Goal: Information Seeking & Learning: Learn about a topic

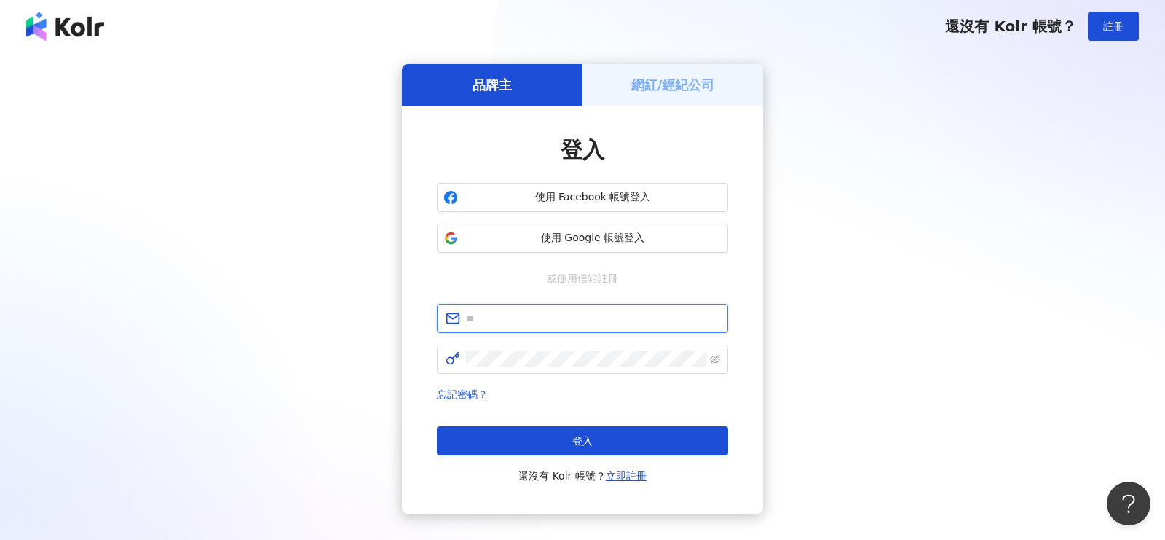
click at [572, 325] on input "text" at bounding box center [592, 318] width 253 height 16
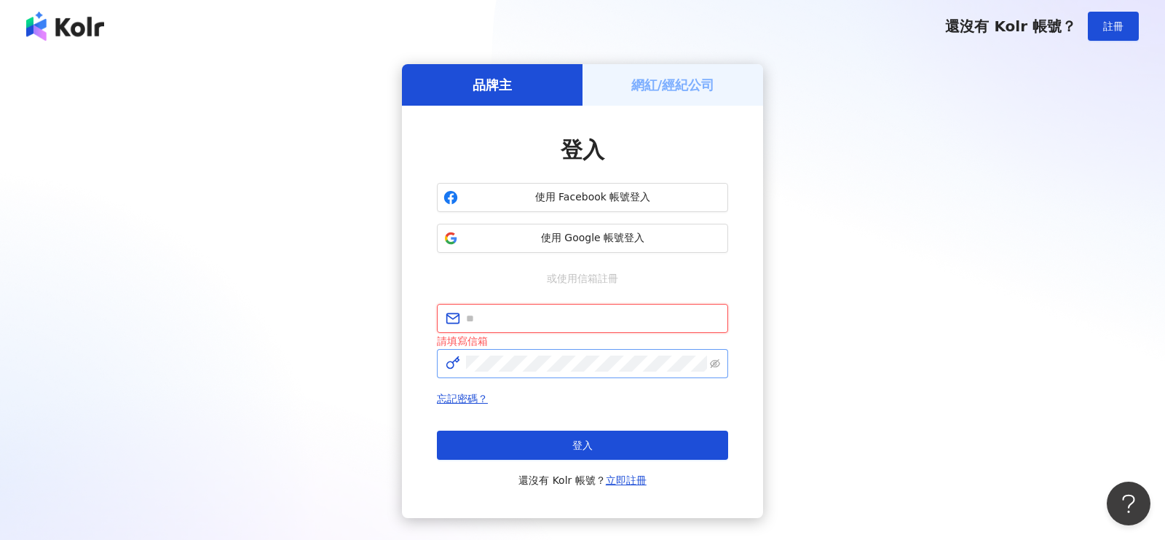
type input "**********"
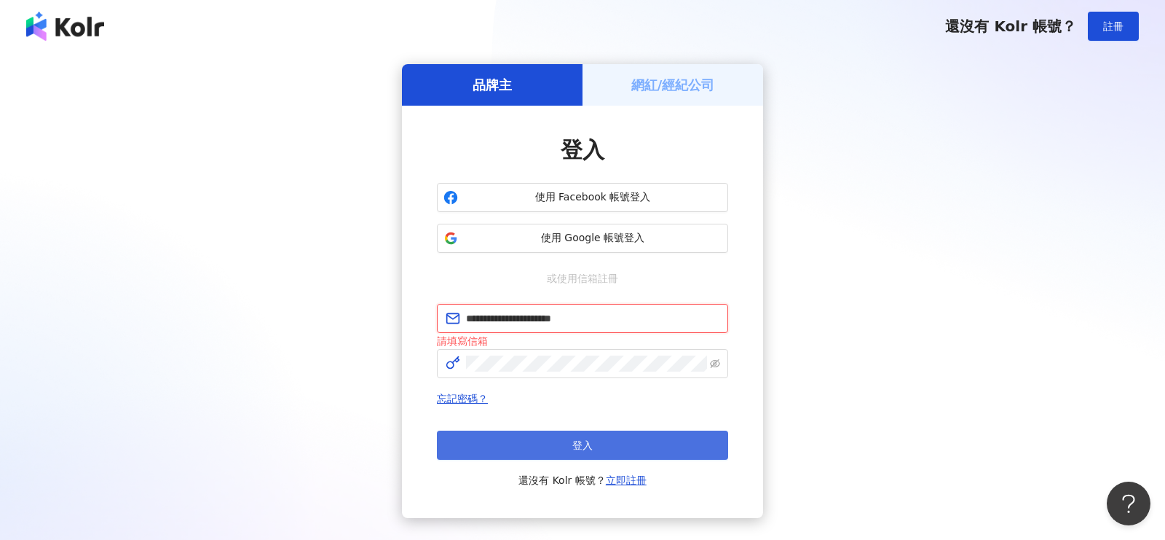
scroll to position [1, 0]
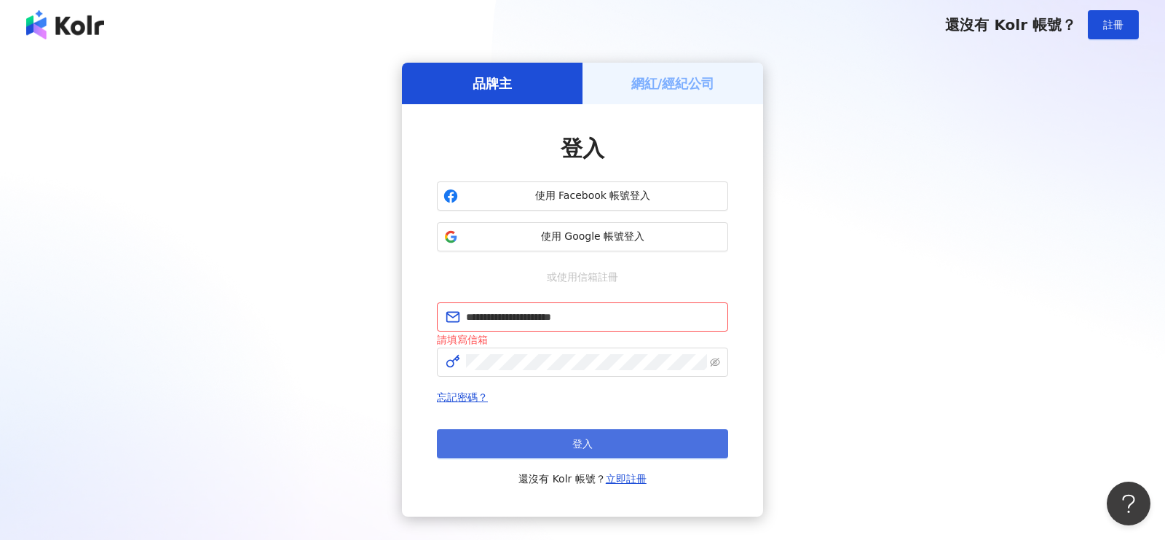
click at [560, 449] on button "登入" at bounding box center [582, 443] width 291 height 29
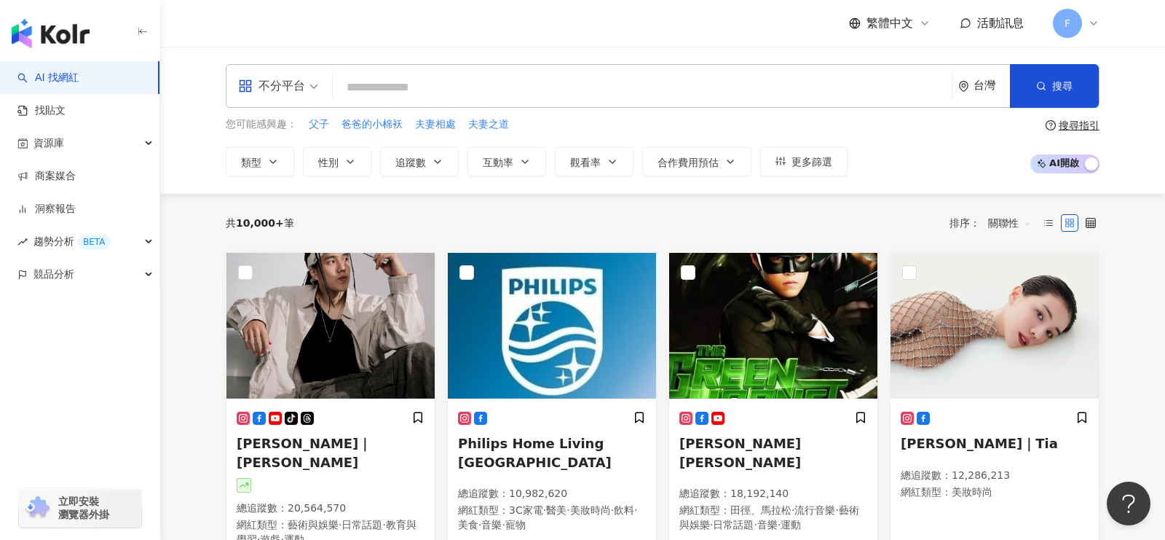
click at [301, 89] on div "不分平台" at bounding box center [271, 85] width 67 height 23
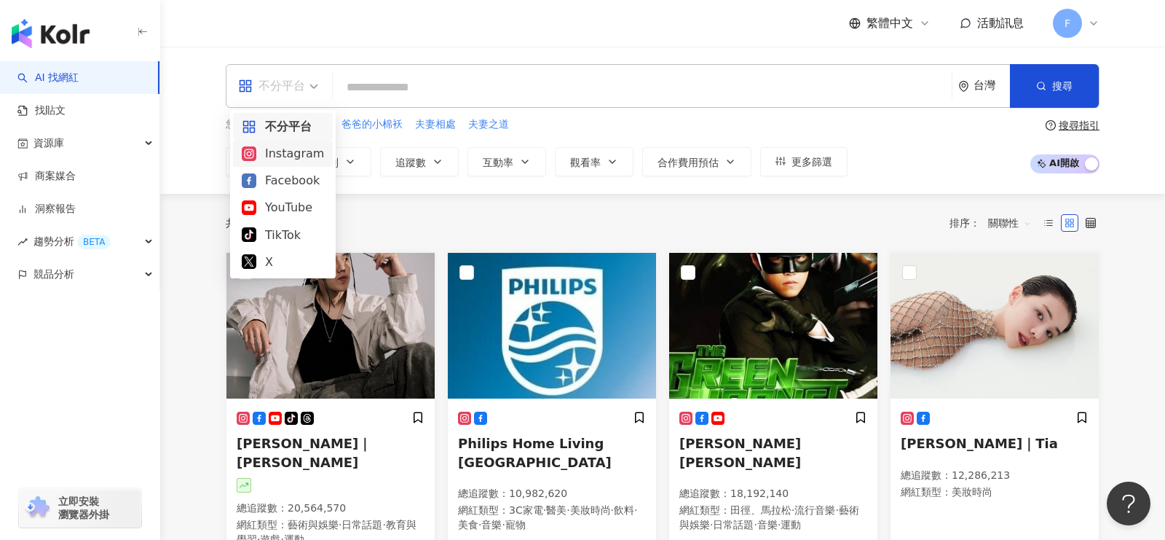
click at [290, 150] on div "Instagram" at bounding box center [283, 153] width 82 height 18
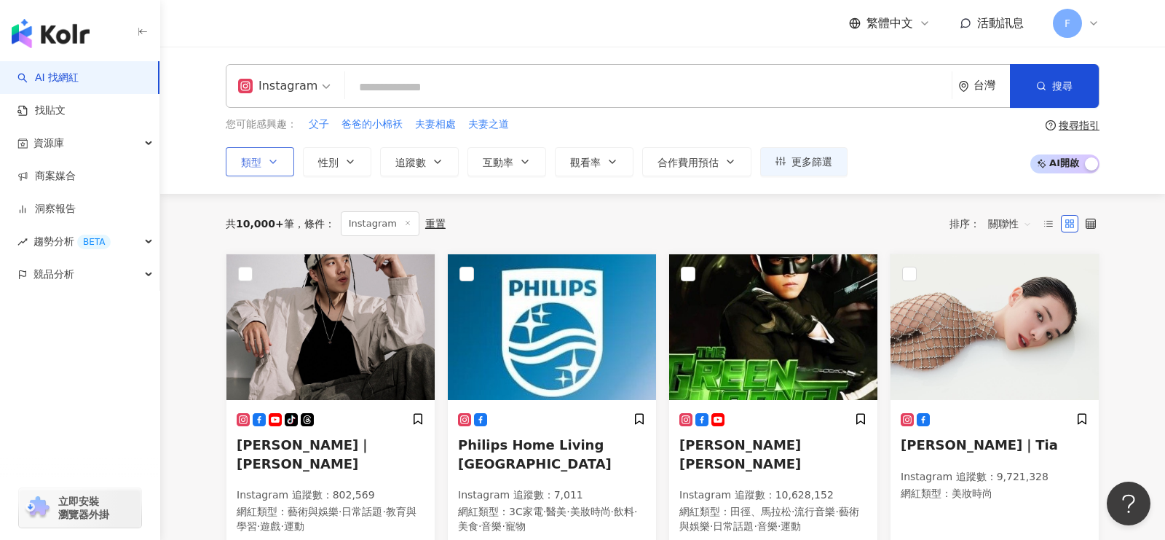
click at [269, 169] on button "類型" at bounding box center [260, 161] width 68 height 29
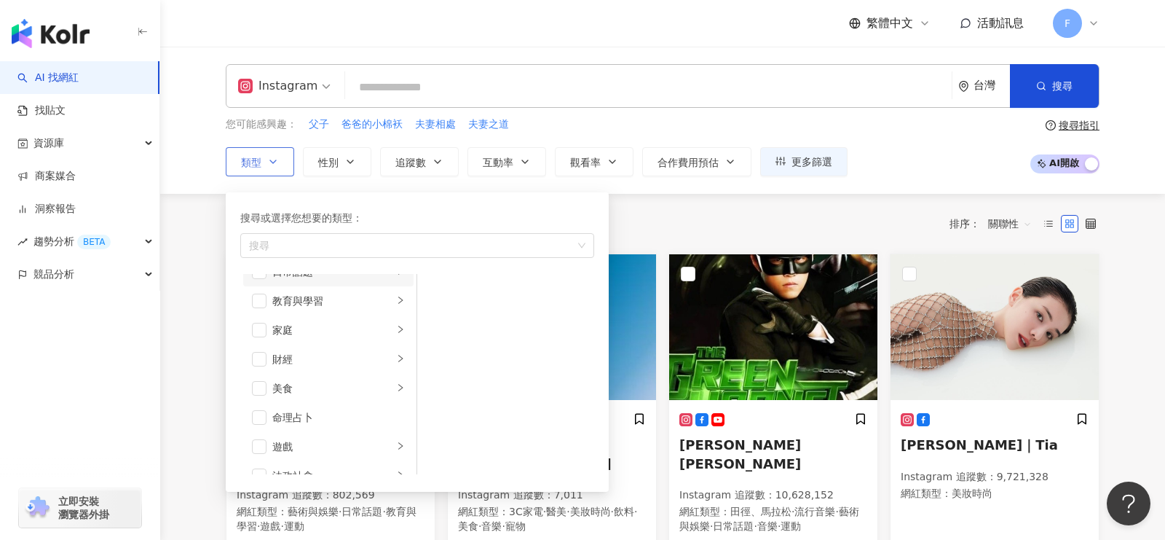
scroll to position [108, 0]
click at [402, 325] on icon "right" at bounding box center [400, 328] width 4 height 7
click at [263, 325] on span "button" at bounding box center [259, 329] width 15 height 15
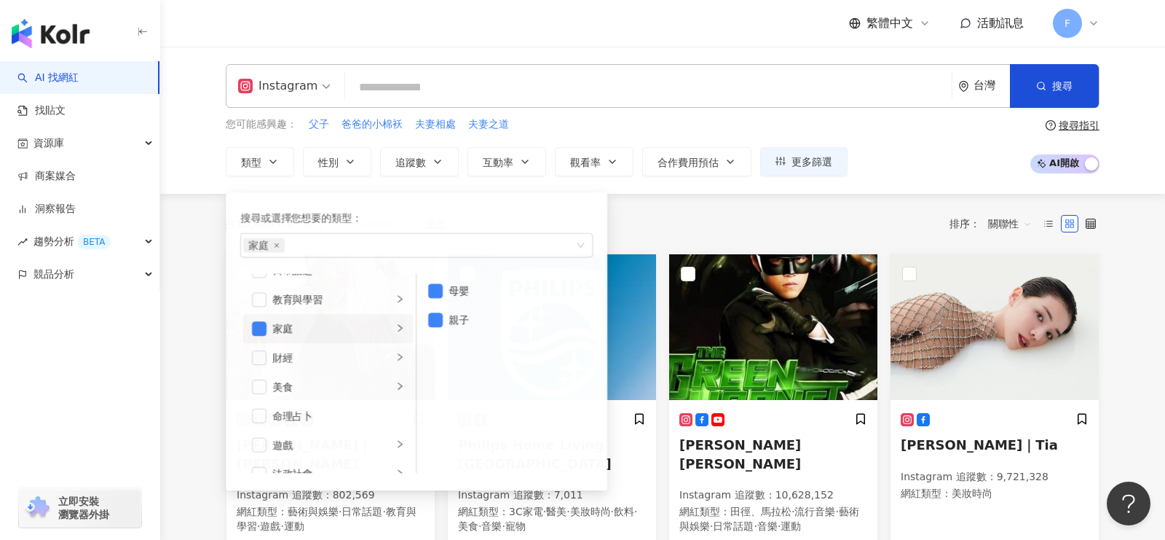
click at [671, 216] on div "共 10,000+ 筆 條件 ： Instagram 重置 排序： 關聯性" at bounding box center [663, 223] width 874 height 25
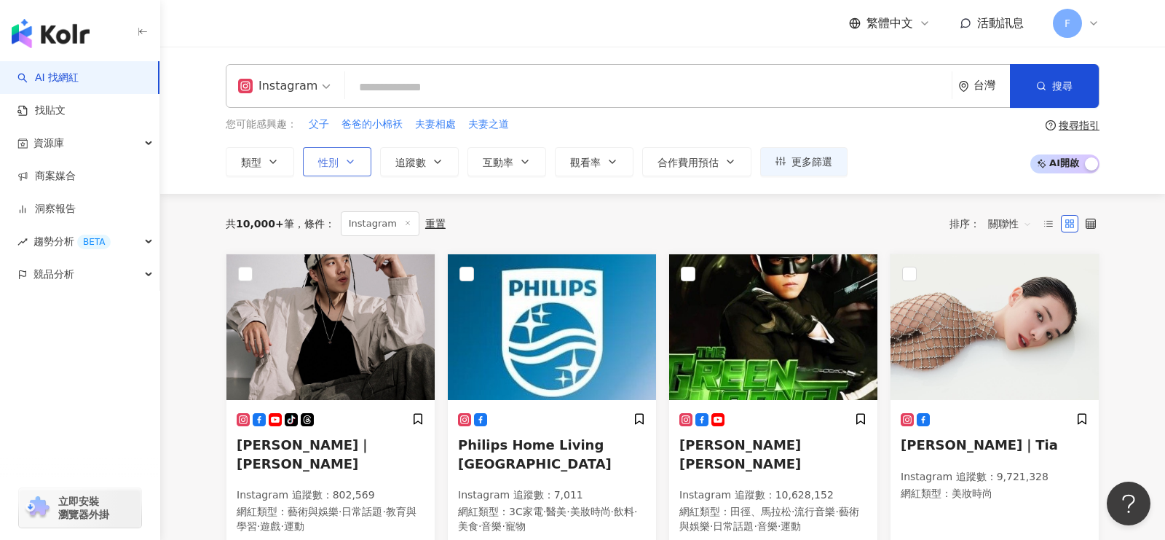
click at [344, 166] on icon "button" at bounding box center [350, 162] width 12 height 12
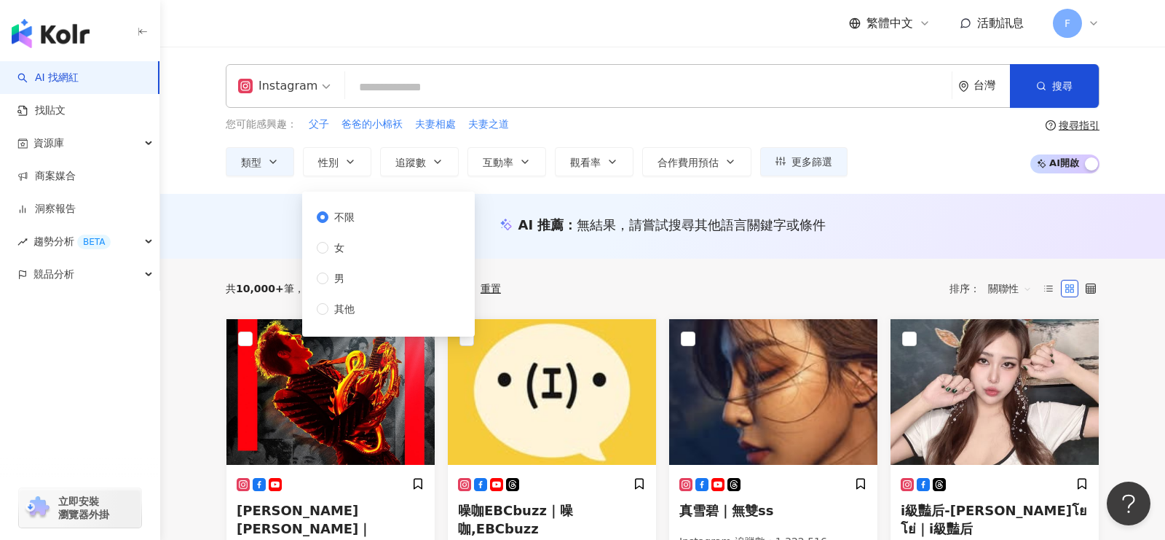
click at [614, 297] on div "共 10,000+ 筆 條件 ： Instagram 家庭 重置 排序： 關聯性" at bounding box center [663, 288] width 874 height 25
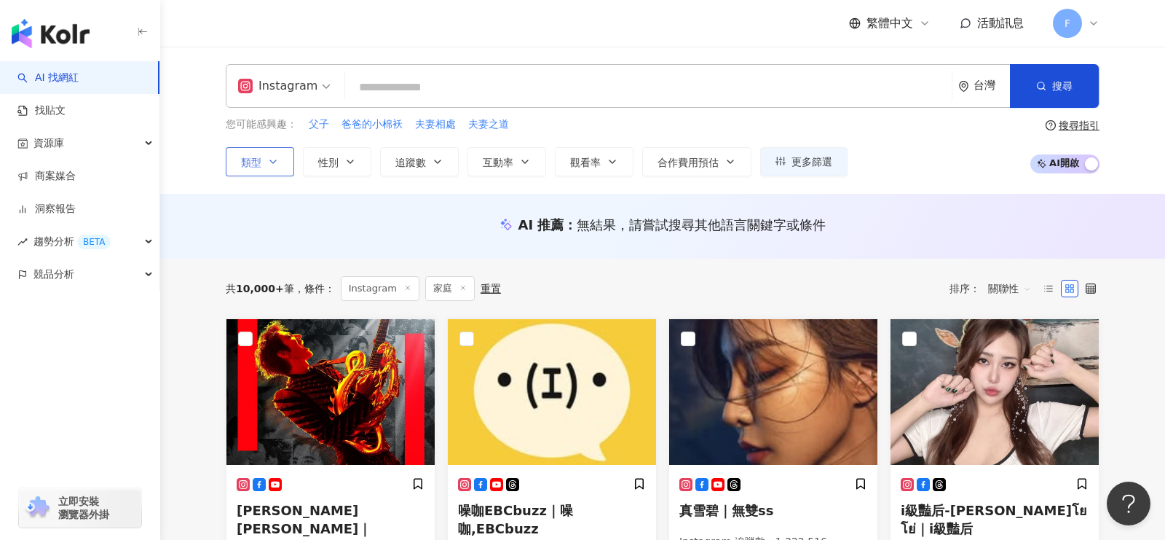
click at [272, 153] on button "類型" at bounding box center [260, 161] width 68 height 29
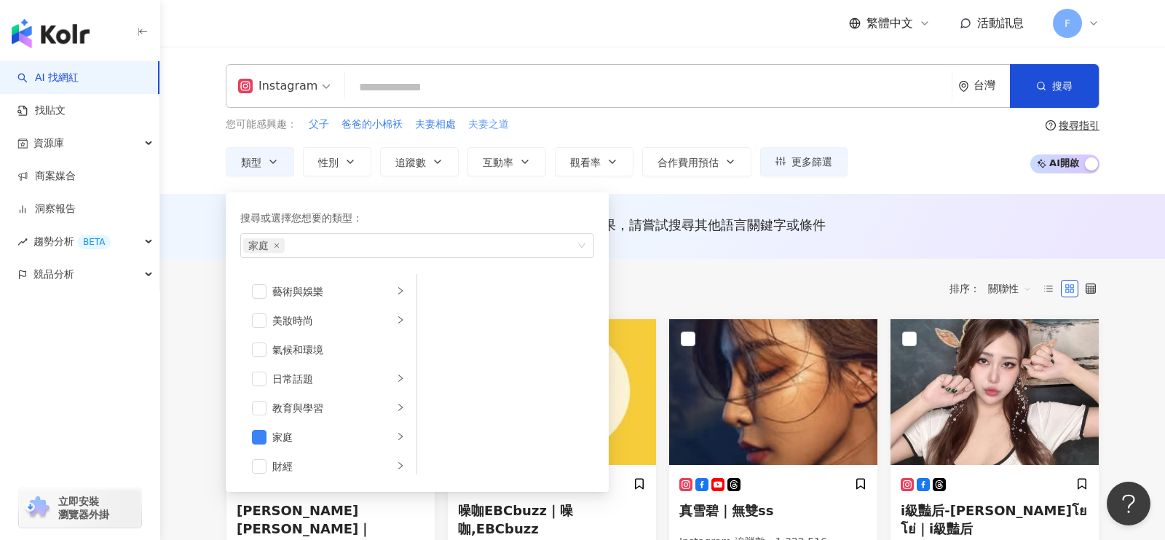
click at [491, 121] on span "夫妻之道" at bounding box center [488, 124] width 41 height 15
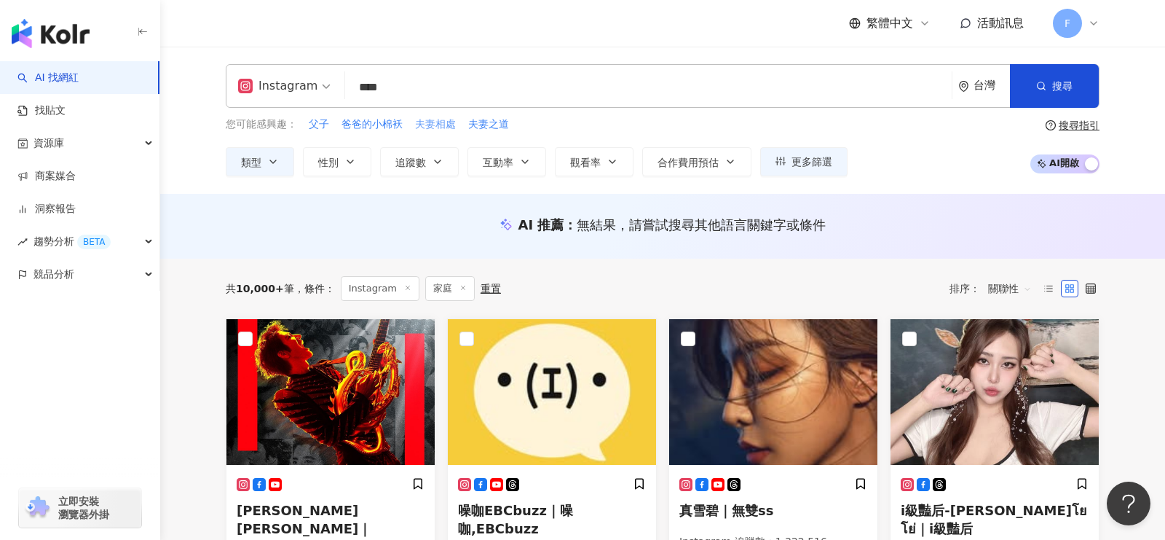
click at [445, 125] on span "夫妻相處" at bounding box center [435, 124] width 41 height 15
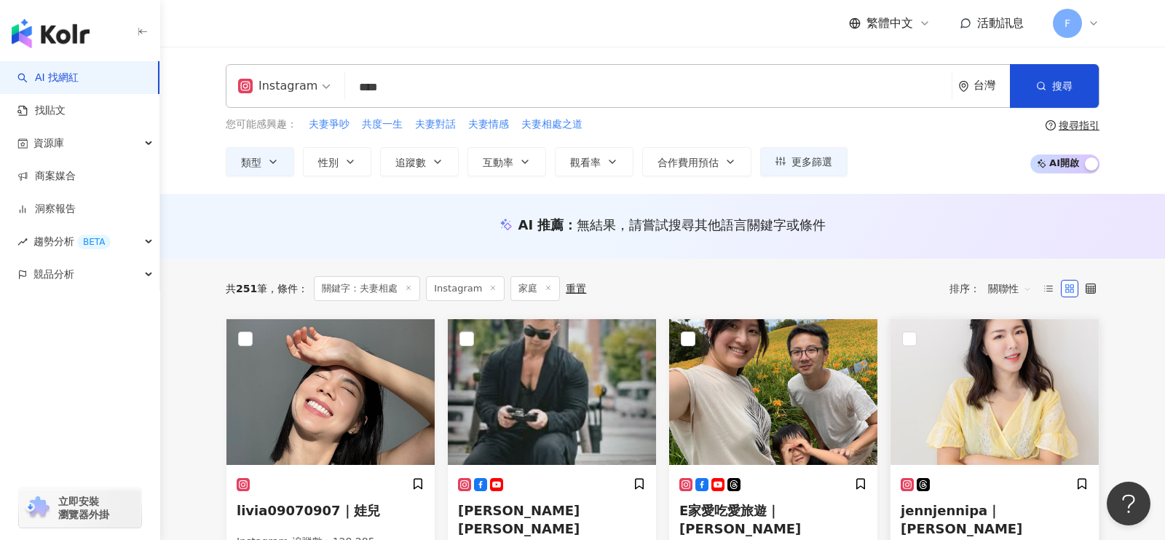
click at [951, 424] on img at bounding box center [995, 392] width 208 height 146
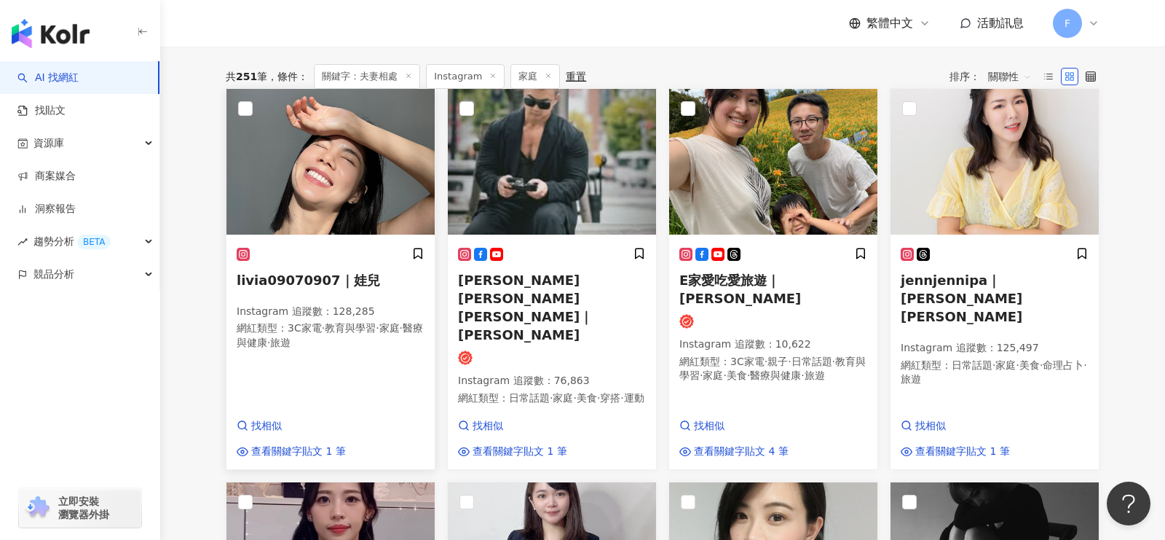
scroll to position [157, 0]
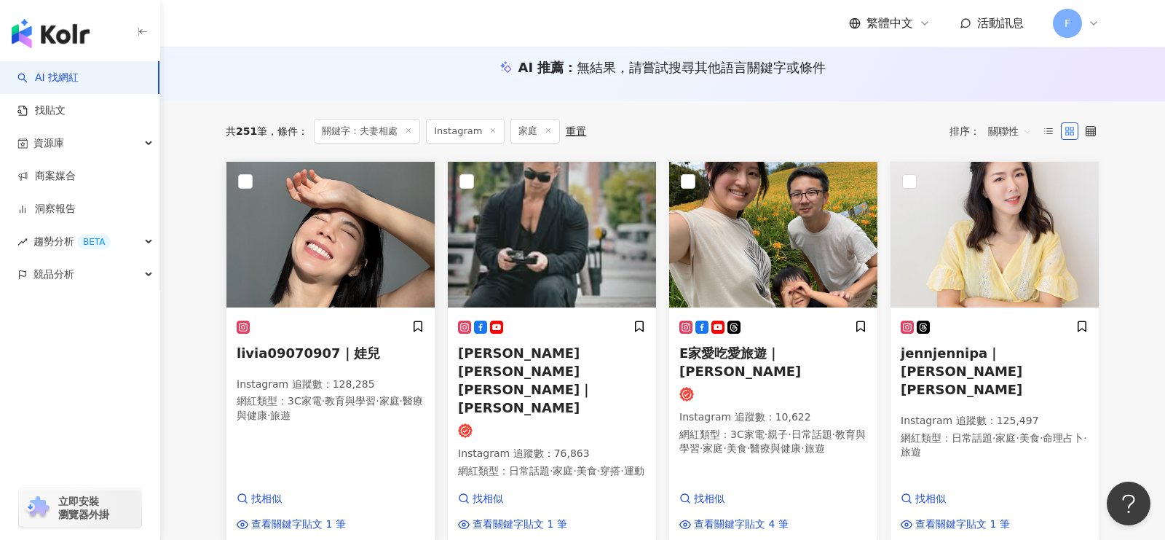
click at [350, 261] on img at bounding box center [330, 235] width 208 height 146
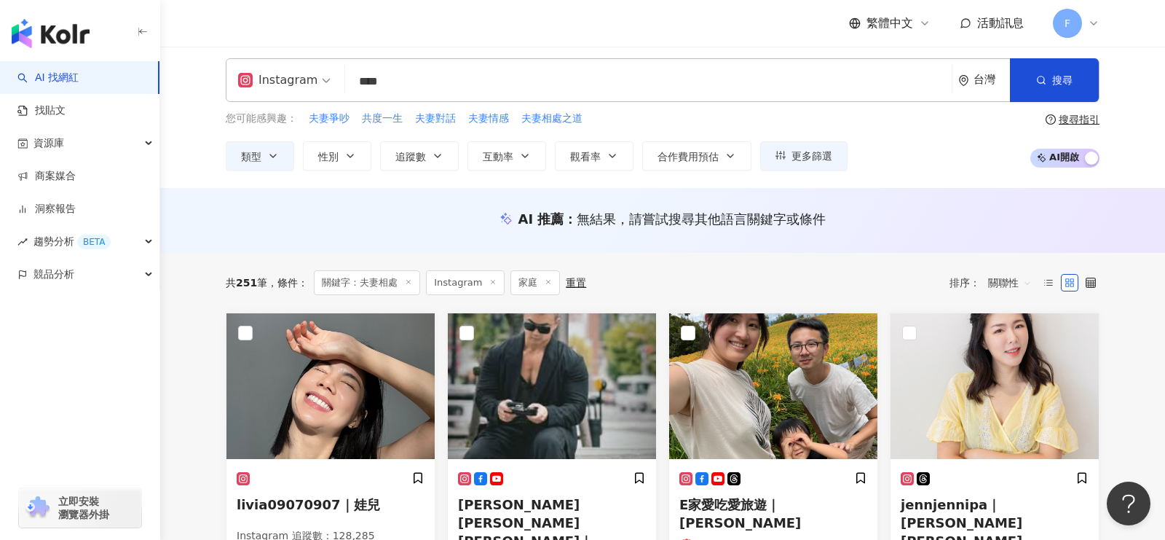
scroll to position [7, 0]
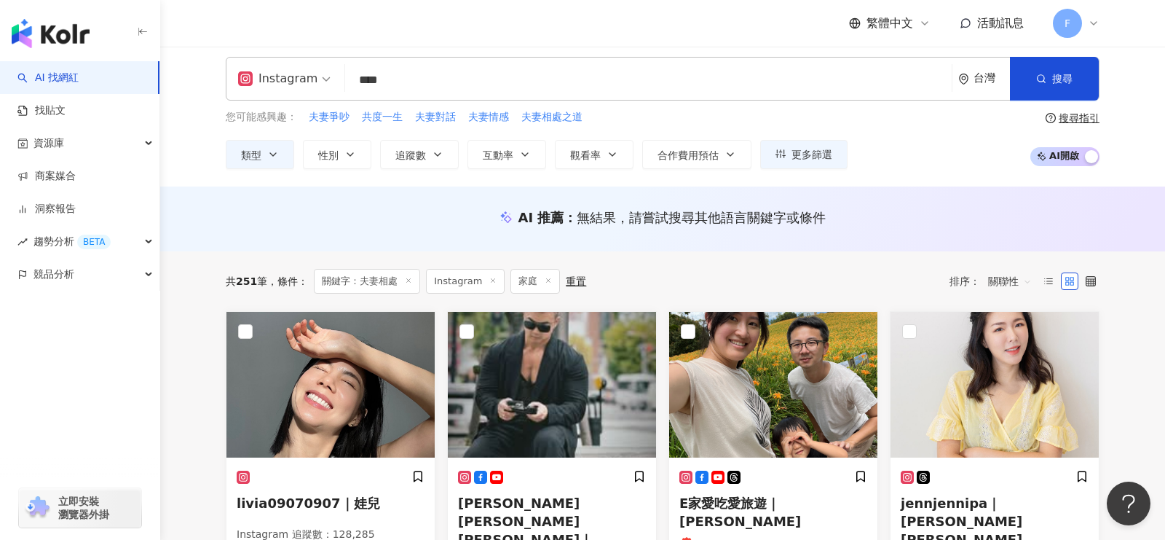
click at [422, 87] on input "****" at bounding box center [648, 80] width 595 height 28
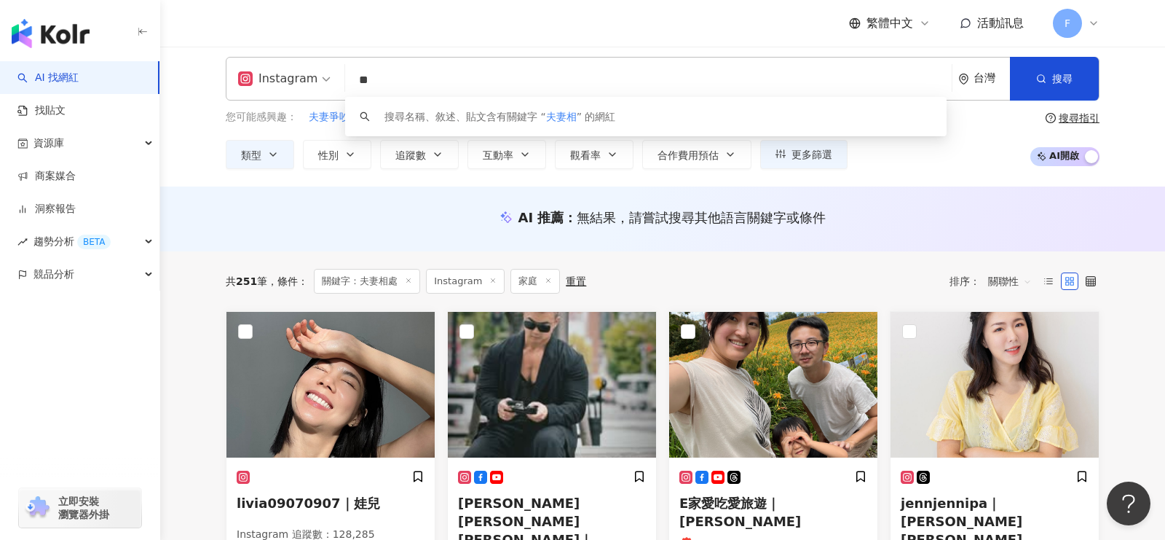
type input "*"
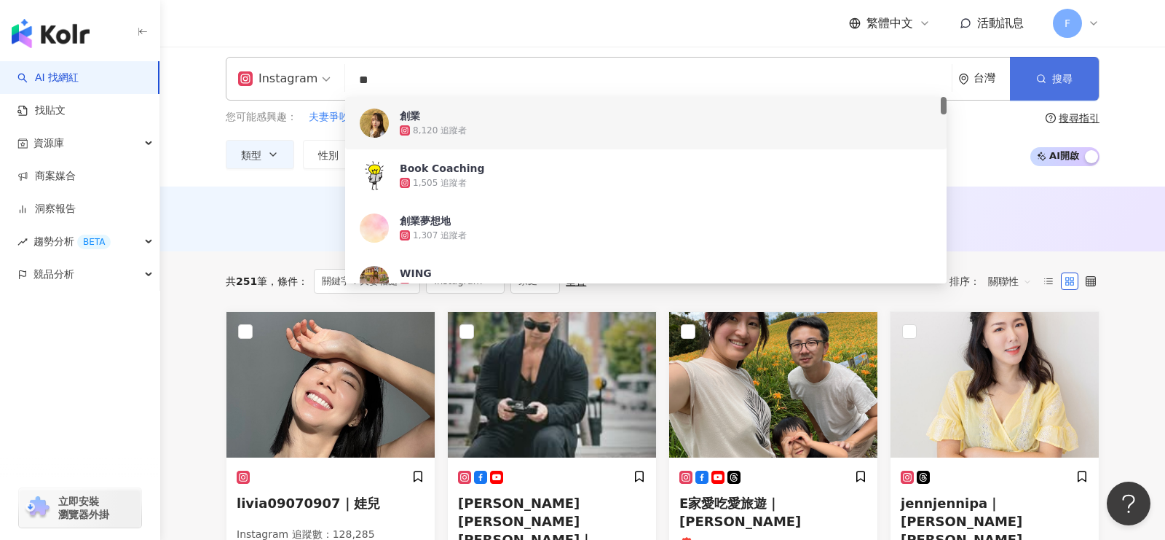
click at [1057, 79] on span "搜尋" at bounding box center [1062, 79] width 20 height 12
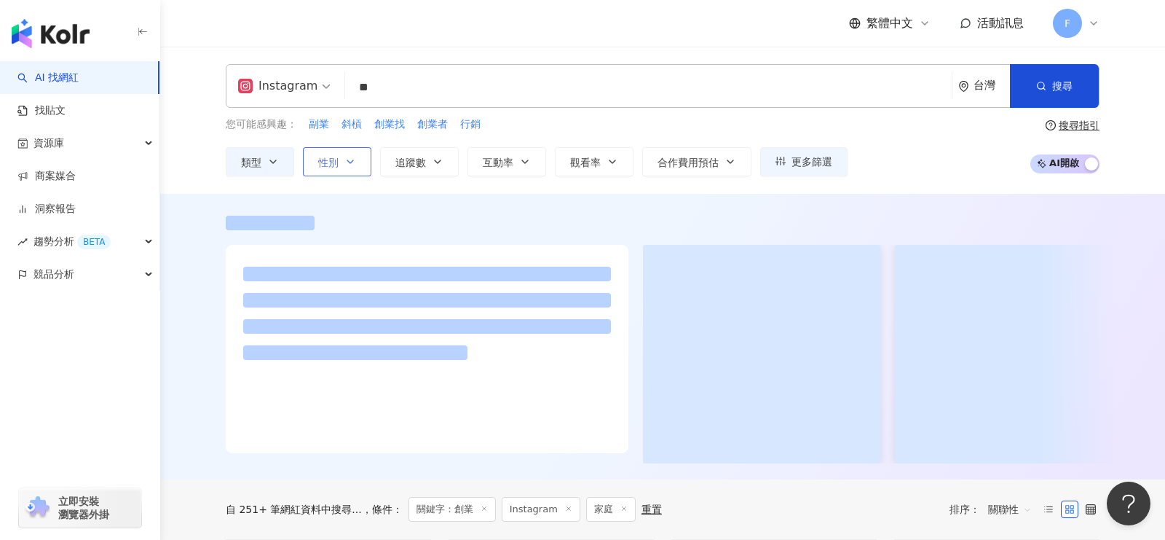
click at [355, 155] on button "性別" at bounding box center [337, 161] width 68 height 29
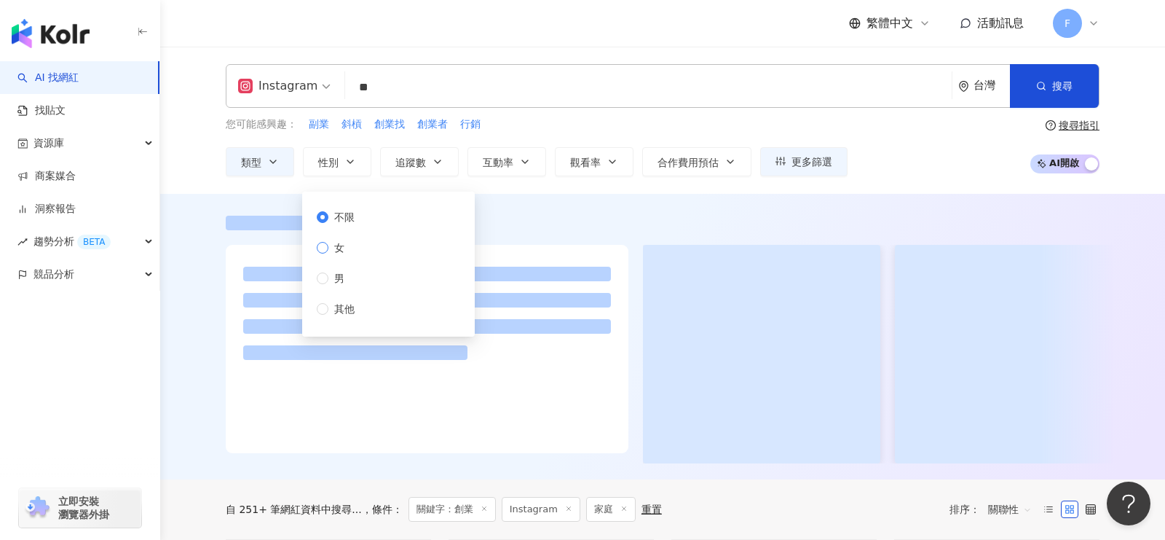
click at [351, 253] on label "女" at bounding box center [339, 248] width 44 height 16
click at [270, 169] on button "類型" at bounding box center [260, 161] width 68 height 29
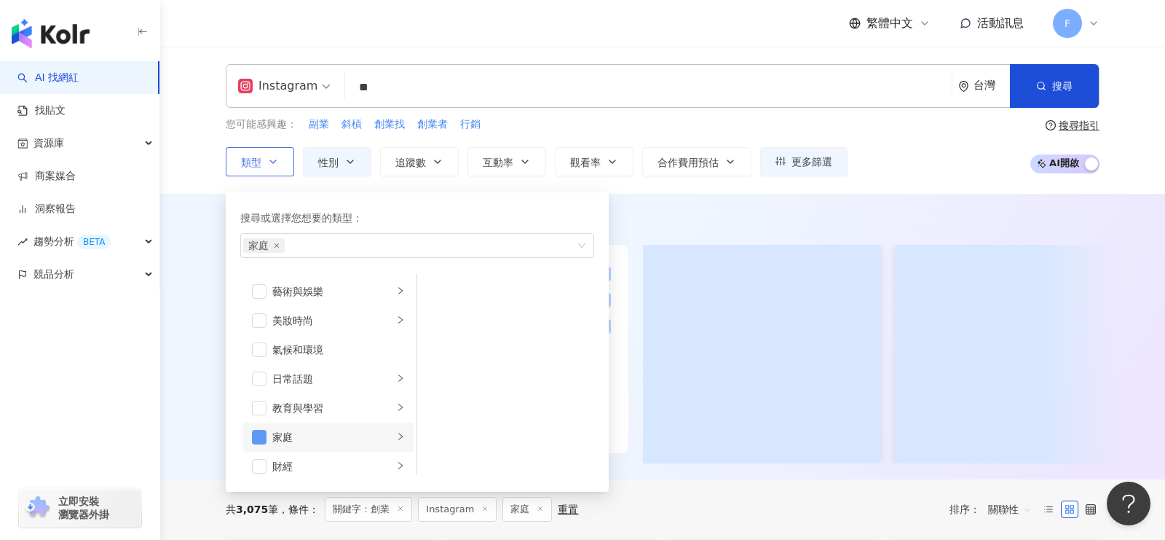
click at [261, 438] on span "button" at bounding box center [259, 437] width 15 height 15
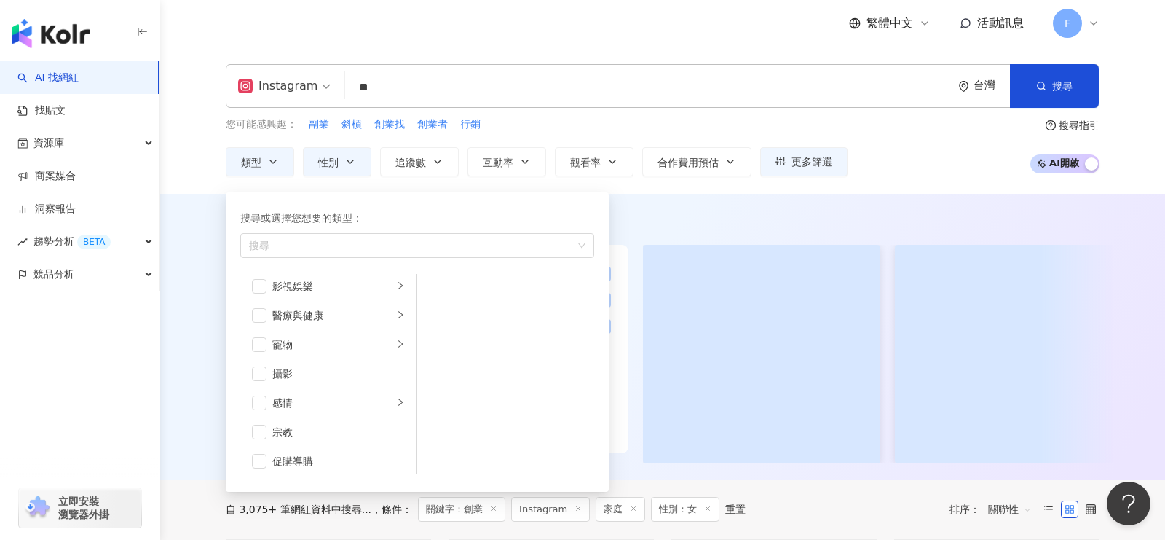
click at [909, 132] on div "您可能感興趣： 副業 斜槓 創業找 創業者 行銷 類型 搜尋或選擇您想要的類型： 搜尋 藝術與娛樂 美妝時尚 氣候和環境 日常話題 教育與學習 家庭 財經 美…" at bounding box center [663, 147] width 874 height 60
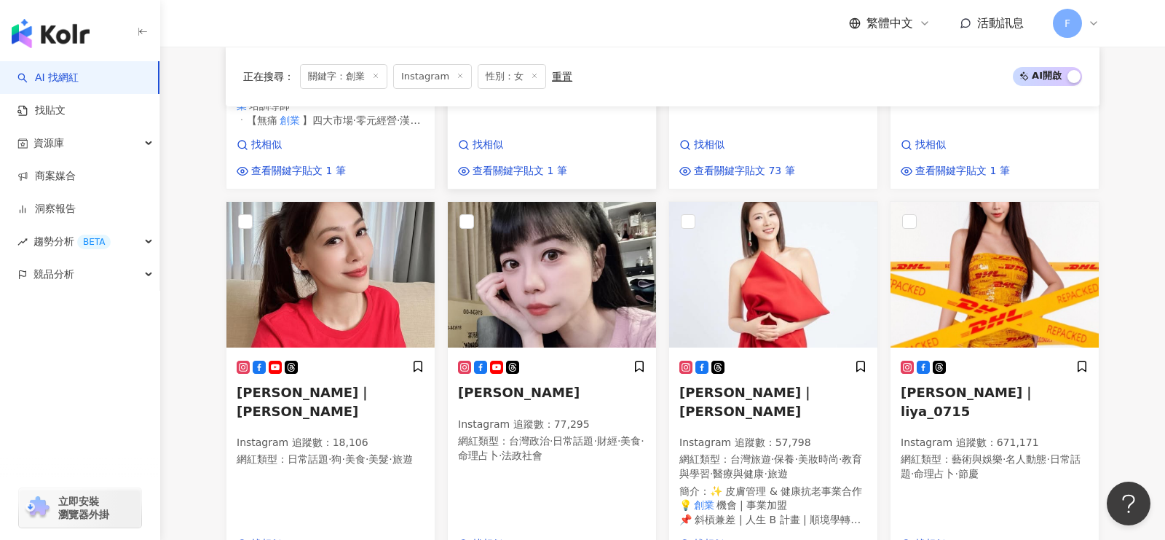
scroll to position [1227, 0]
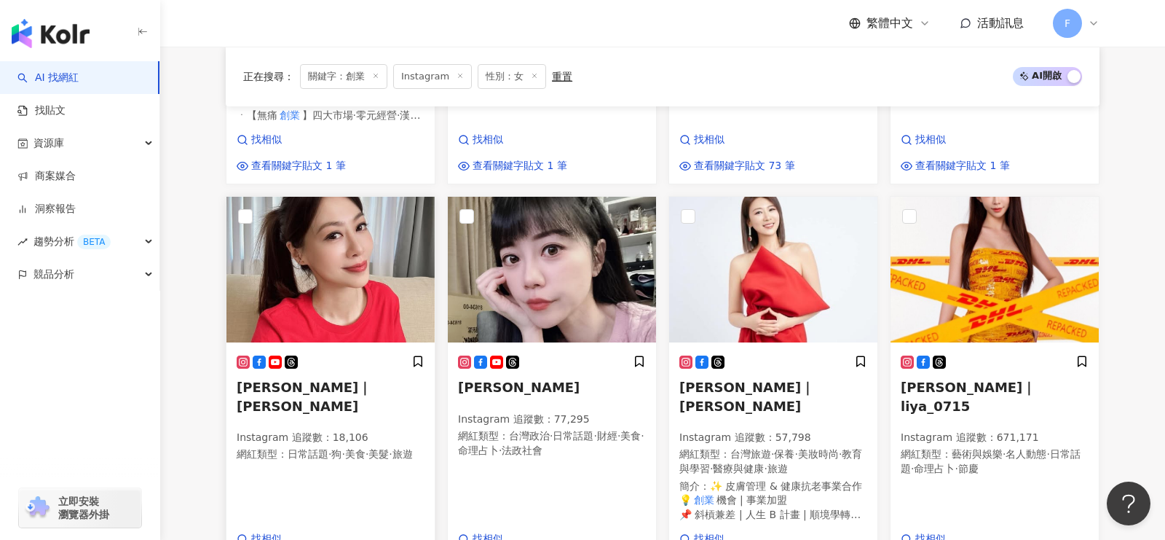
click at [320, 379] on span "Shell沛｜Tim嫂" at bounding box center [304, 395] width 135 height 33
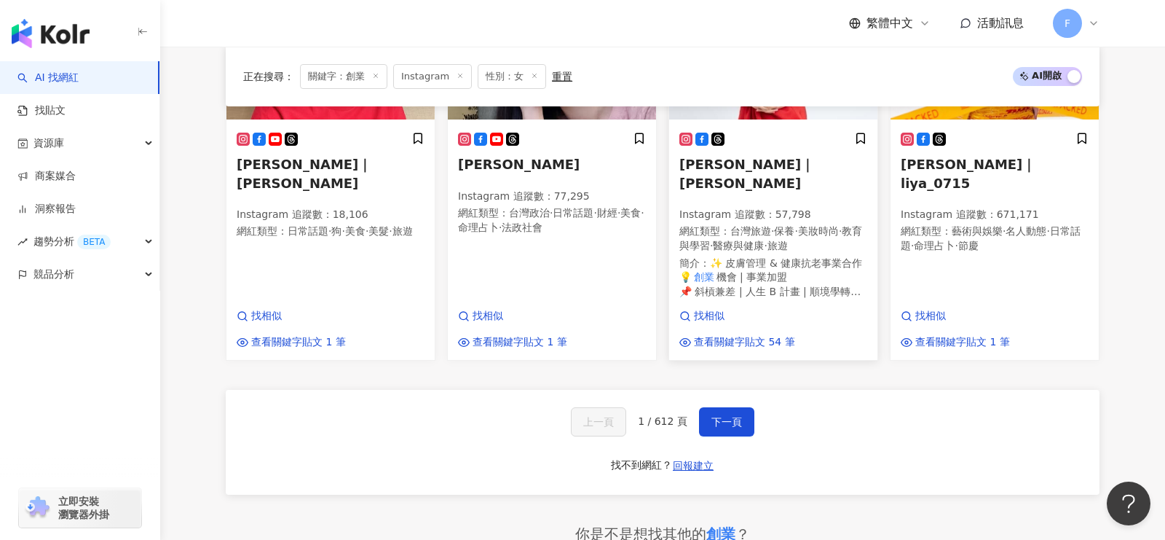
scroll to position [1455, 0]
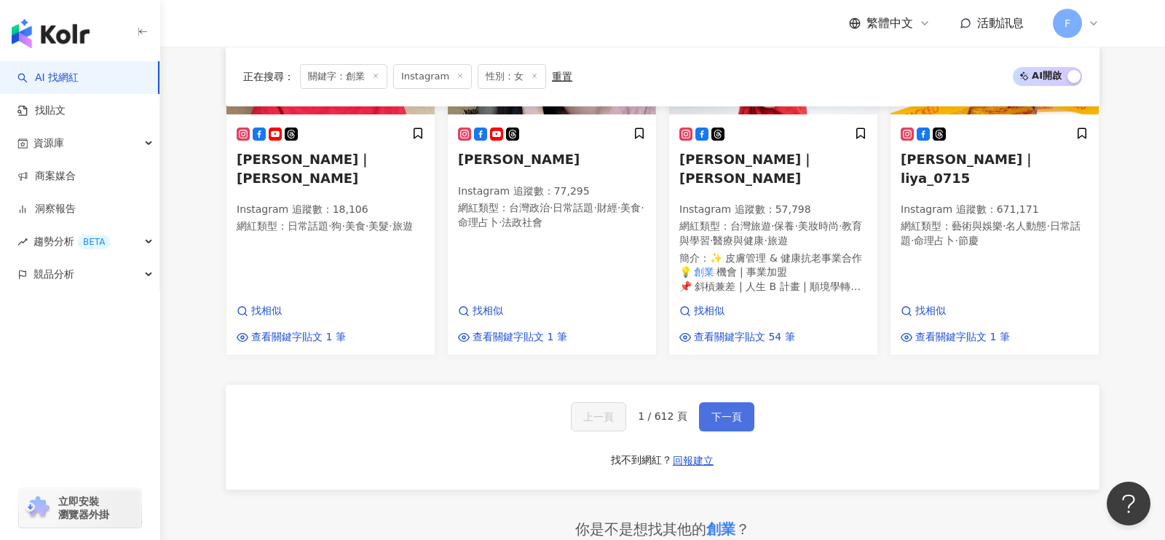
click at [724, 411] on span "下一頁" at bounding box center [726, 417] width 31 height 12
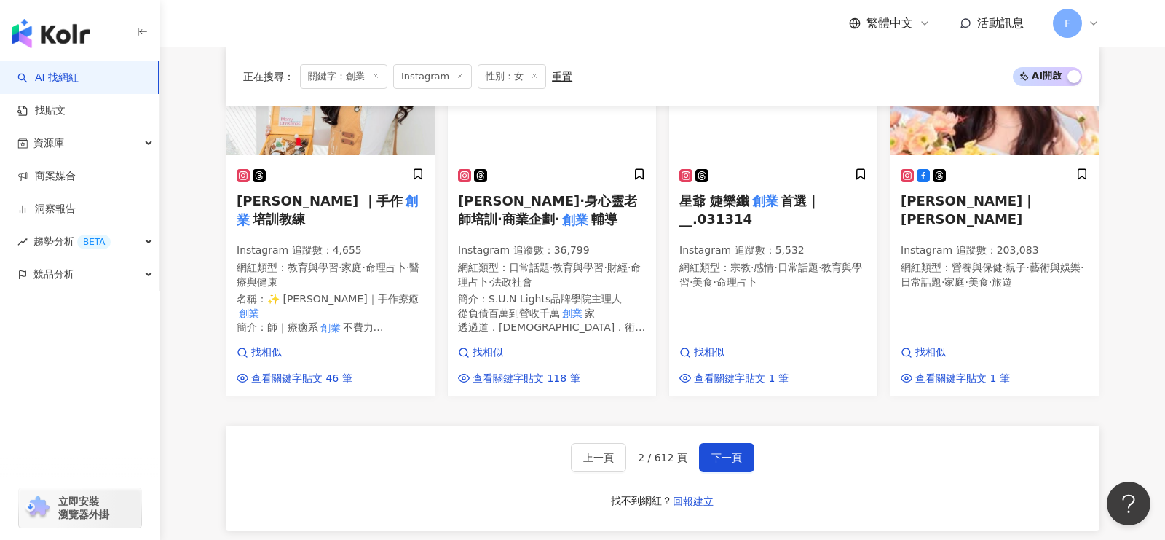
scroll to position [1402, 0]
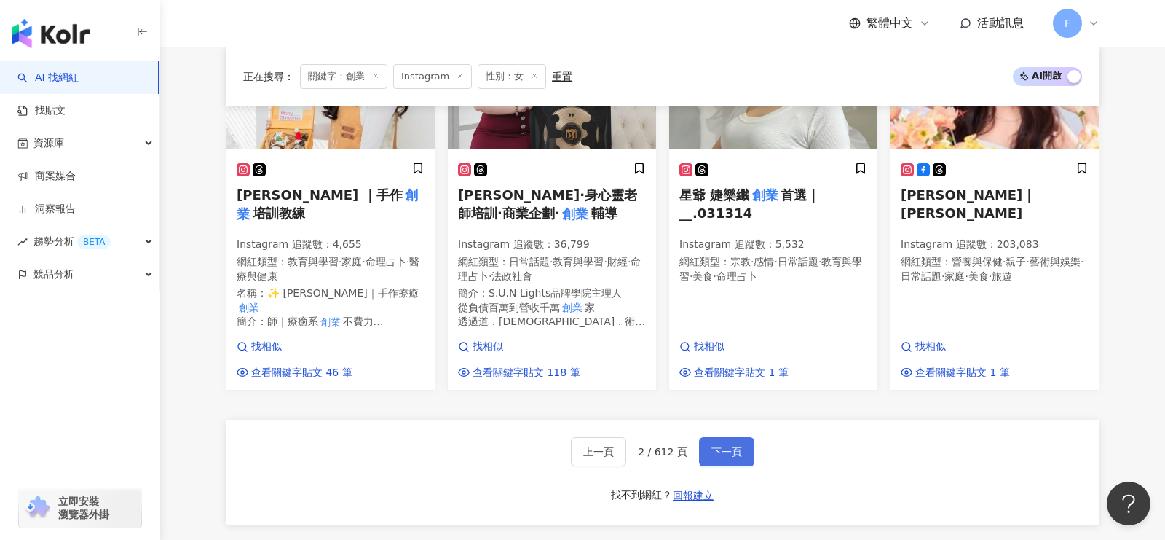
click at [732, 439] on button "下一頁" at bounding box center [726, 451] width 55 height 29
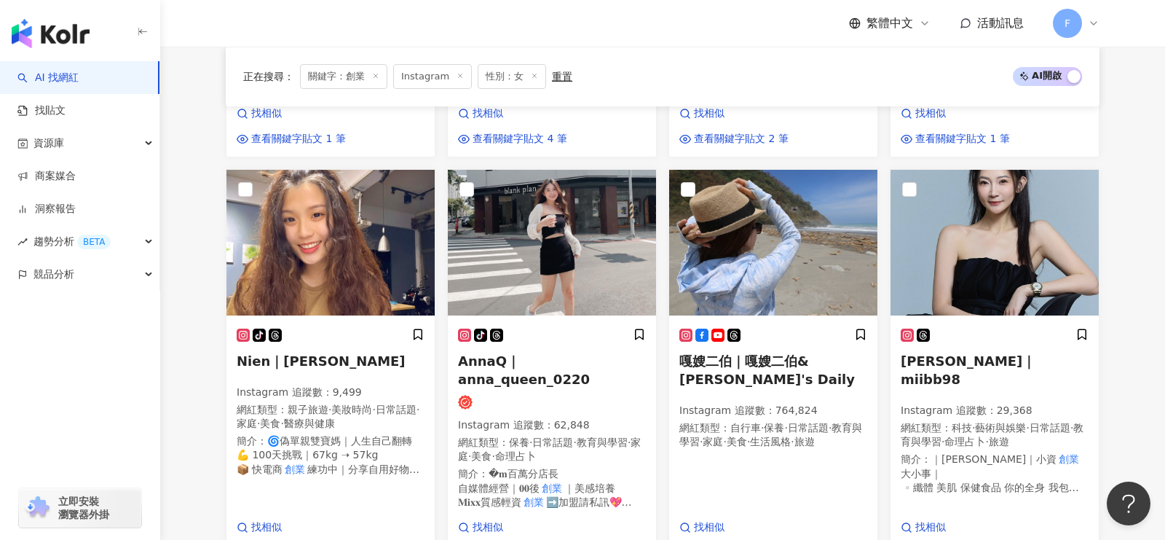
scroll to position [843, 0]
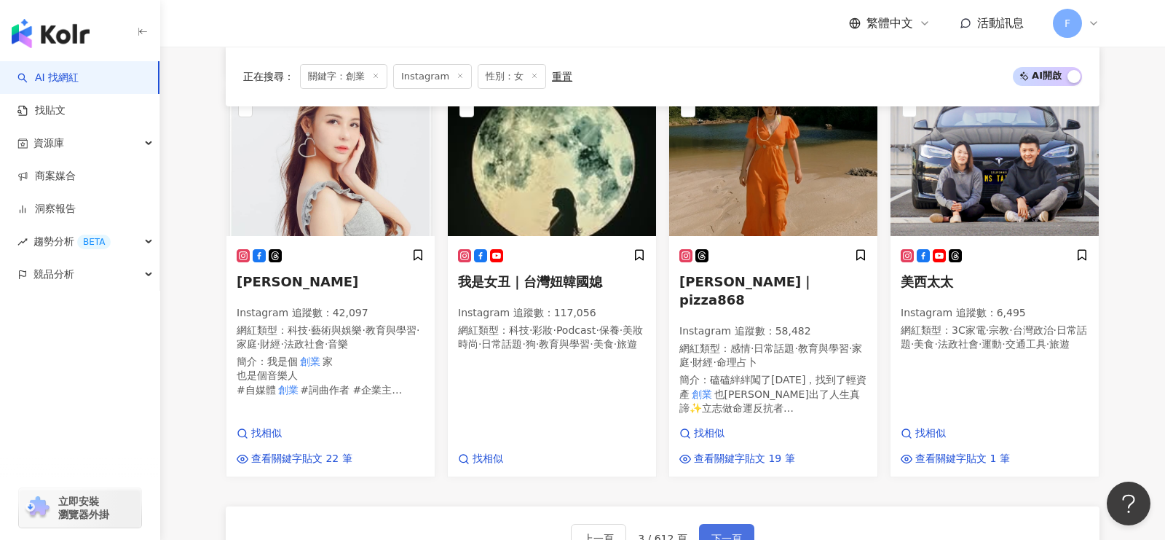
click at [728, 524] on button "下一頁" at bounding box center [726, 538] width 55 height 29
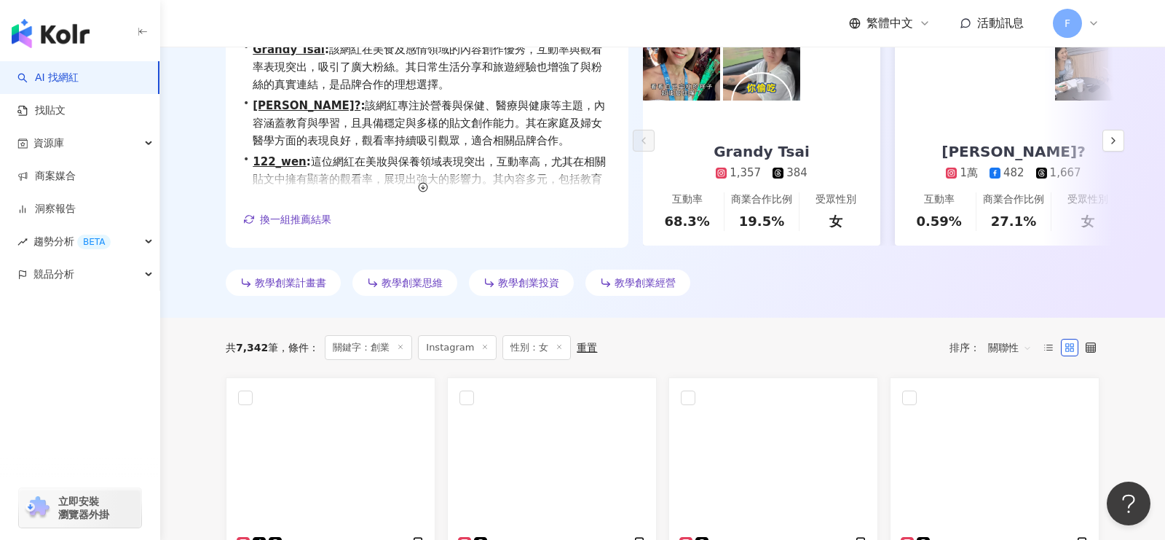
scroll to position [0, 0]
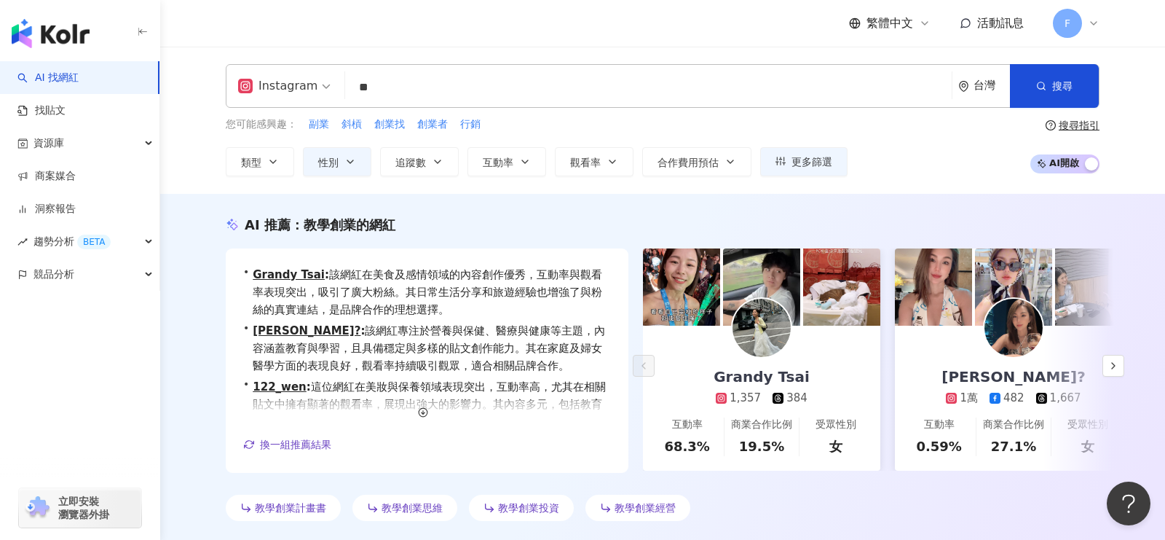
click at [504, 71] on div "Instagram ** 台灣 搜尋 2a2a748f-870a-4202-9754-8737a655e52a e3d72408-4bcf-428b-8811…" at bounding box center [663, 86] width 874 height 44
click at [493, 80] on input "**" at bounding box center [648, 88] width 595 height 28
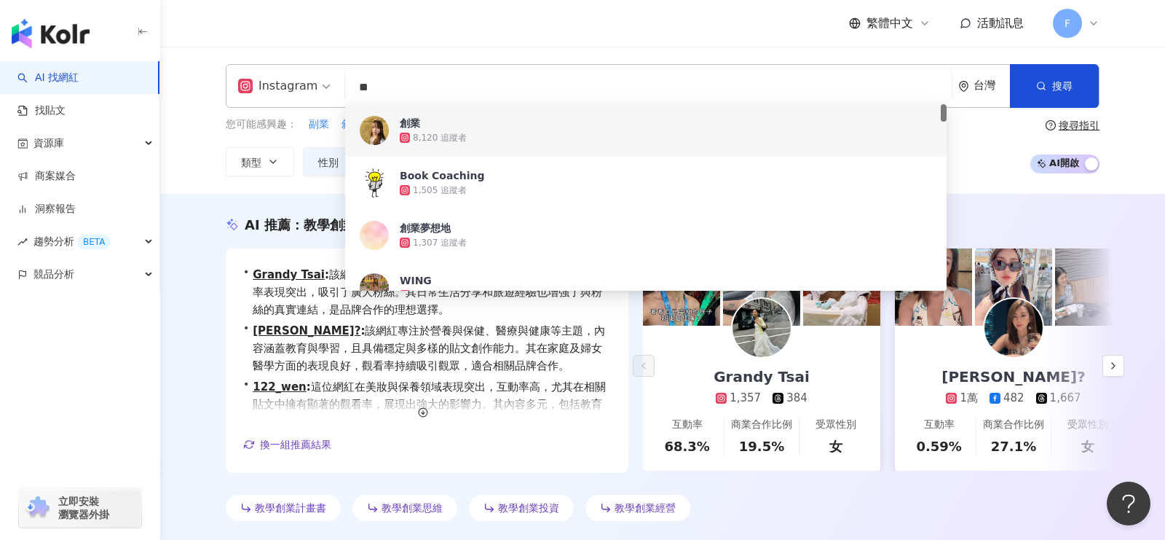
type input "*"
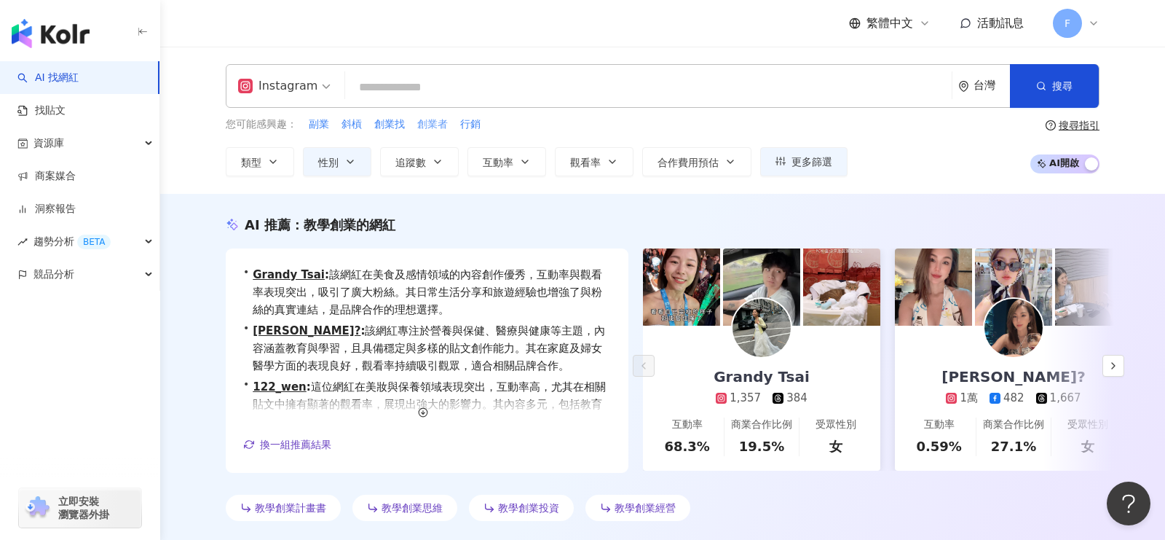
click at [430, 127] on span "創業者" at bounding box center [432, 124] width 31 height 15
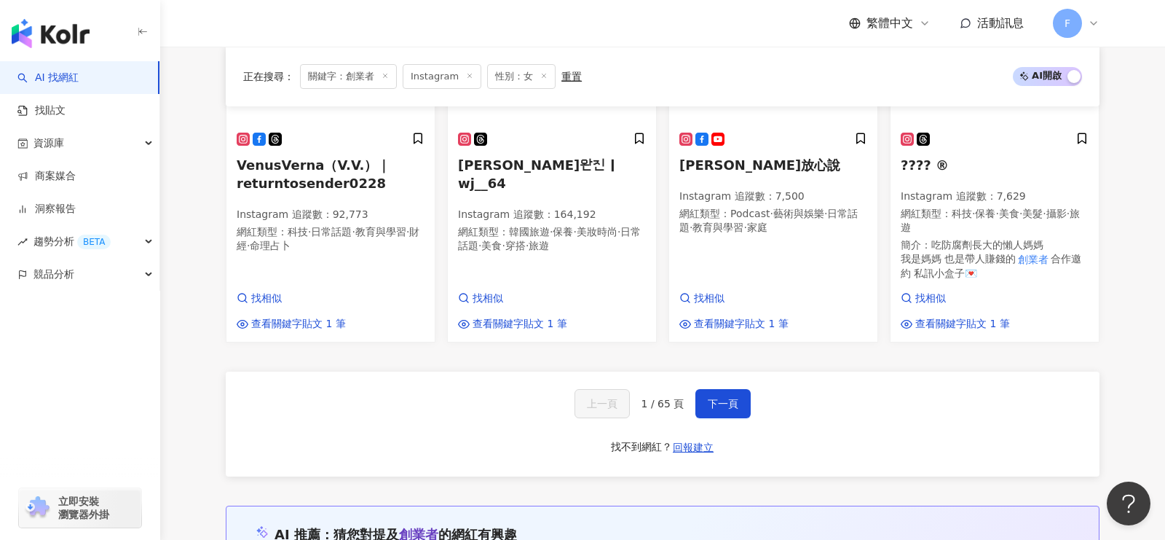
scroll to position [1378, 0]
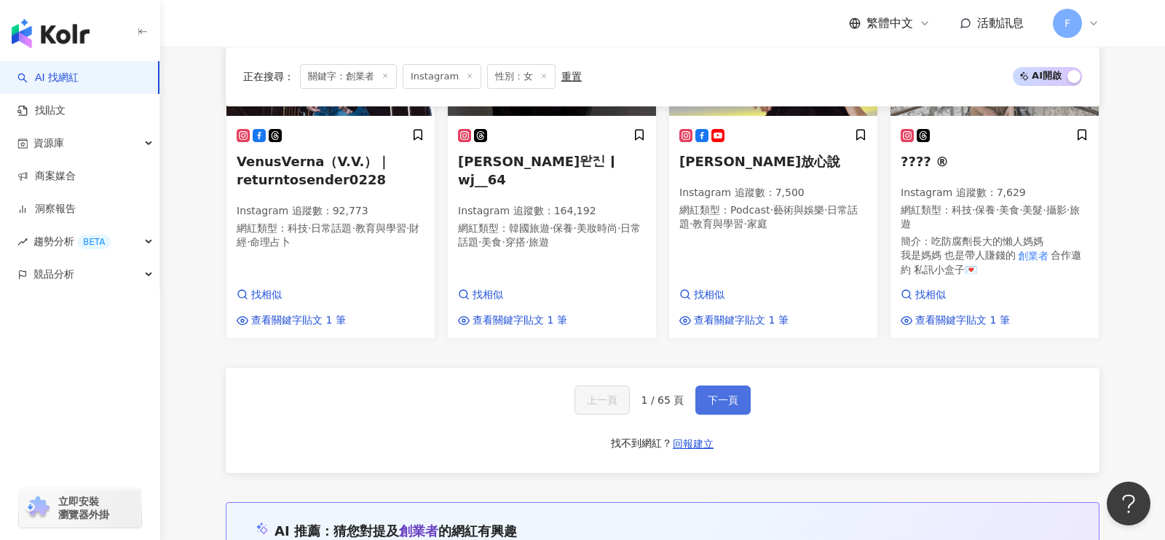
click at [722, 394] on span "下一頁" at bounding box center [723, 400] width 31 height 12
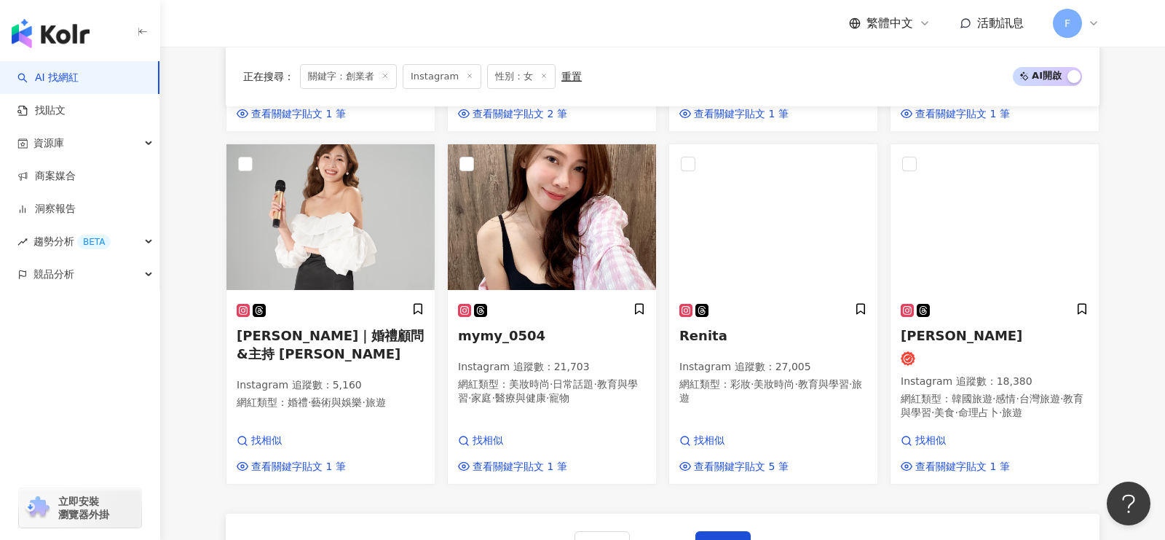
scroll to position [1211, 0]
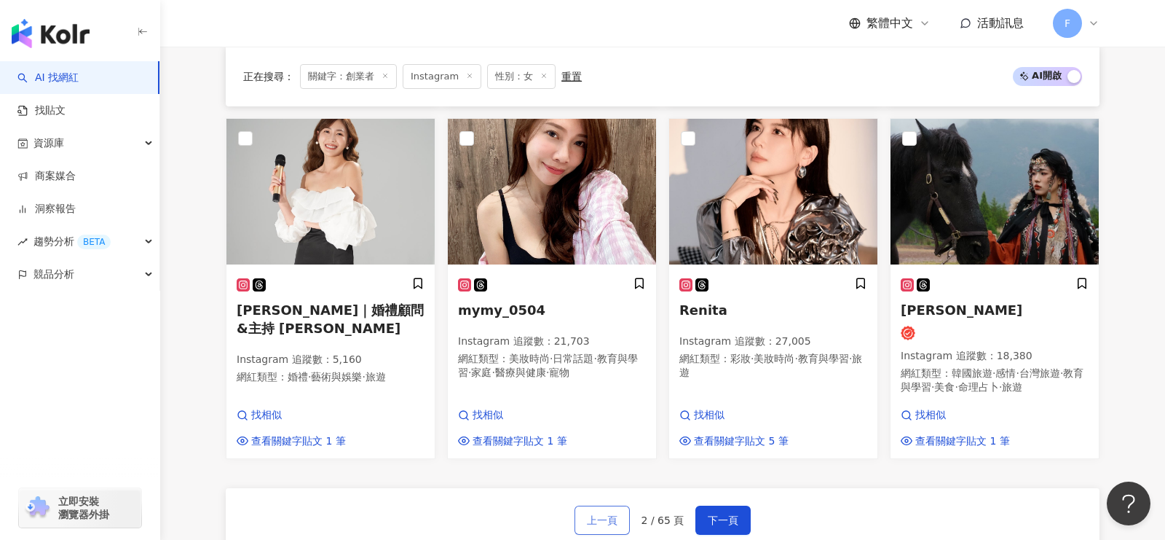
click at [617, 514] on span "上一頁" at bounding box center [602, 520] width 31 height 12
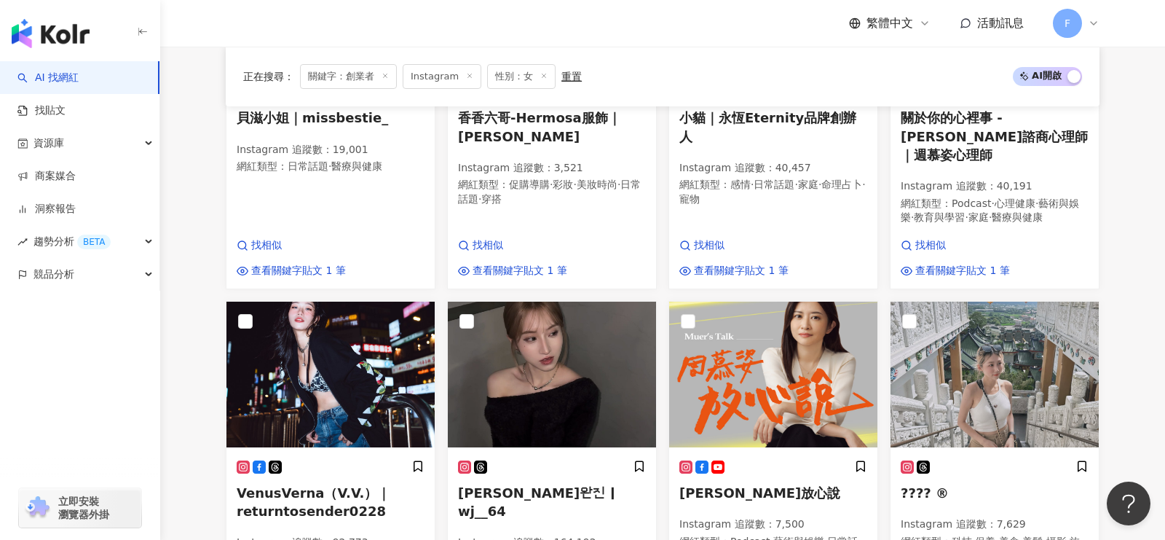
scroll to position [1276, 0]
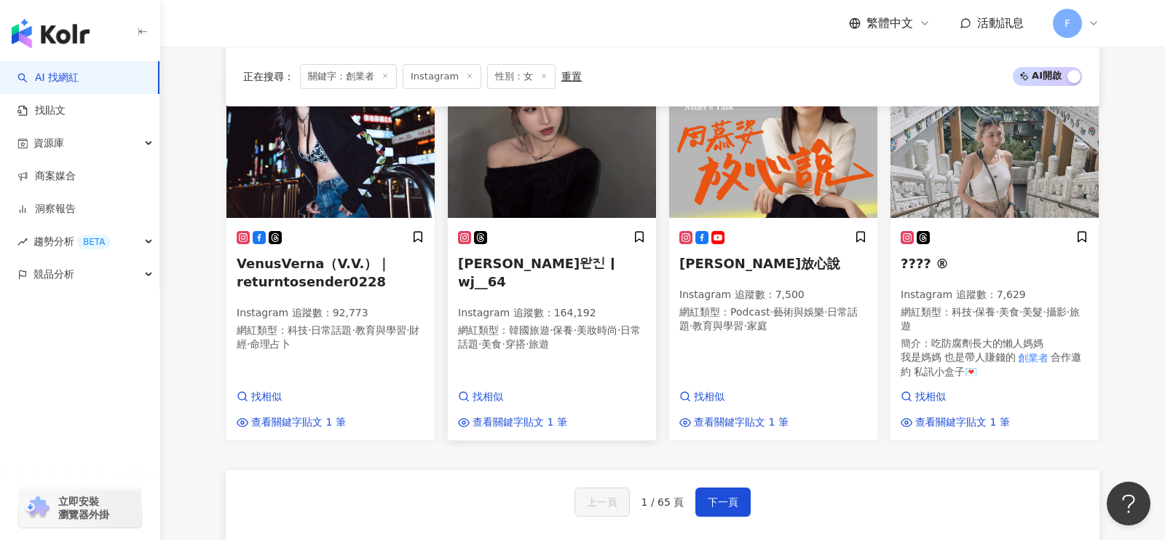
click at [543, 256] on span "婉蓁완진｜wj__64" at bounding box center [538, 272] width 161 height 33
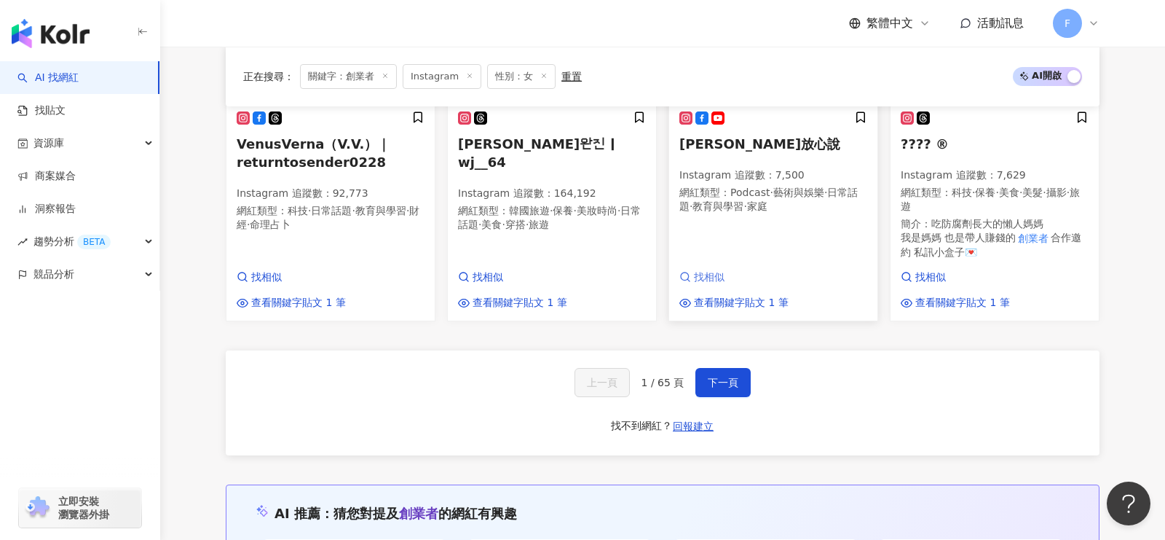
scroll to position [1449, 0]
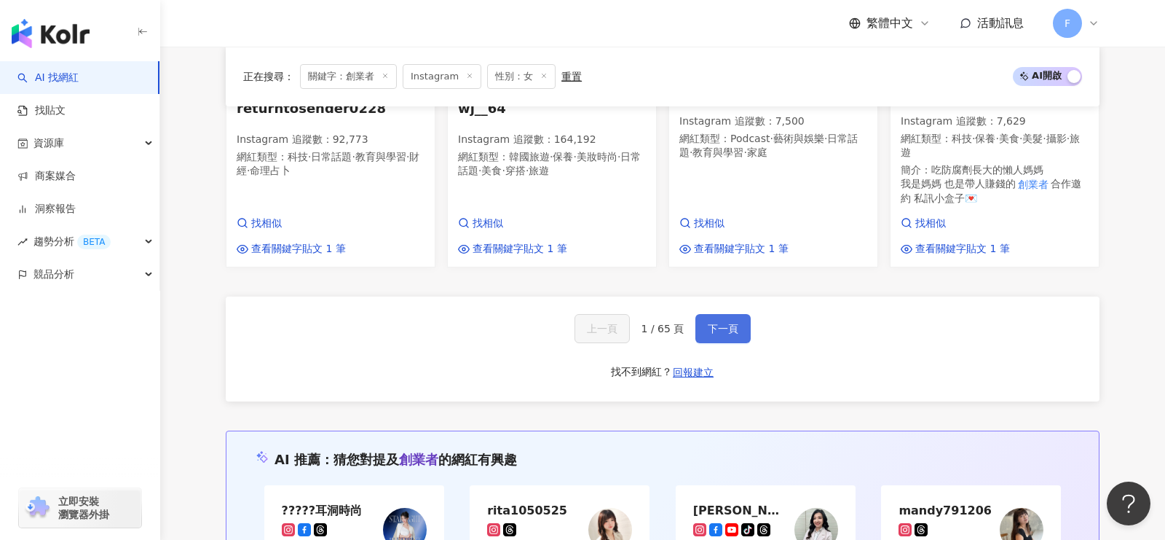
click at [723, 315] on button "下一頁" at bounding box center [722, 328] width 55 height 29
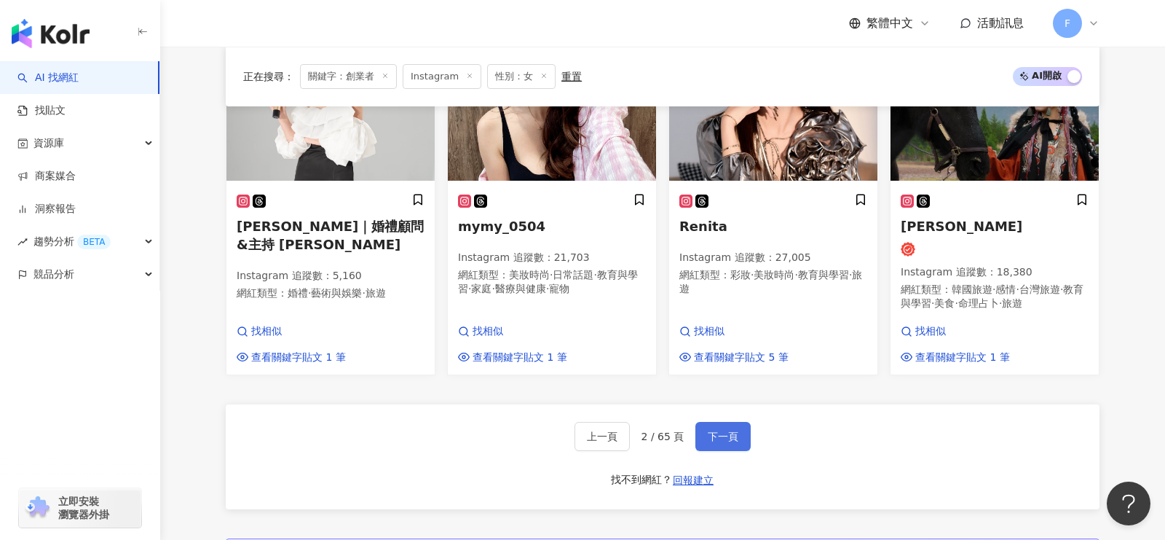
scroll to position [1300, 0]
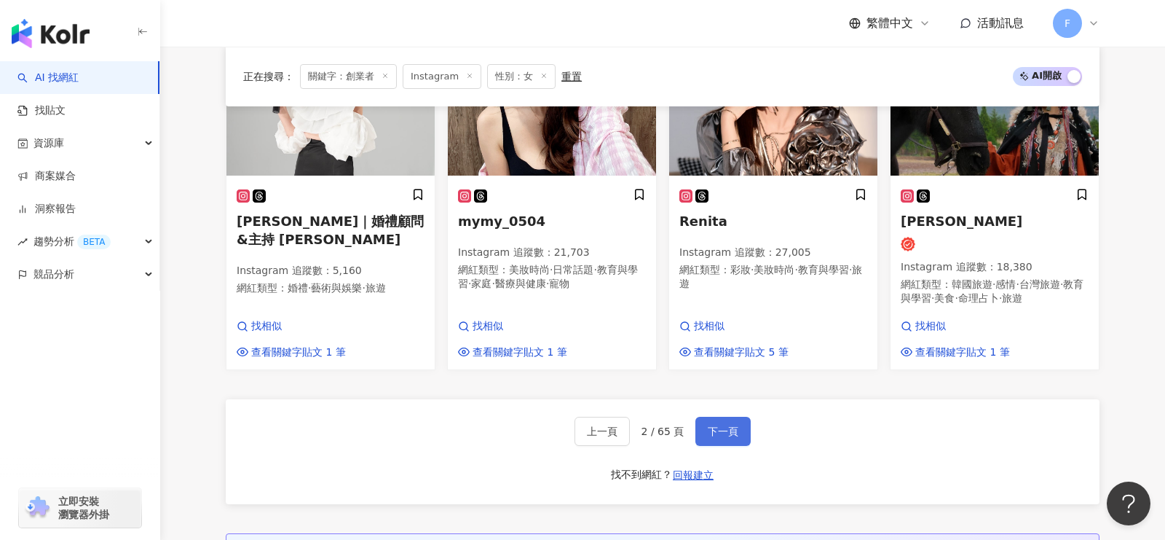
click at [714, 425] on span "下一頁" at bounding box center [723, 431] width 31 height 12
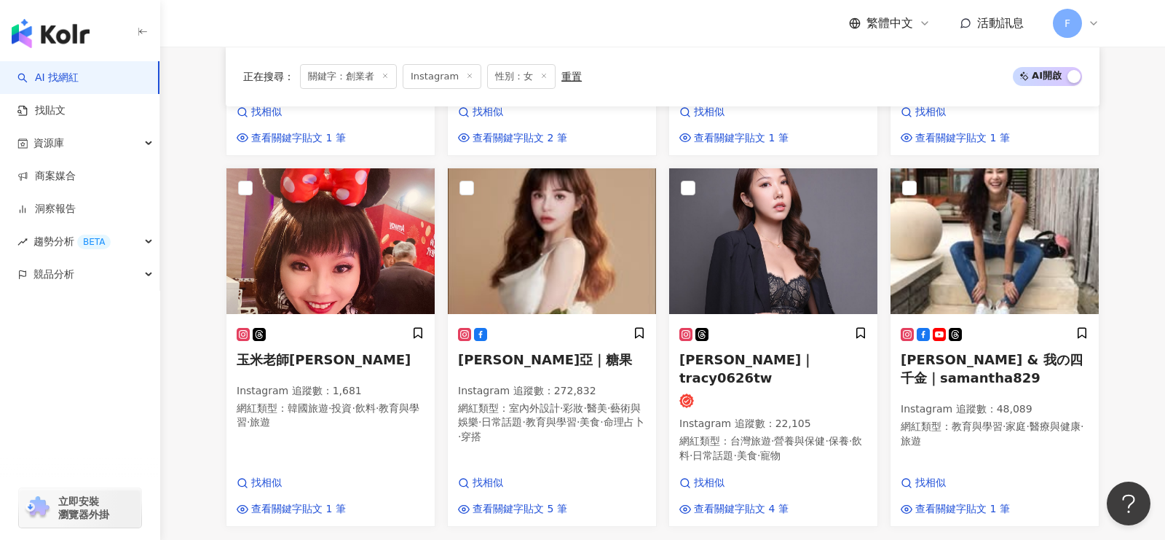
scroll to position [1196, 0]
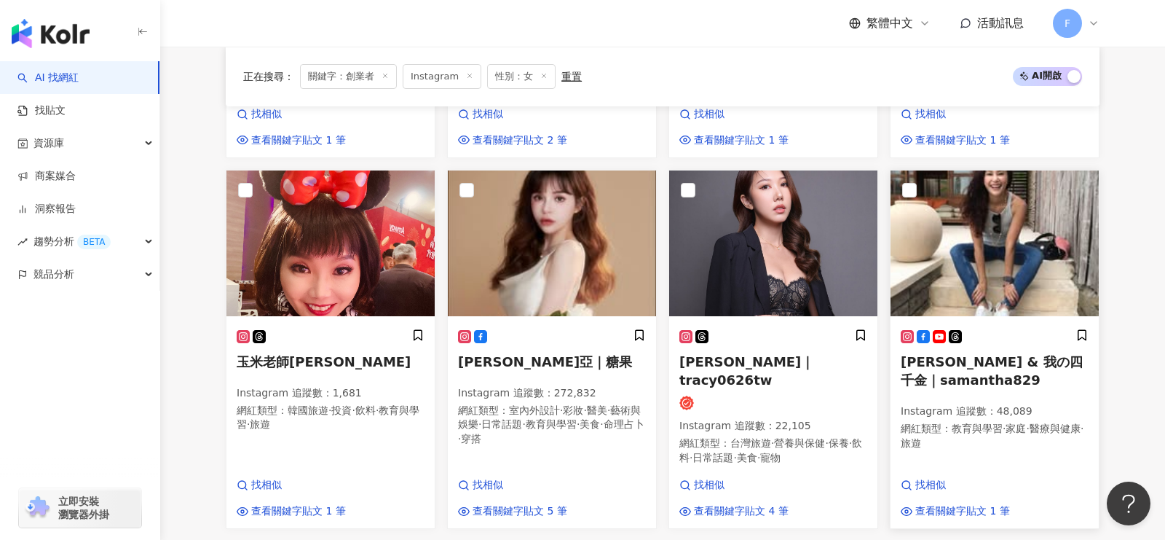
click at [981, 354] on span "Samantha & 我の四千金｜samantha829" at bounding box center [992, 370] width 182 height 33
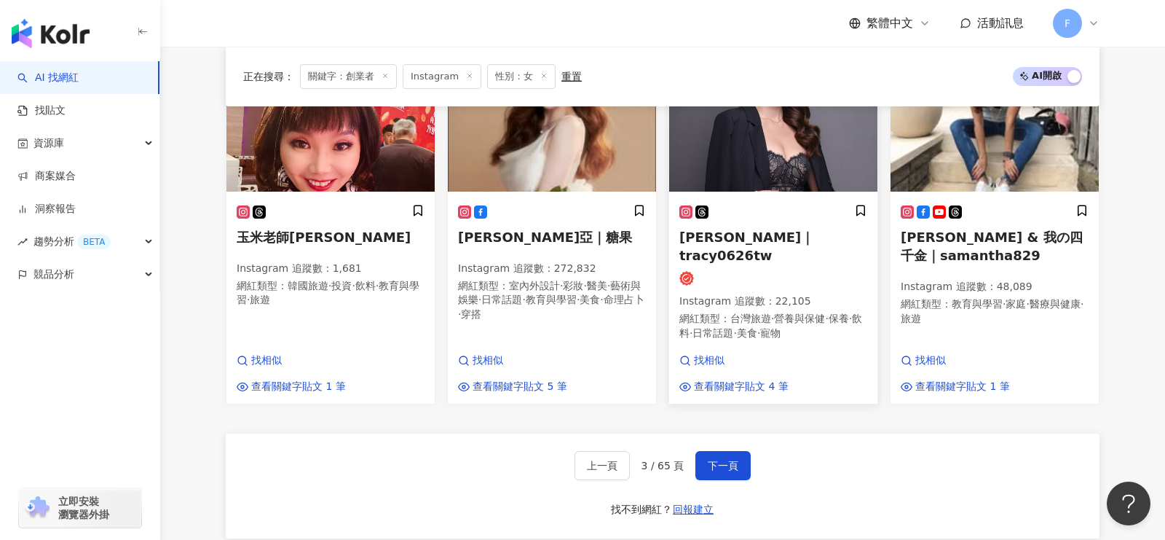
scroll to position [1327, 0]
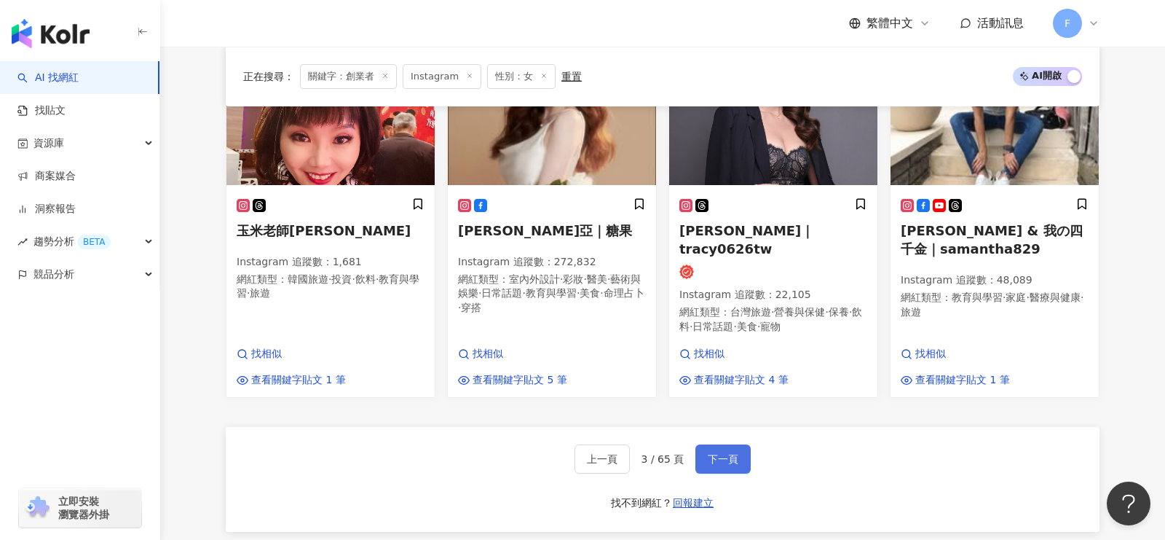
click at [728, 453] on span "下一頁" at bounding box center [723, 459] width 31 height 12
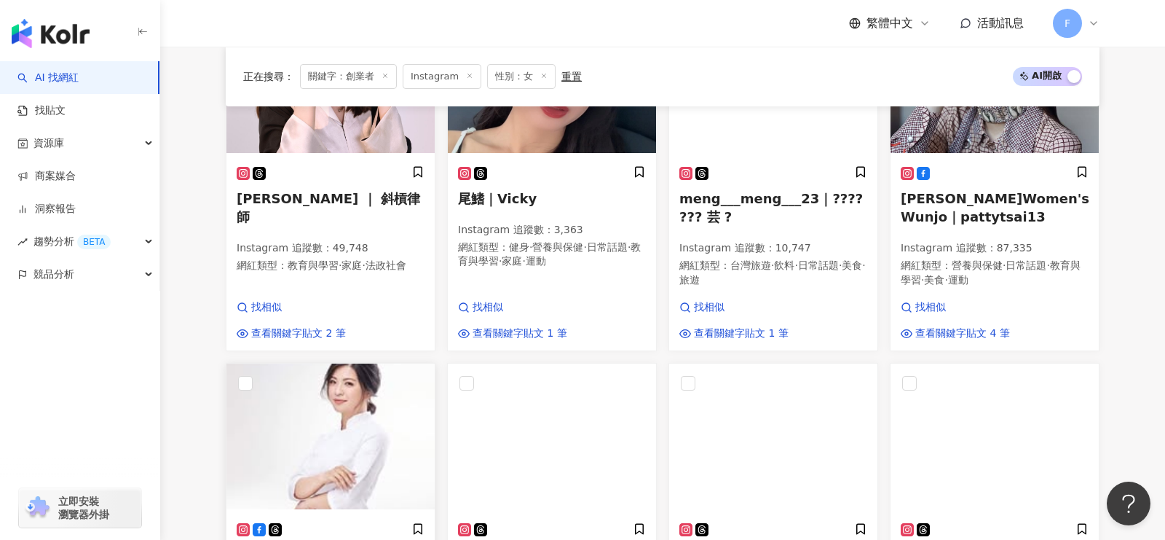
scroll to position [936, 0]
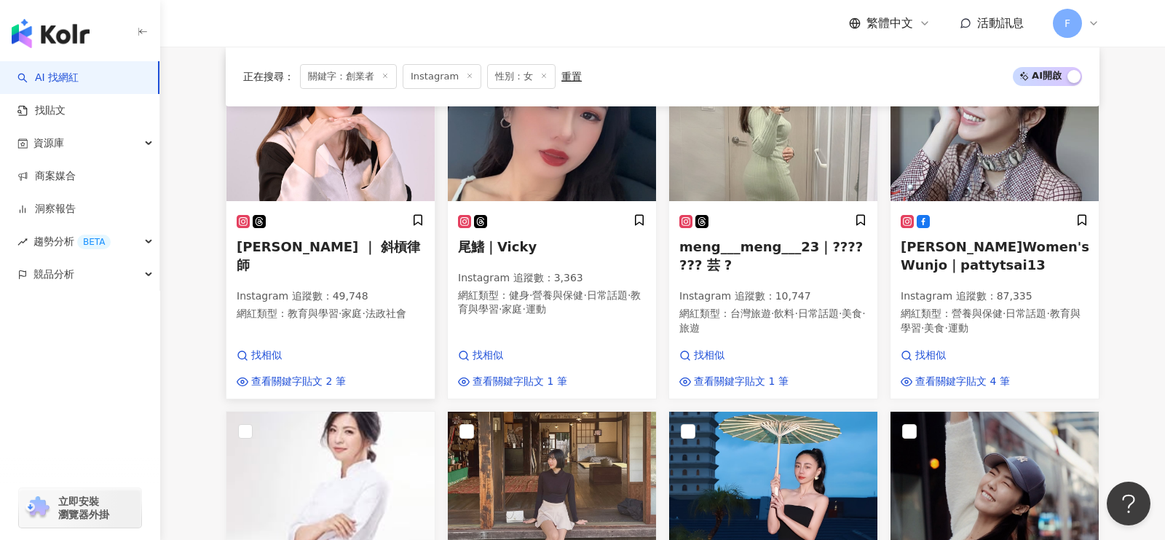
click at [317, 239] on span "Sarah ｜ 斜槓律師" at bounding box center [328, 255] width 183 height 33
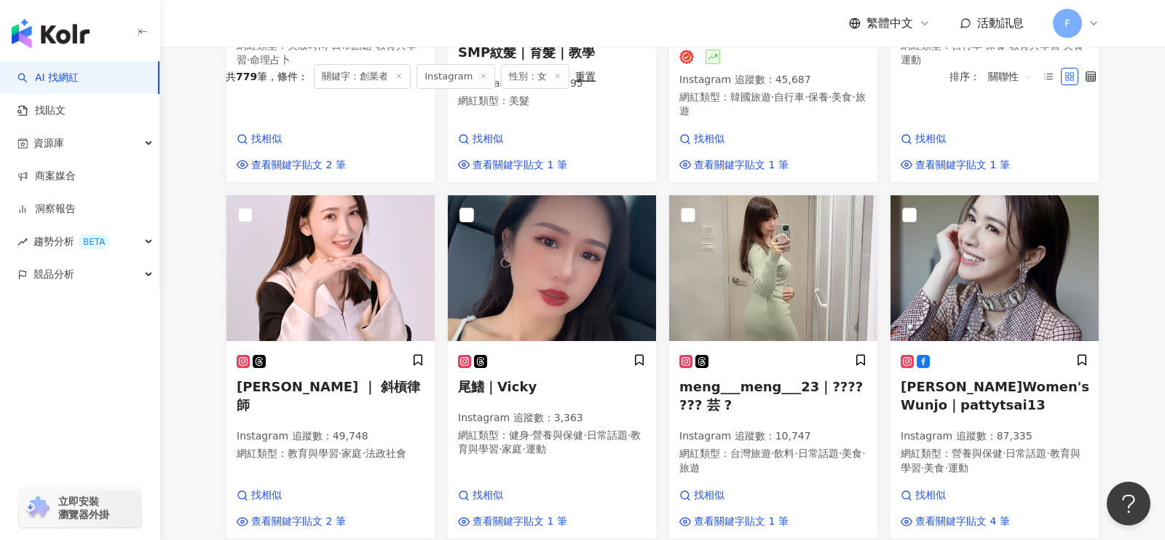
scroll to position [0, 0]
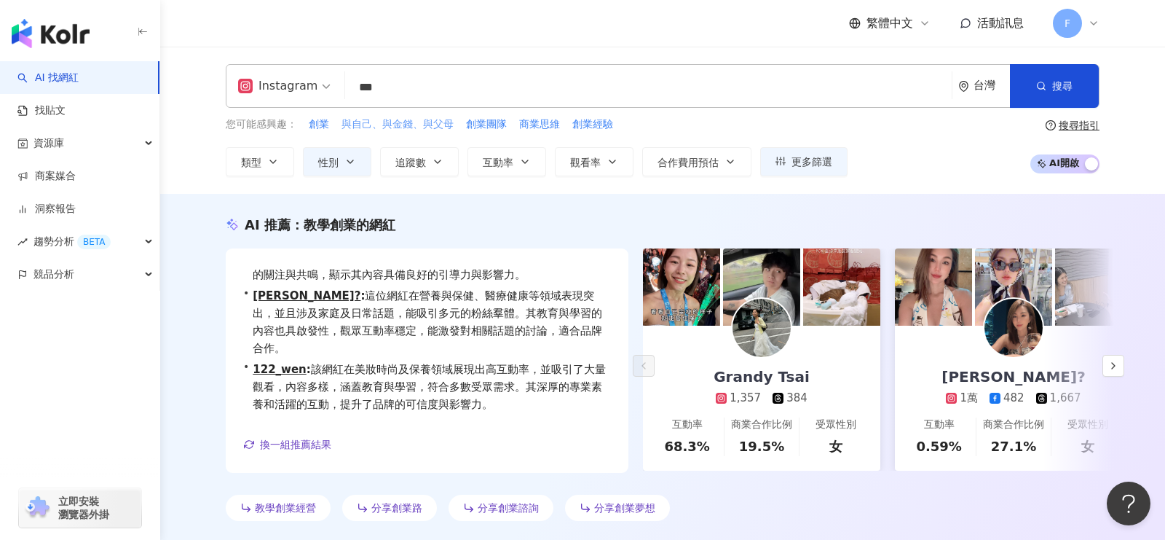
click at [440, 122] on span "與自己、與金錢、與父母" at bounding box center [397, 124] width 112 height 15
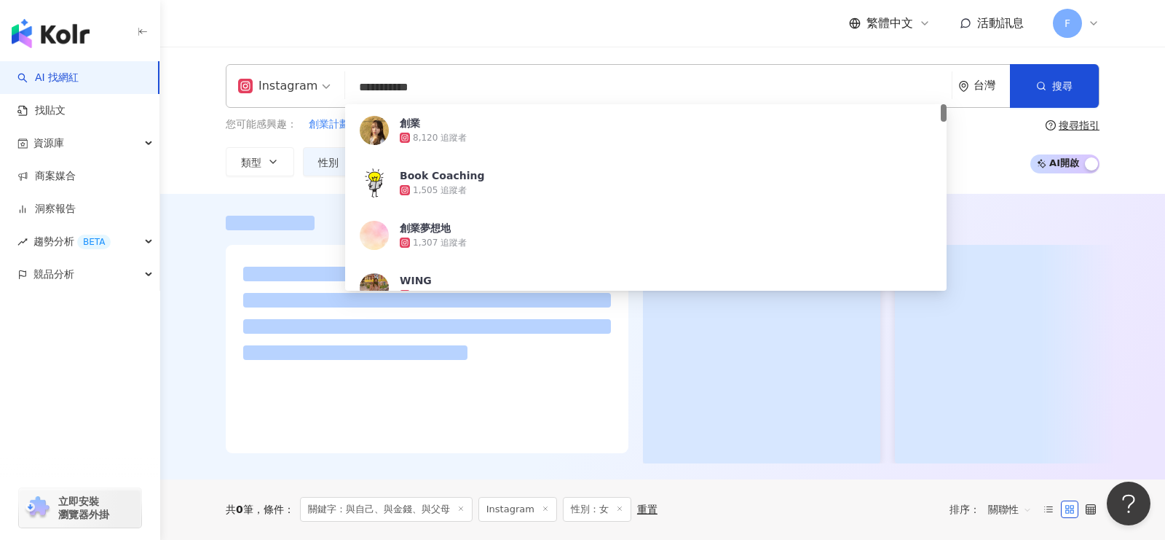
drag, startPoint x: 452, startPoint y: 87, endPoint x: 323, endPoint y: 82, distance: 129.0
click at [323, 82] on div "**********" at bounding box center [663, 86] width 874 height 44
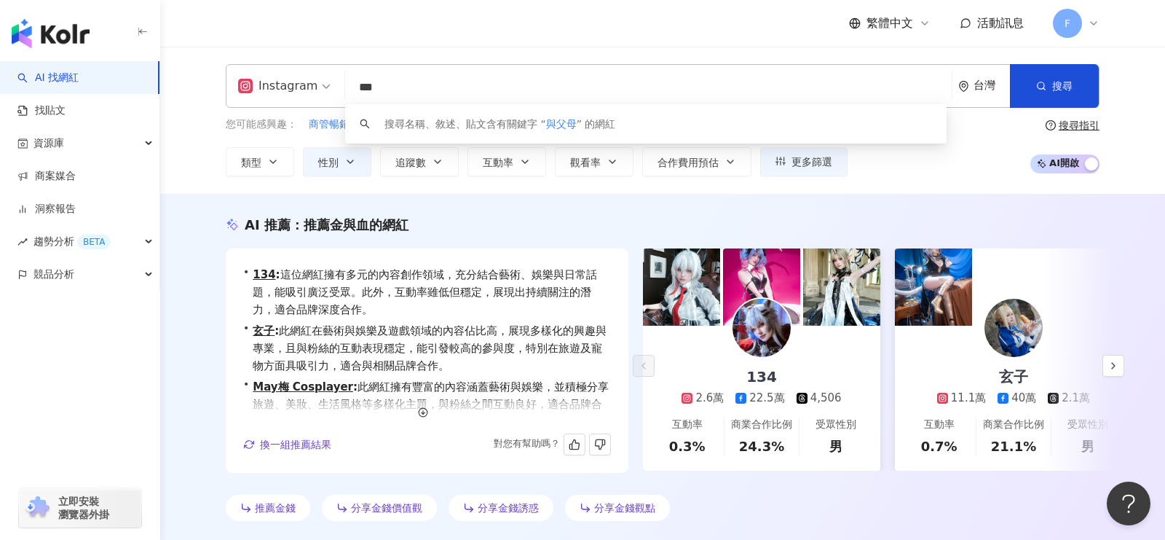
scroll to position [35, 0]
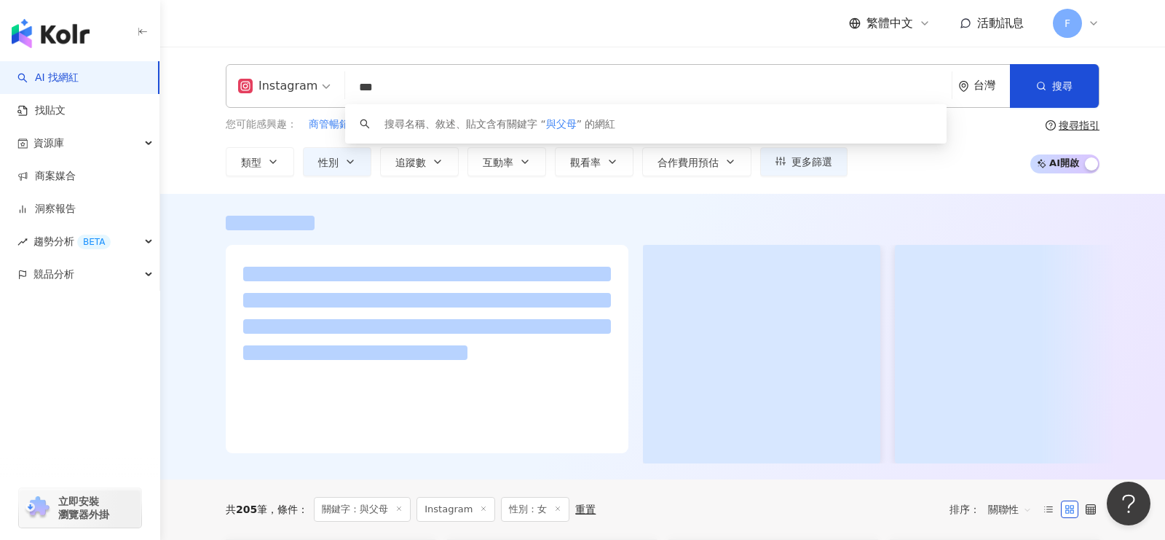
type input "***"
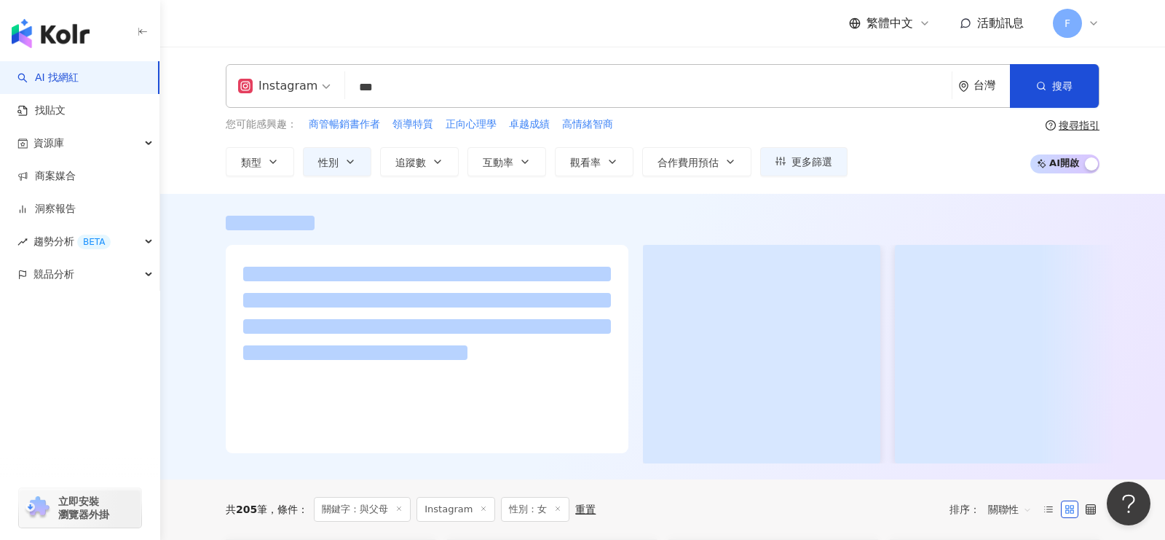
click at [1138, 146] on div "Instagram 與父母 *** 台灣 搜尋 keyword 搜尋名稱、敘述、貼文含有關鍵字 “ 與父母 ” 的網紅 您可能感興趣： 商管暢銷書作者 領導特…" at bounding box center [662, 120] width 1005 height 147
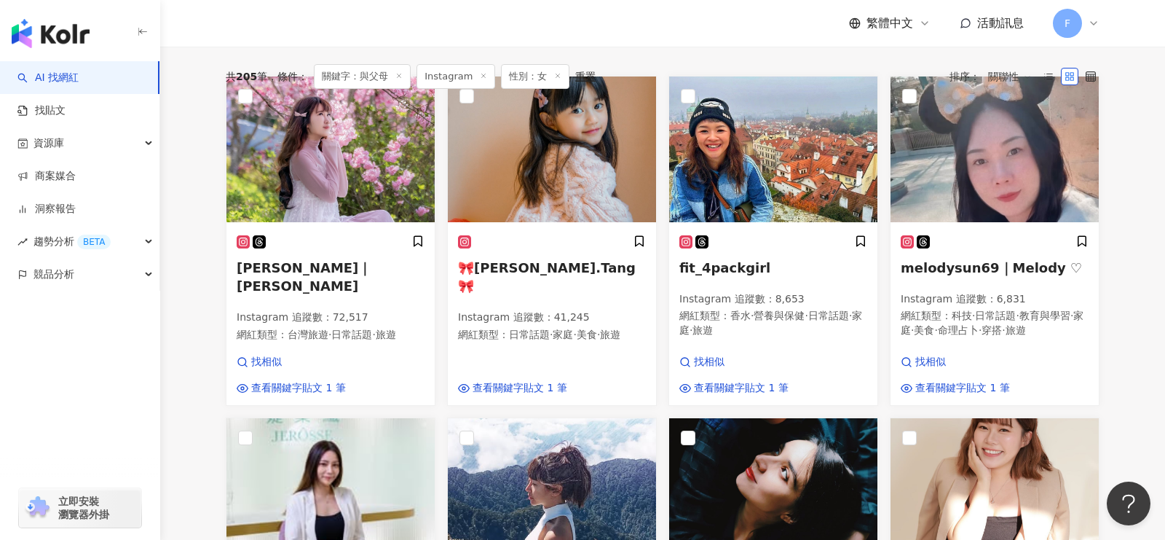
scroll to position [0, 0]
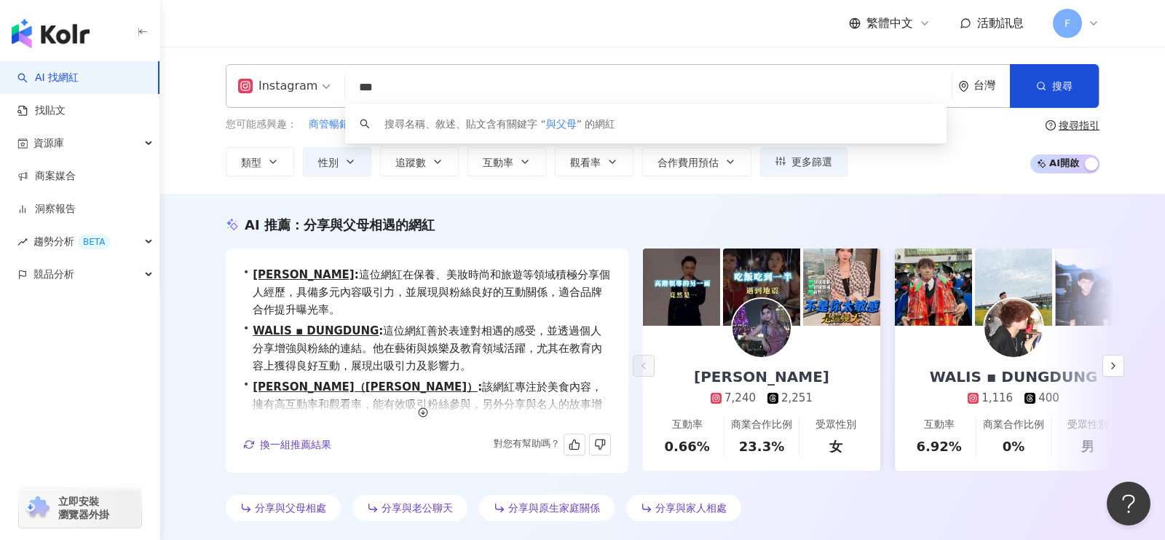
drag, startPoint x: 399, startPoint y: 85, endPoint x: 333, endPoint y: 76, distance: 66.8
click at [320, 71] on div "Instagram *** 台灣 搜尋 keyword 搜尋名稱、敘述、貼文含有關鍵字 “ 與父母 ” 的網紅" at bounding box center [663, 86] width 874 height 44
click at [60, 38] on img "button" at bounding box center [51, 33] width 78 height 29
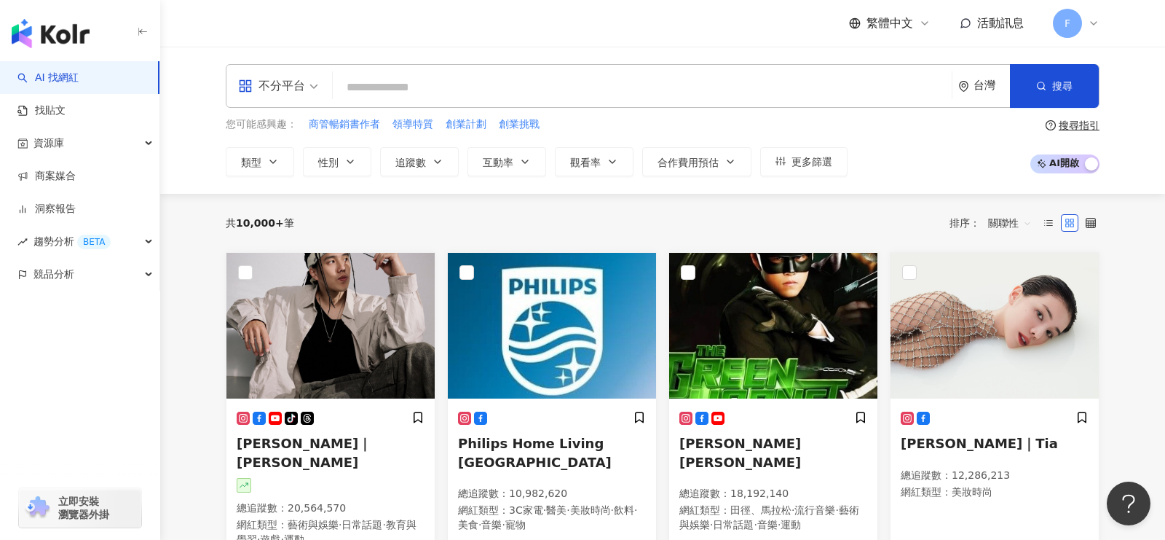
click at [293, 87] on div "不分平台" at bounding box center [271, 85] width 67 height 23
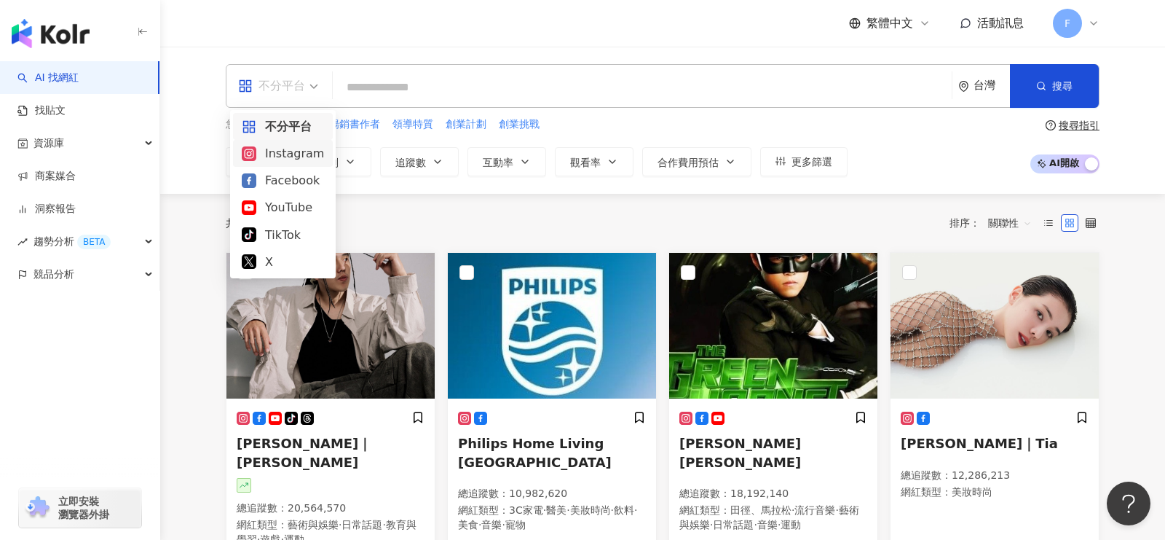
click at [283, 151] on div "Instagram" at bounding box center [283, 153] width 82 height 18
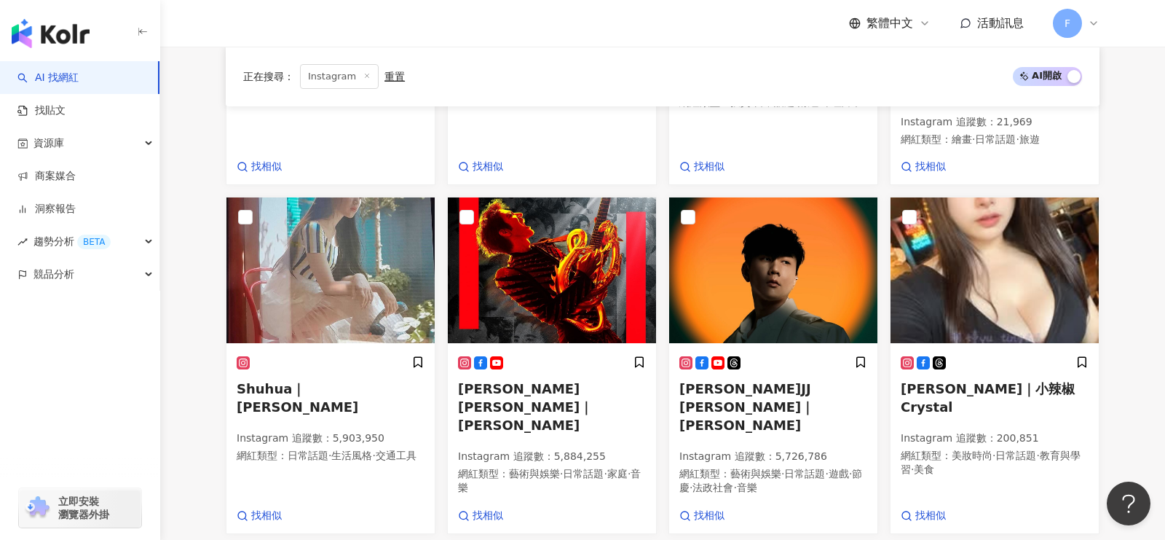
scroll to position [765, 0]
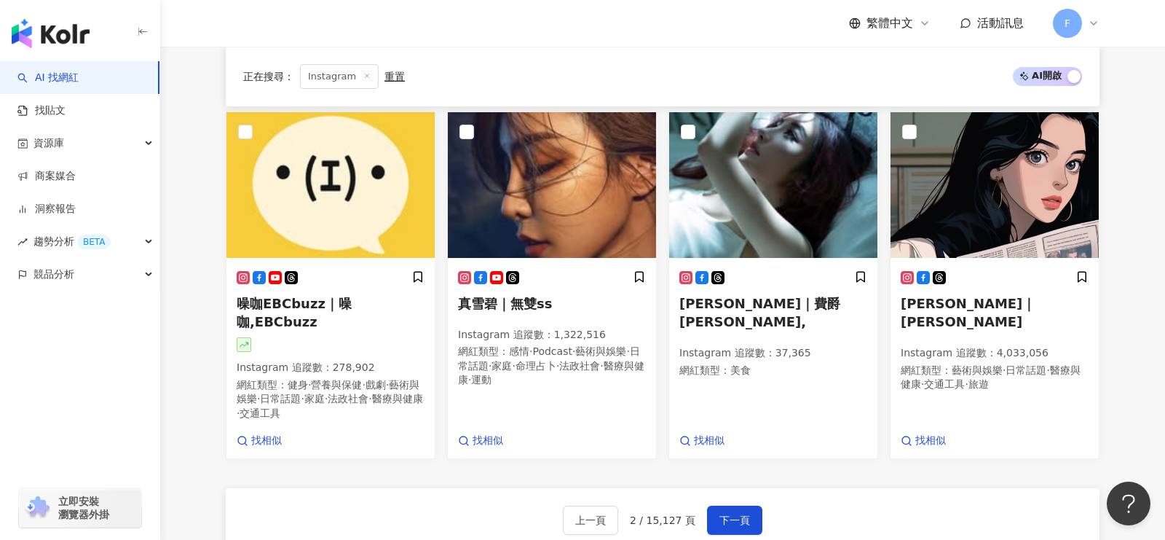
scroll to position [804, 0]
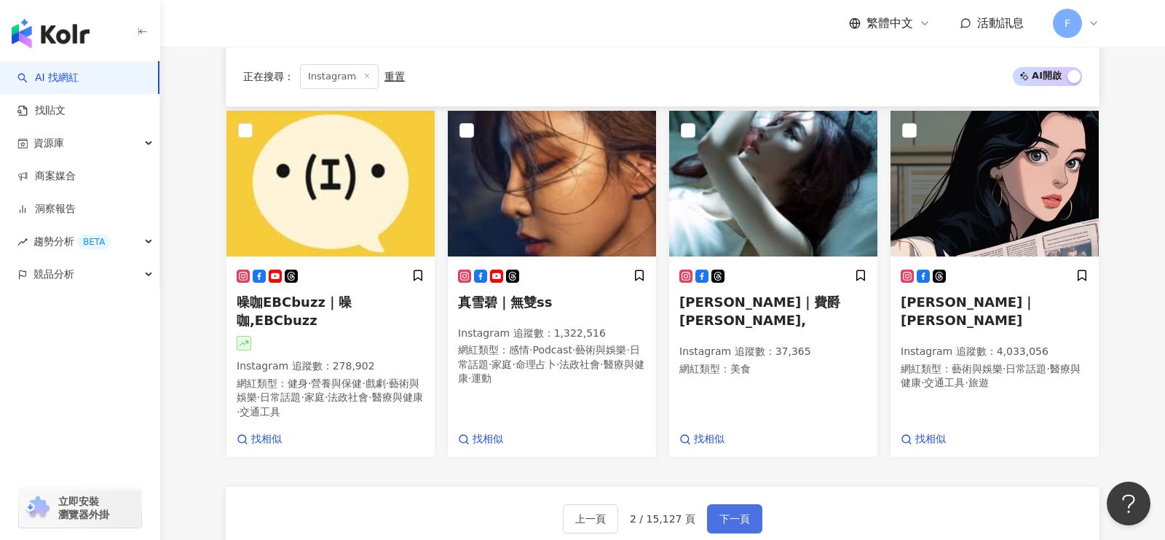
click at [750, 504] on button "下一頁" at bounding box center [734, 518] width 55 height 29
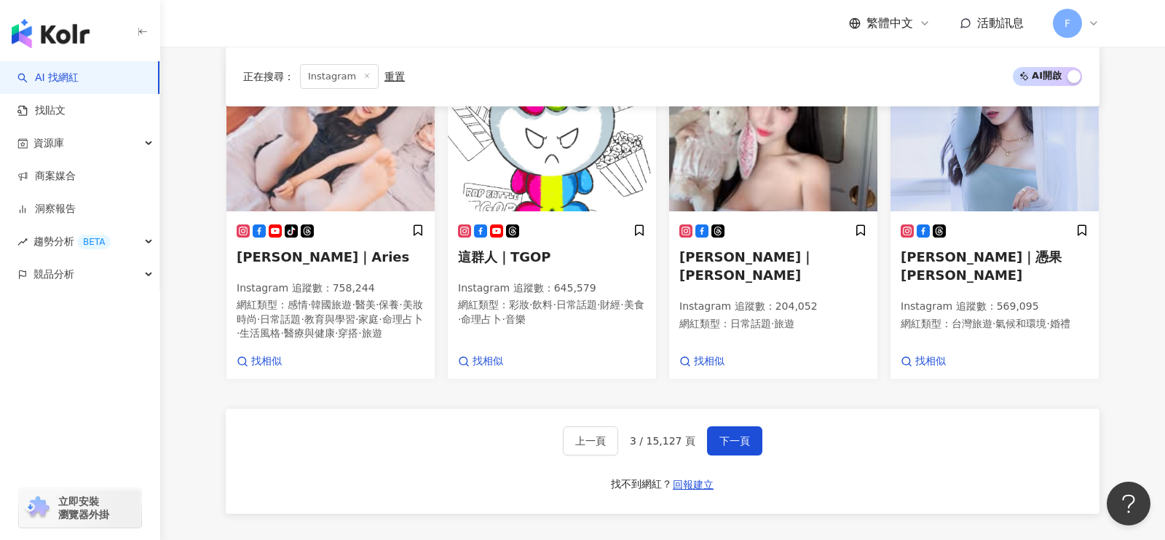
scroll to position [869, 0]
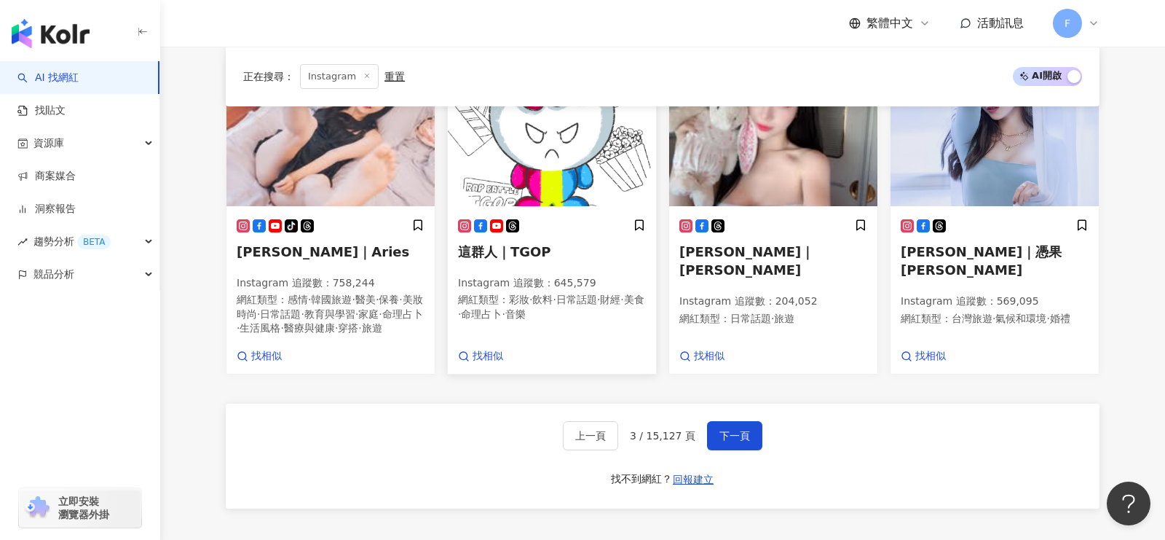
click at [537, 244] on span "這群人｜TGOP" at bounding box center [504, 251] width 93 height 15
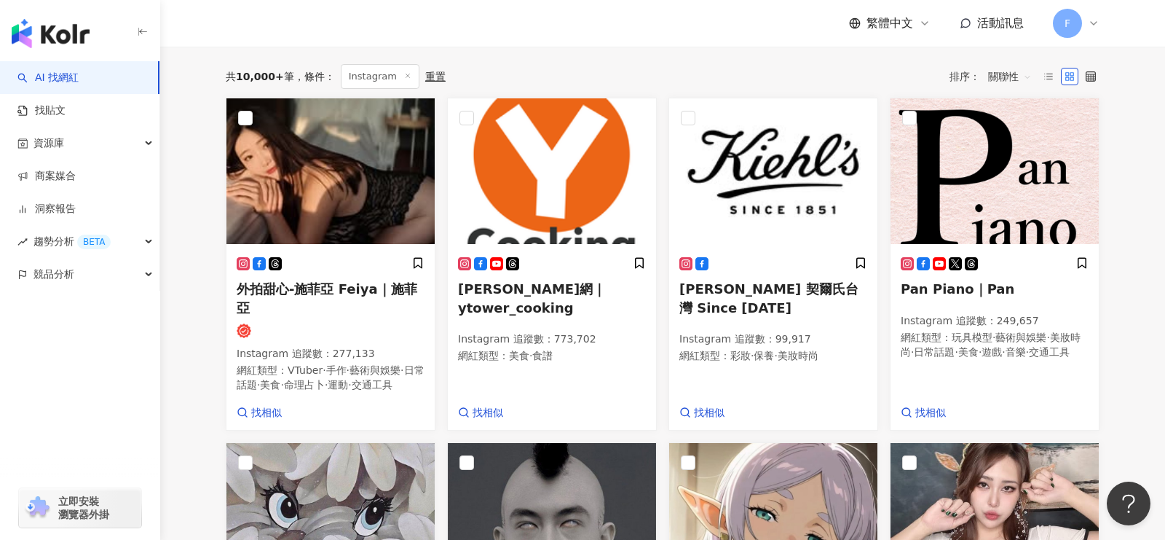
scroll to position [0, 0]
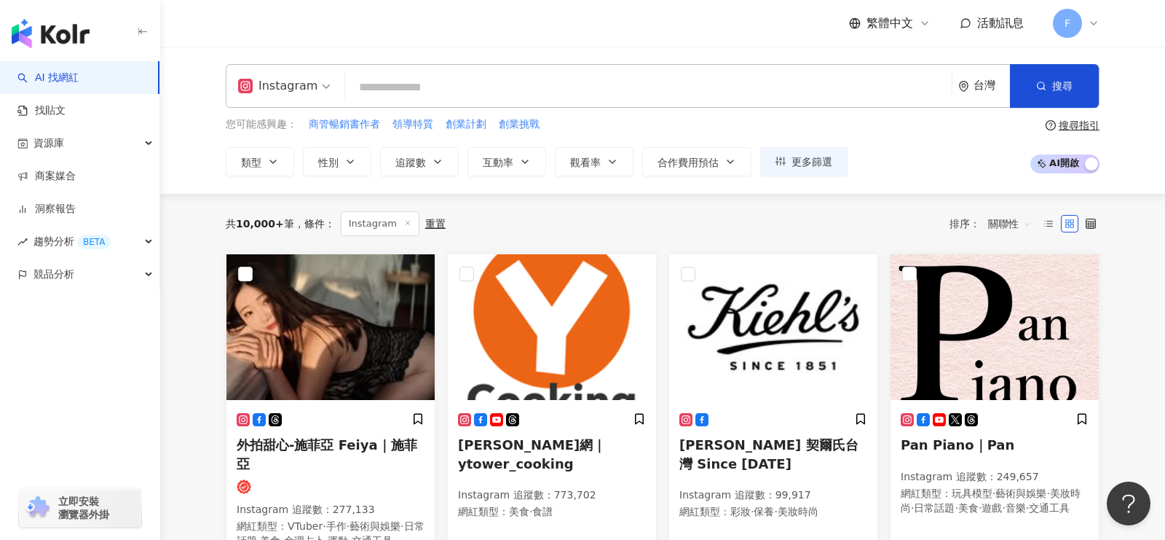
click at [395, 74] on input "search" at bounding box center [648, 88] width 595 height 28
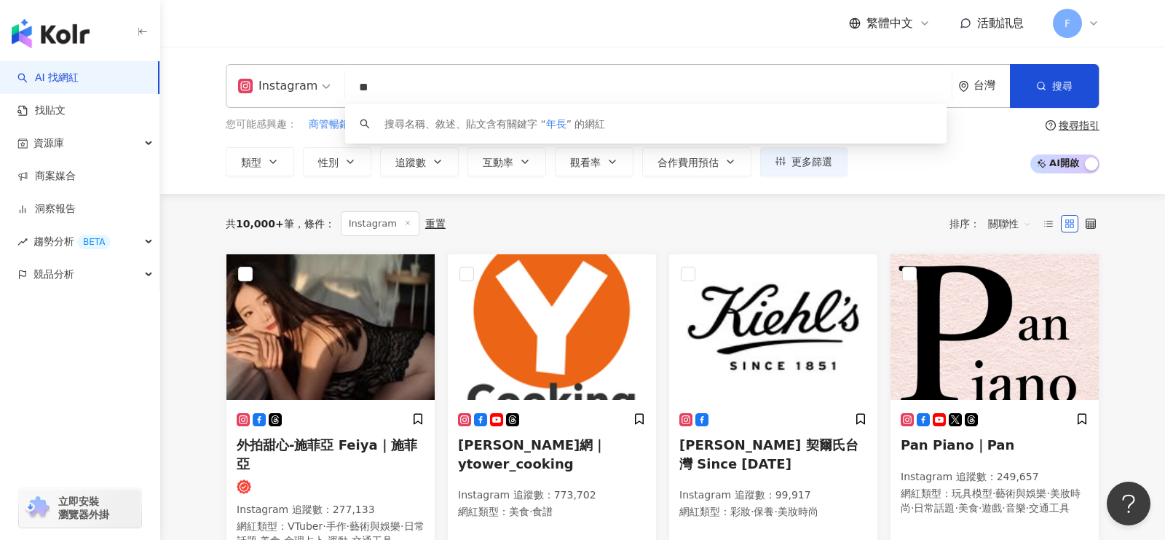
type input "*"
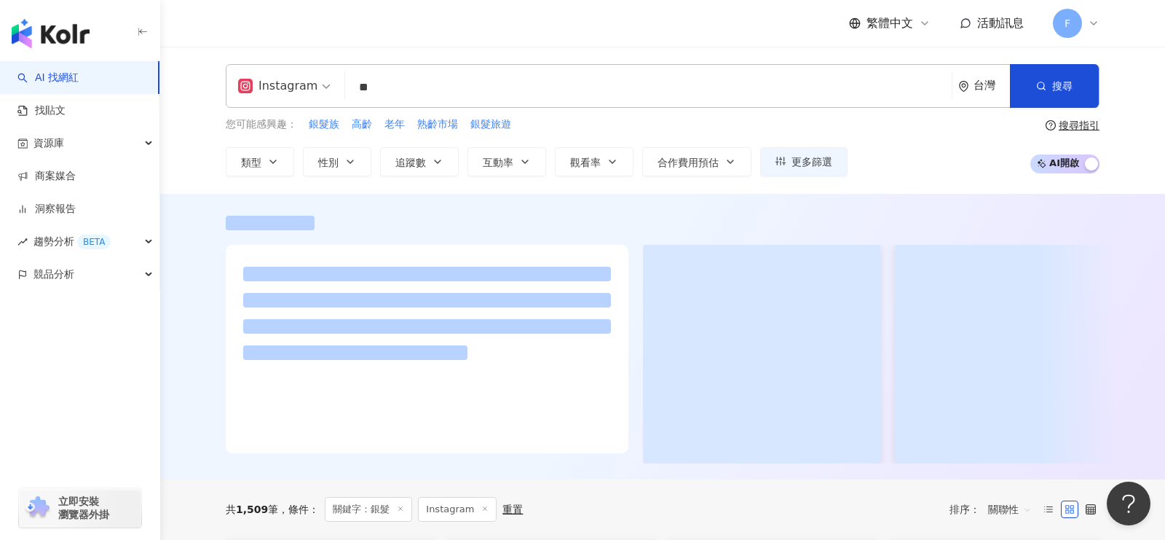
click at [1134, 162] on div "Instagram 銀髮 ** 台灣 搜尋 93185992-4bcf-4401-a52b-8c836d95e197 31d01056-bd25-4486-b…" at bounding box center [662, 120] width 1005 height 147
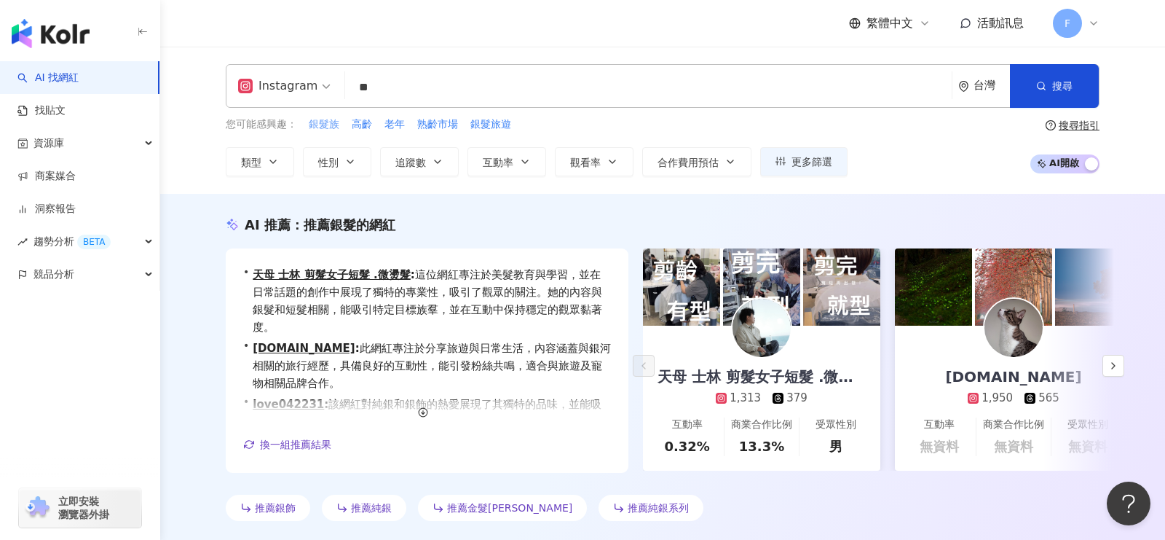
click at [323, 126] on span "銀髮族" at bounding box center [324, 124] width 31 height 15
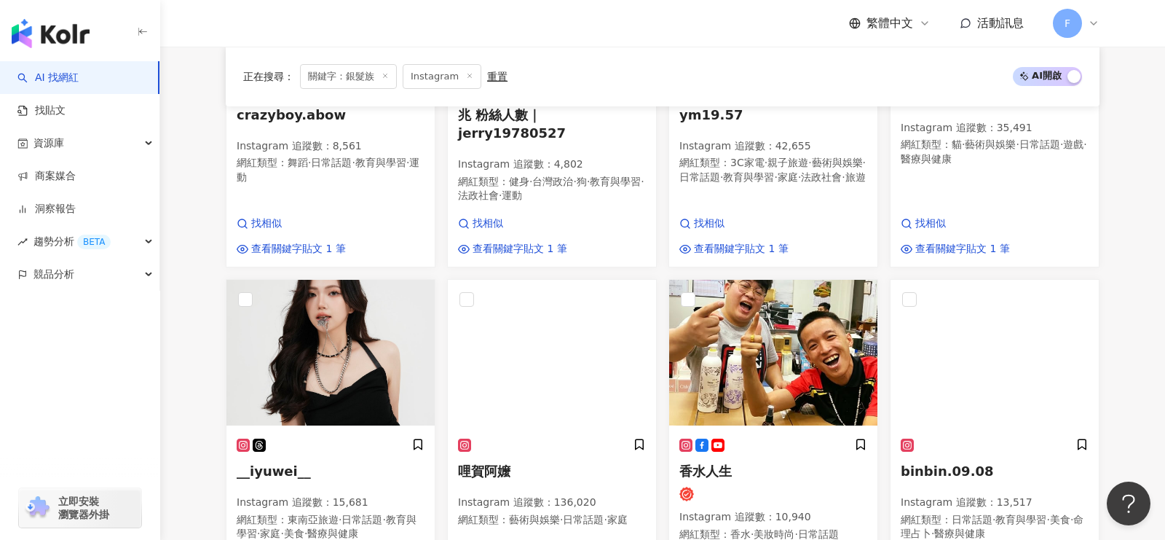
scroll to position [1070, 0]
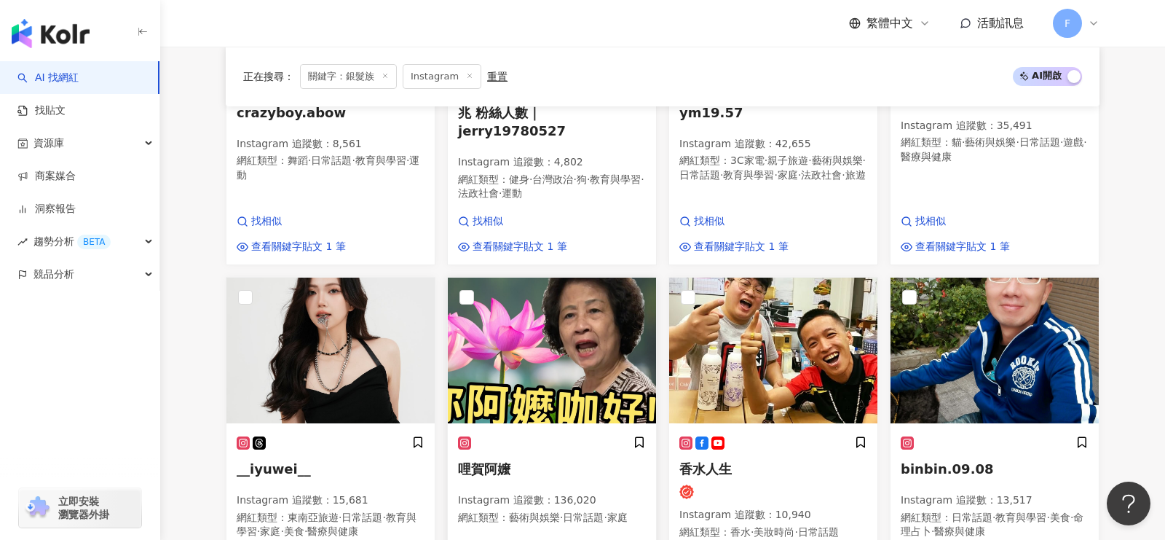
click at [487, 461] on span "哩賀阿嬤" at bounding box center [484, 468] width 52 height 15
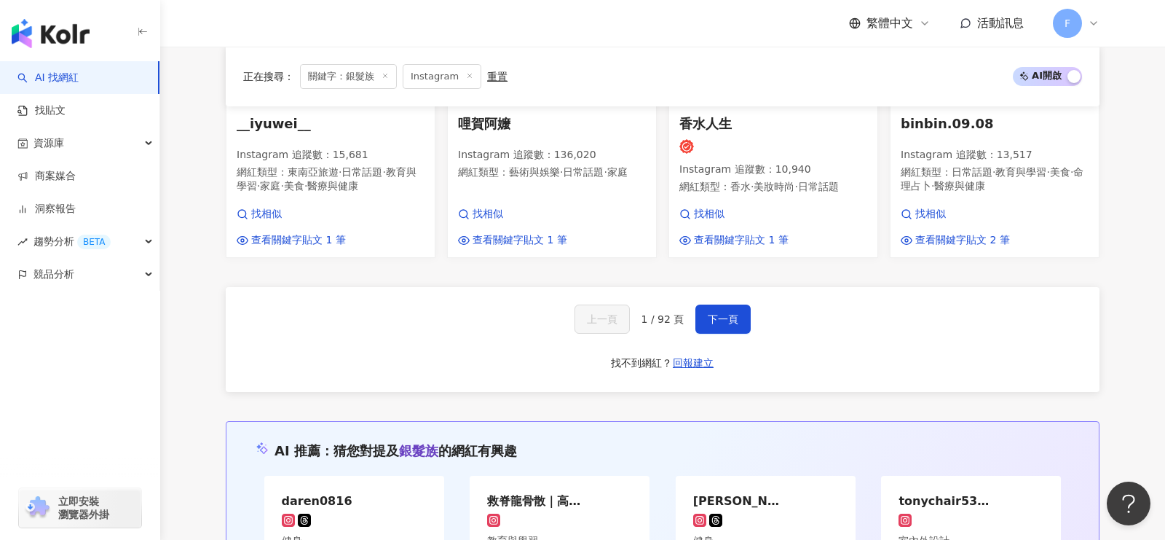
scroll to position [1435, 0]
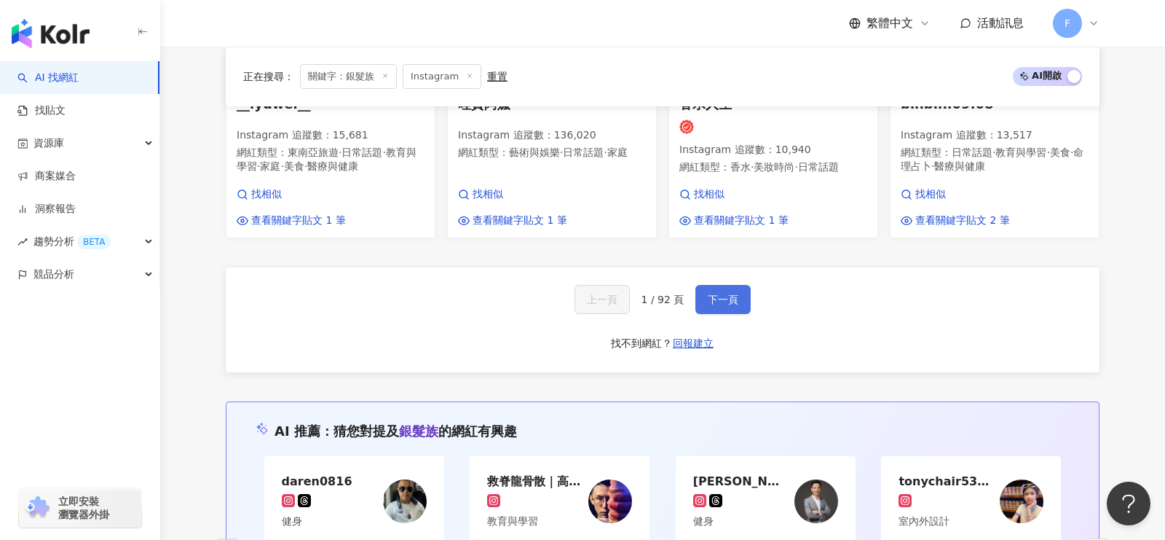
click at [734, 293] on span "下一頁" at bounding box center [723, 299] width 31 height 12
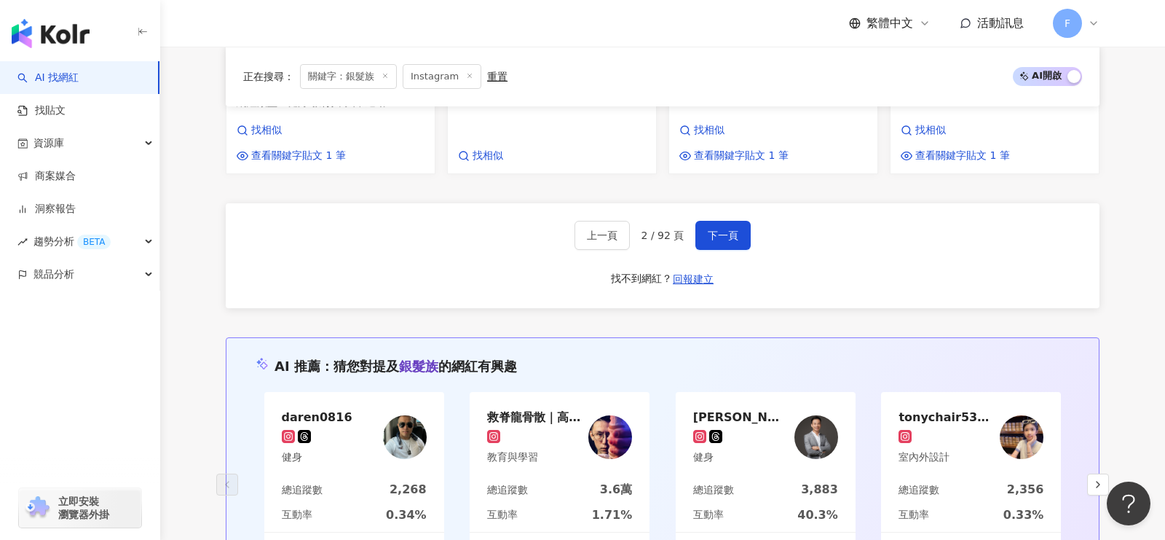
scroll to position [1453, 0]
click at [735, 232] on button "下一頁" at bounding box center [722, 234] width 55 height 29
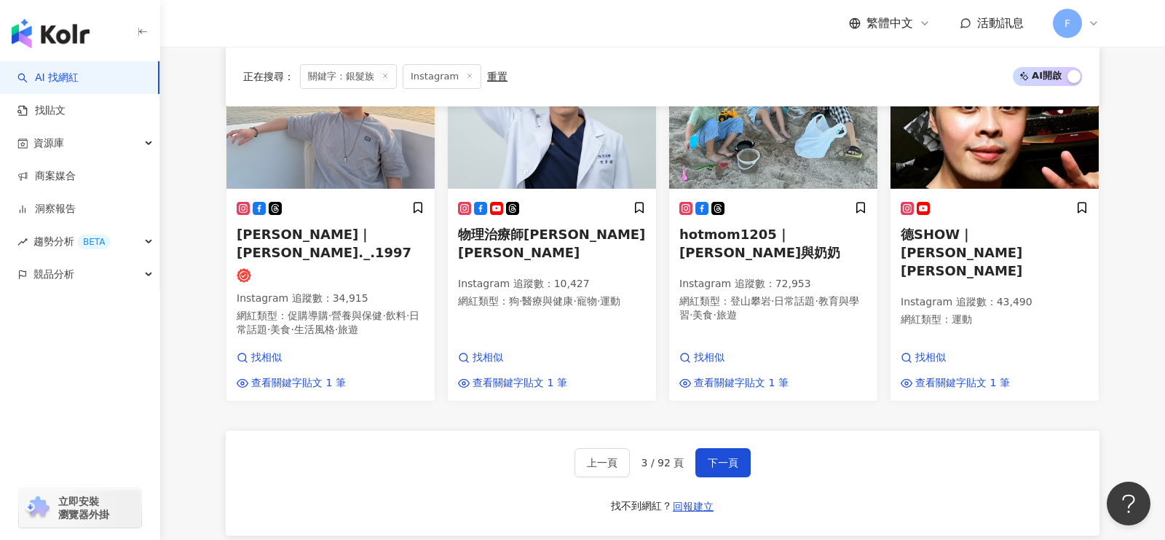
scroll to position [1296, 0]
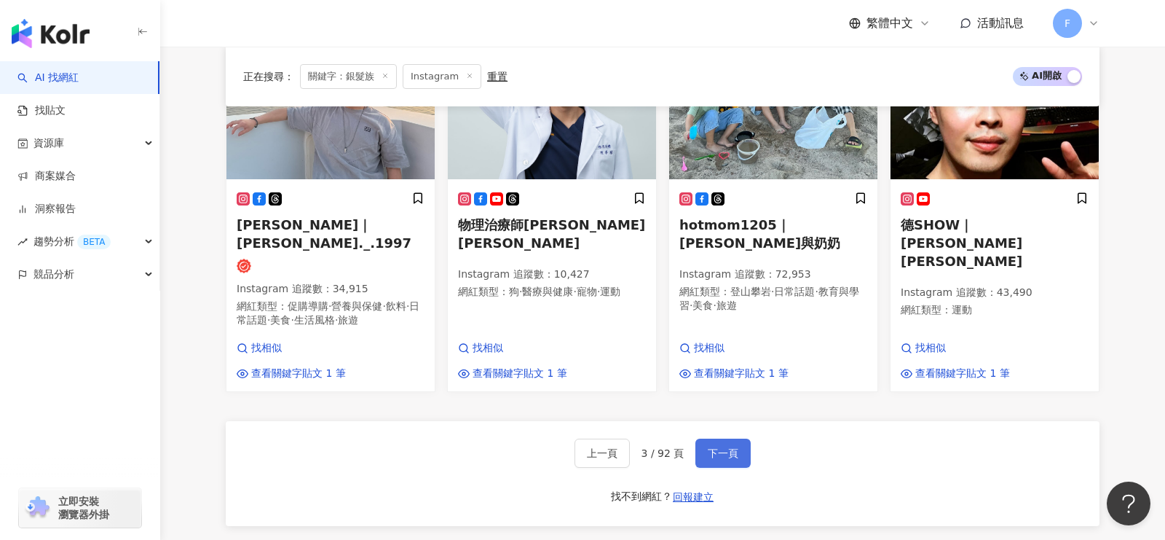
click at [725, 447] on span "下一頁" at bounding box center [723, 453] width 31 height 12
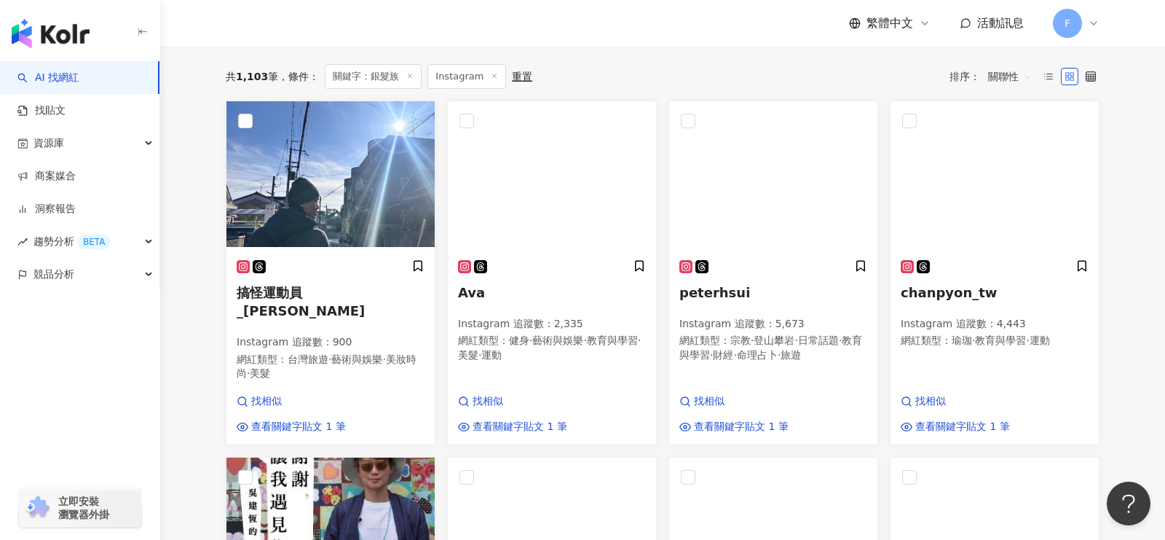
scroll to position [0, 0]
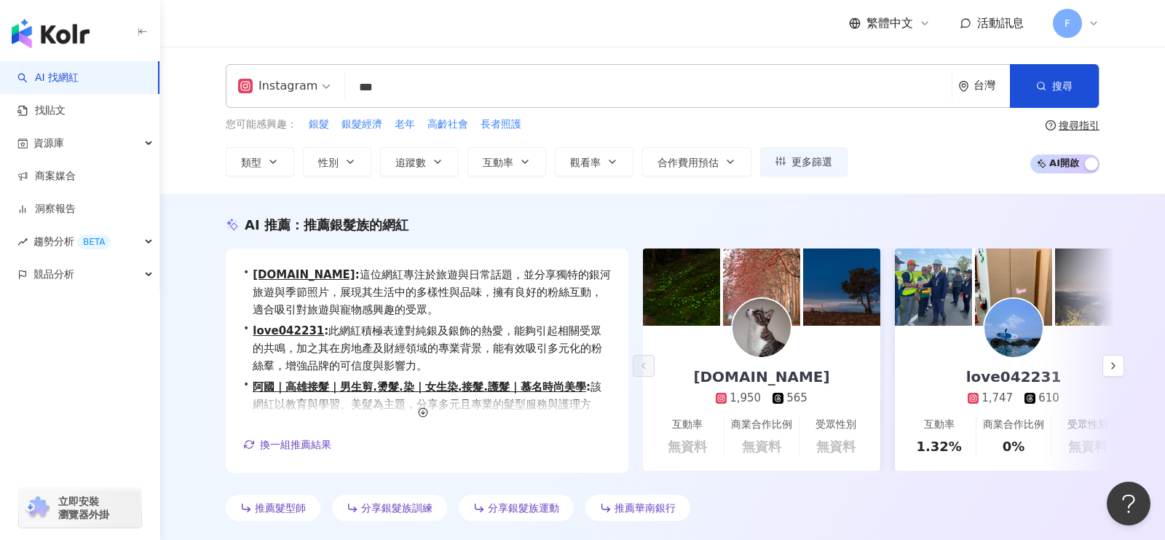
drag, startPoint x: 414, startPoint y: 92, endPoint x: 0, endPoint y: 60, distance: 414.8
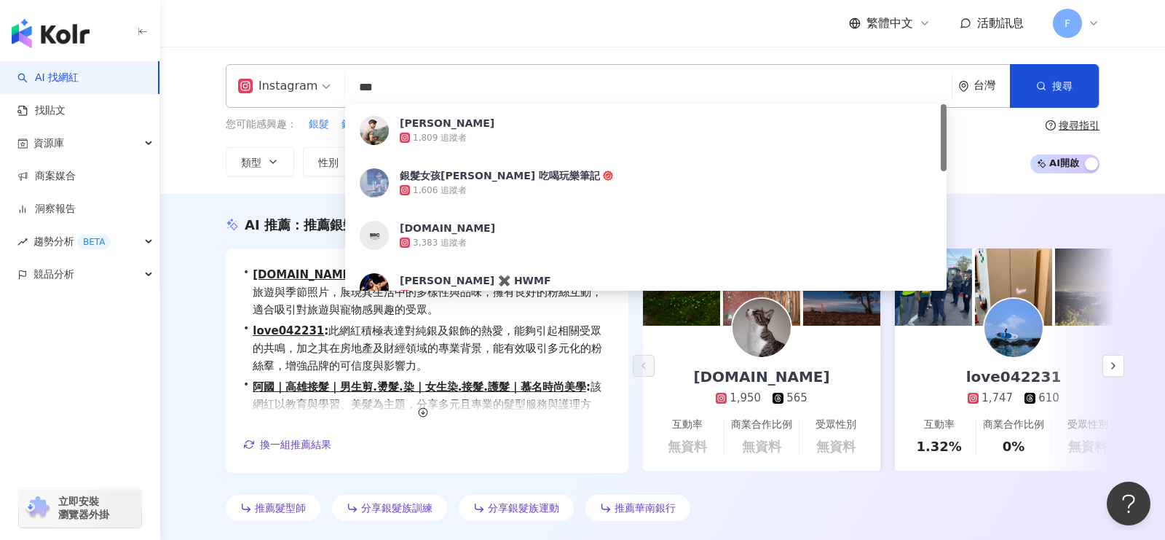
paste input "***"
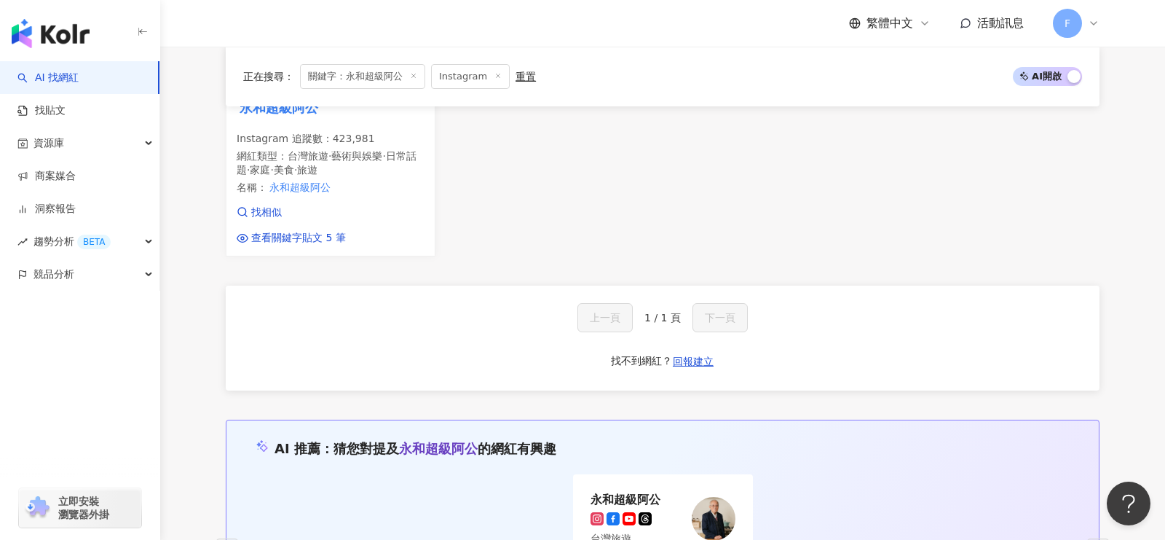
scroll to position [387, 0]
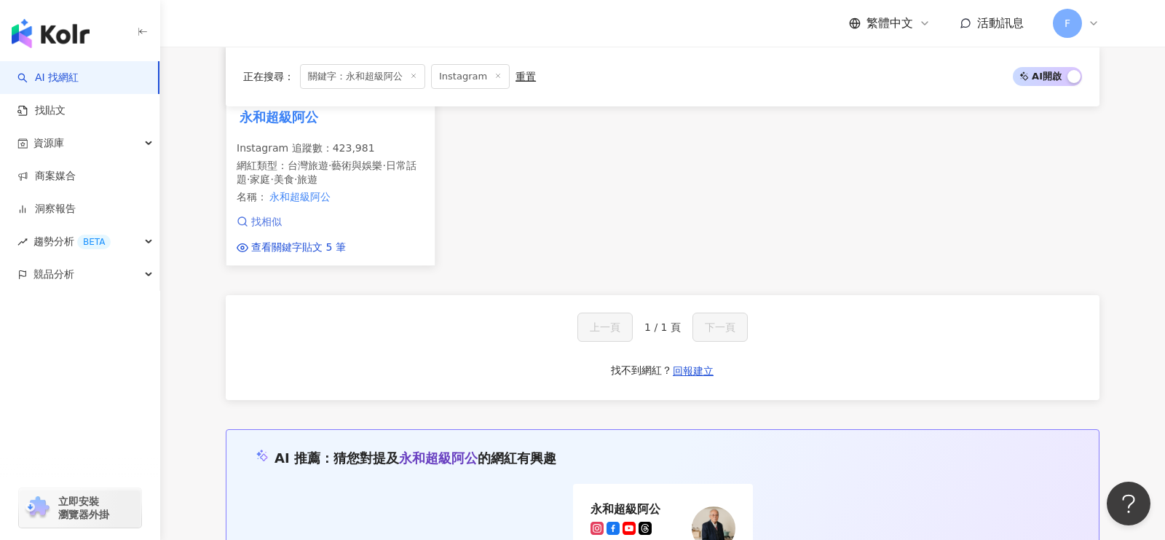
type input "******"
click at [263, 220] on span "找相似" at bounding box center [266, 222] width 31 height 15
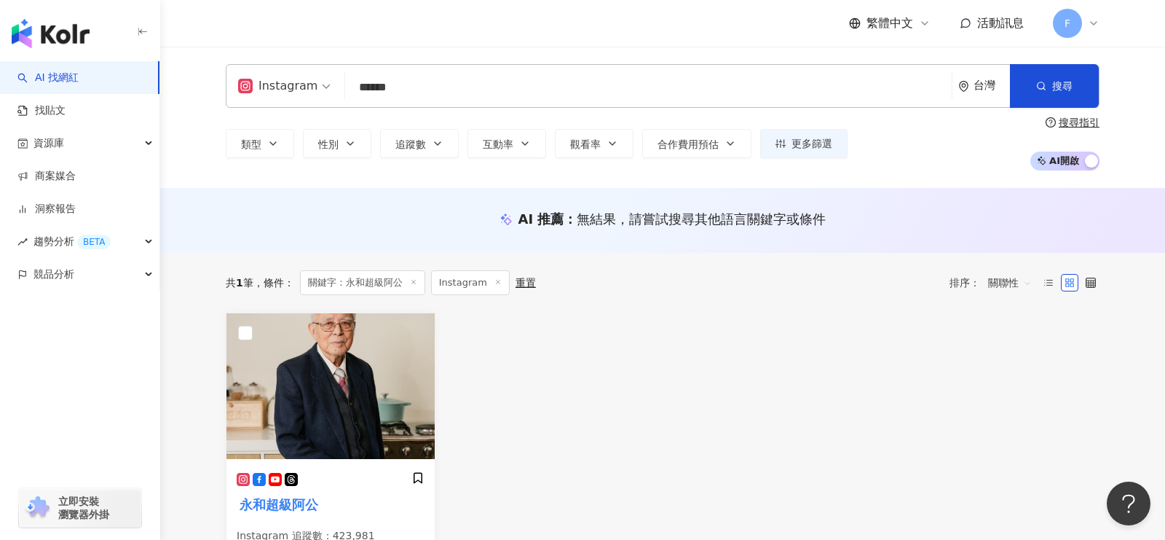
click at [322, 84] on span "Instagram" at bounding box center [284, 85] width 92 height 23
drag, startPoint x: 441, startPoint y: 76, endPoint x: 317, endPoint y: 90, distance: 124.5
click at [312, 88] on div "ig Instagram ****** 台灣 搜尋 08fdb3c8-4ead-4dad-b23e-e2781de9a43d 永和超級阿公 554,959 追…" at bounding box center [663, 86] width 874 height 44
click at [66, 39] on img "button" at bounding box center [51, 33] width 78 height 29
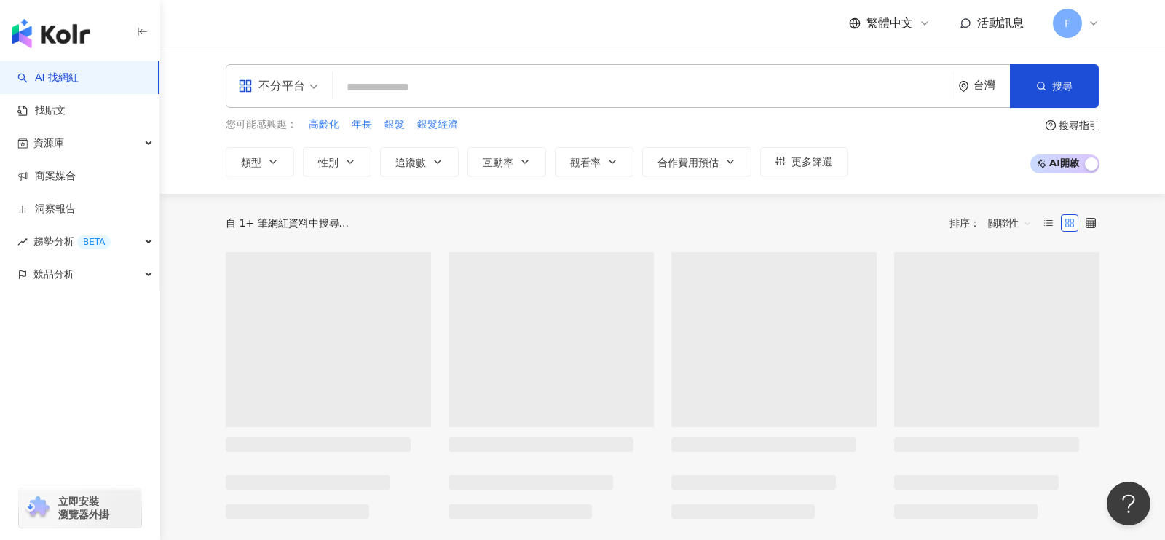
click at [290, 84] on div "不分平台" at bounding box center [271, 85] width 67 height 23
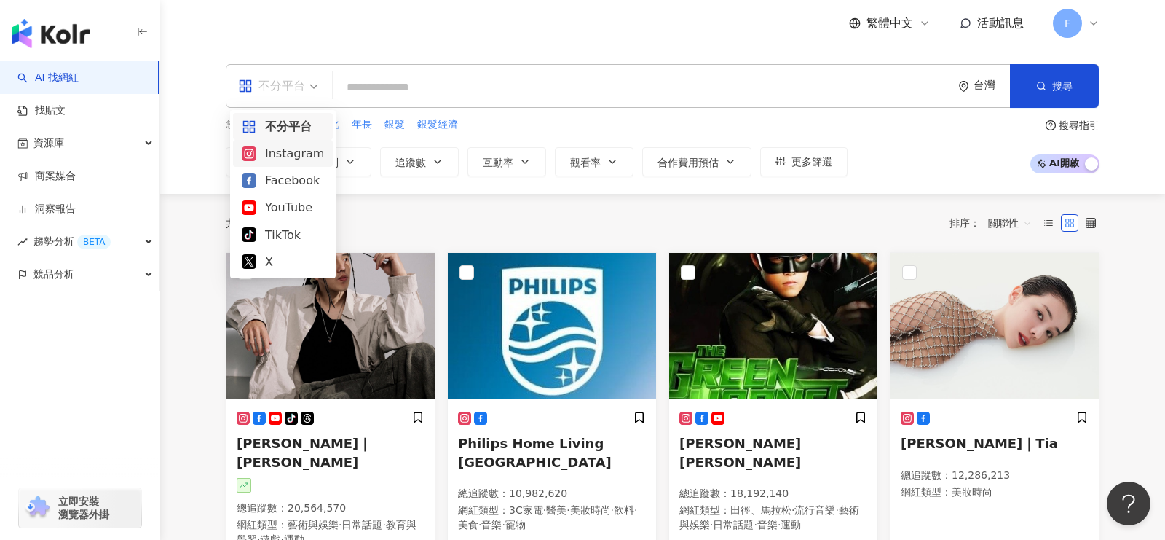
click at [283, 157] on div "Instagram" at bounding box center [283, 153] width 82 height 18
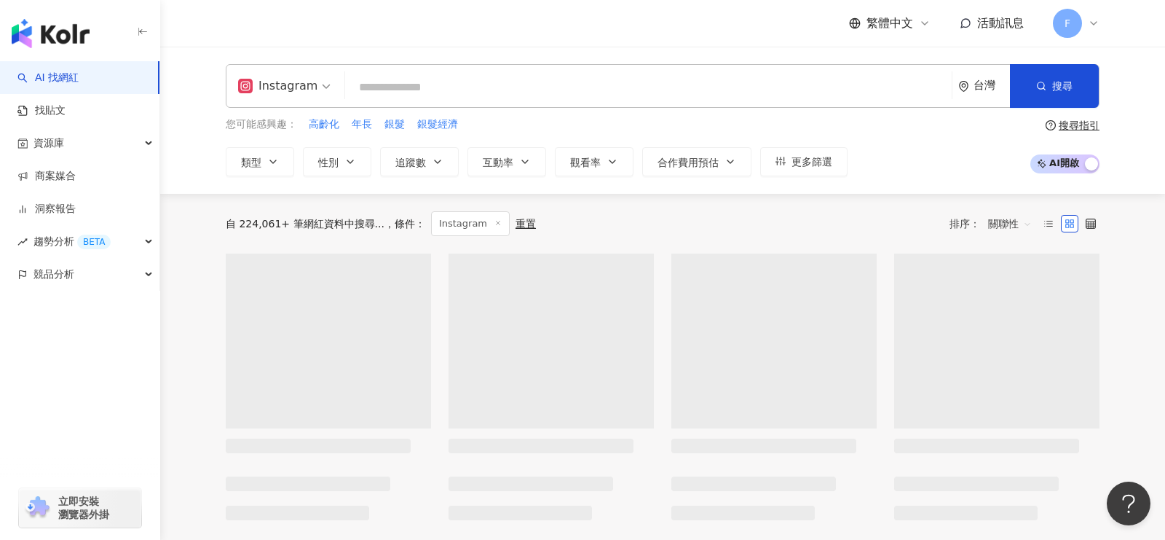
click at [283, 157] on button "類型" at bounding box center [260, 161] width 68 height 29
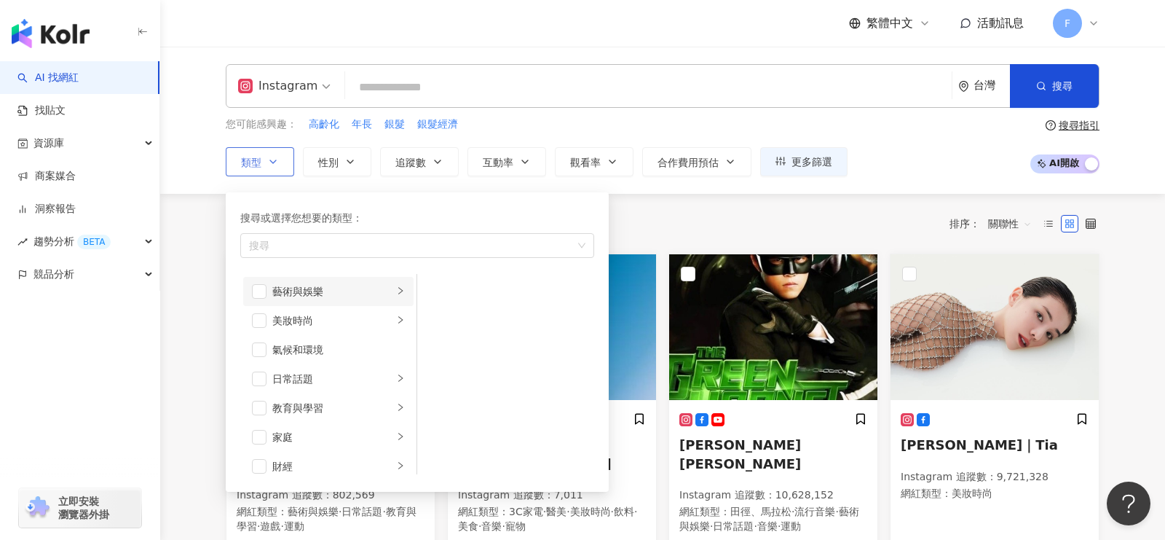
click at [402, 286] on icon "right" at bounding box center [400, 290] width 9 height 9
click at [401, 312] on icon "right" at bounding box center [400, 316] width 9 height 9
click at [651, 209] on div "共 10,000+ 筆 條件 ： Instagram 重置 排序： 關聯性" at bounding box center [663, 224] width 874 height 60
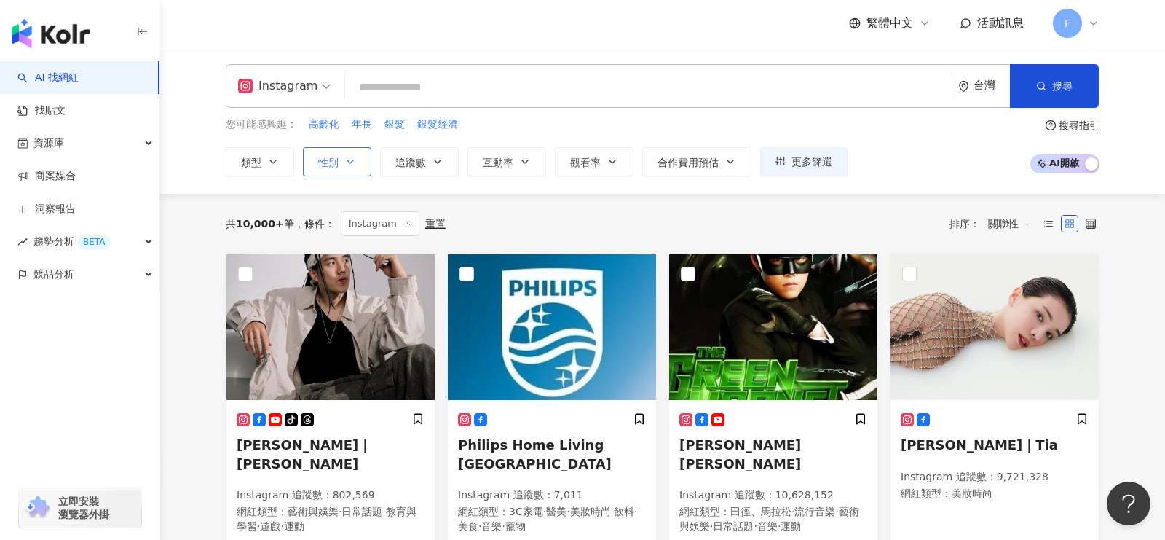
click at [346, 162] on icon "button" at bounding box center [350, 162] width 12 height 12
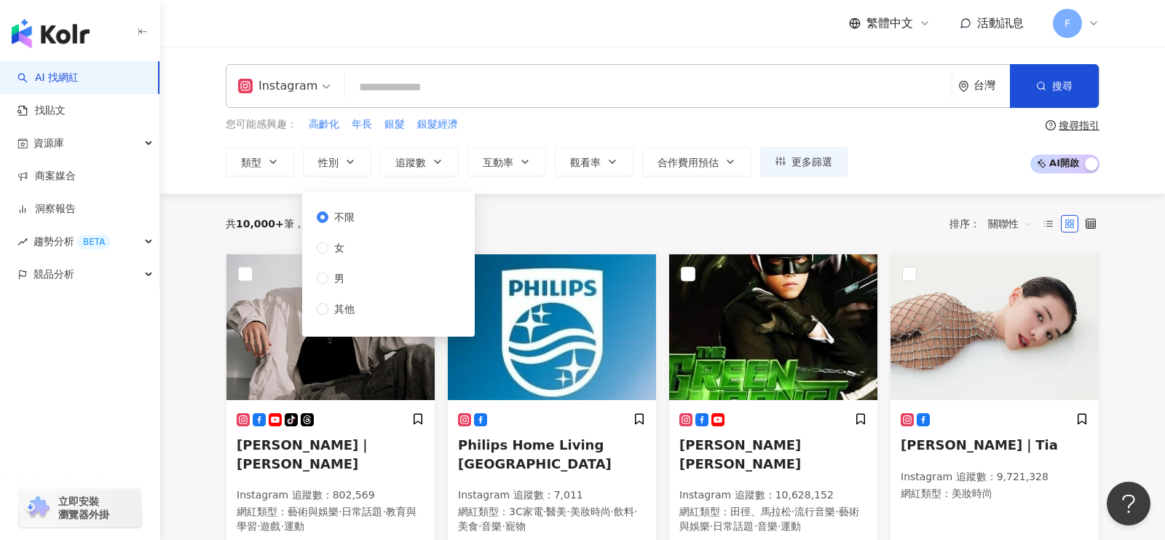
drag, startPoint x: 335, startPoint y: 277, endPoint x: 540, endPoint y: 232, distance: 210.1
click at [336, 277] on span "男" at bounding box center [339, 278] width 22 height 16
click at [539, 224] on div "共 10,000+ 筆 條件 ： Instagram 重置 排序： 關聯性" at bounding box center [663, 223] width 874 height 25
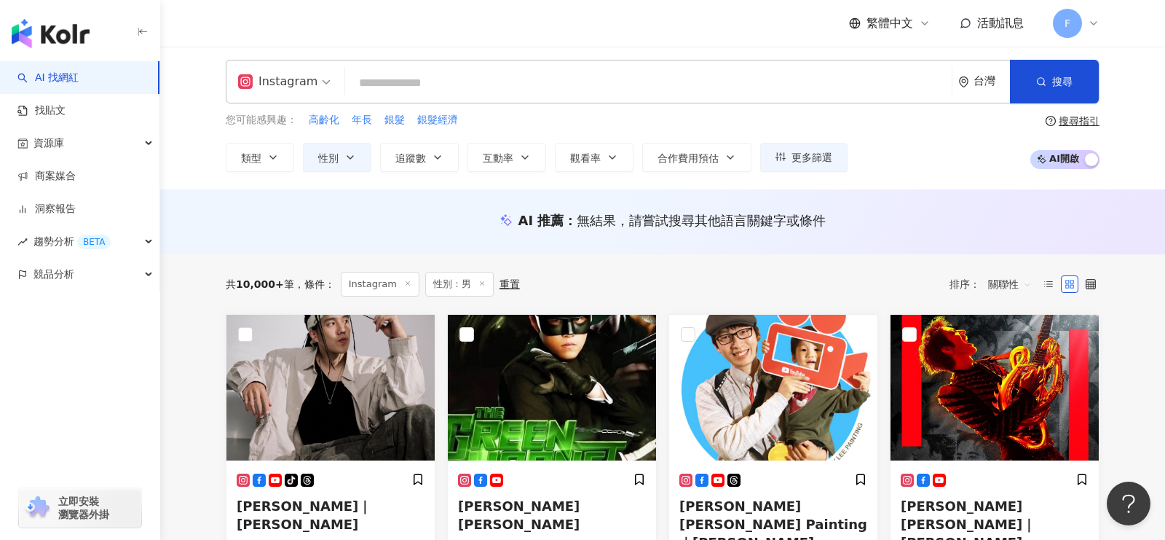
scroll to position [7, 0]
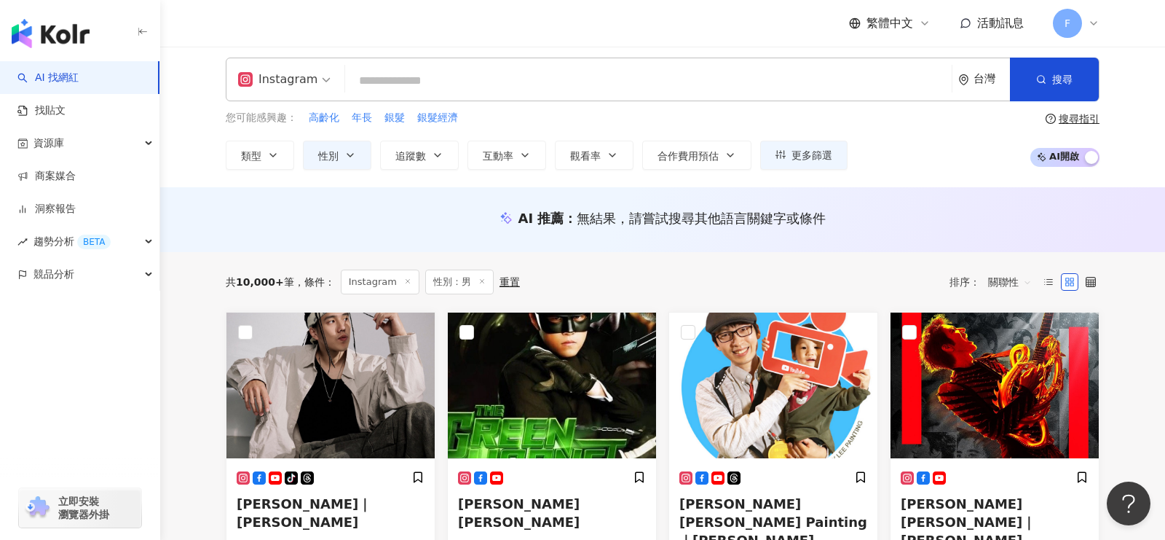
click at [489, 98] on div "Instagram 台灣 搜尋 08fdb3c8-4ead-4dad-b23e-e2781de9a43d 永和超級阿公 554,959 追蹤者 搜尋名稱、敘述…" at bounding box center [663, 80] width 874 height 44
click at [496, 86] on input "search" at bounding box center [648, 81] width 595 height 28
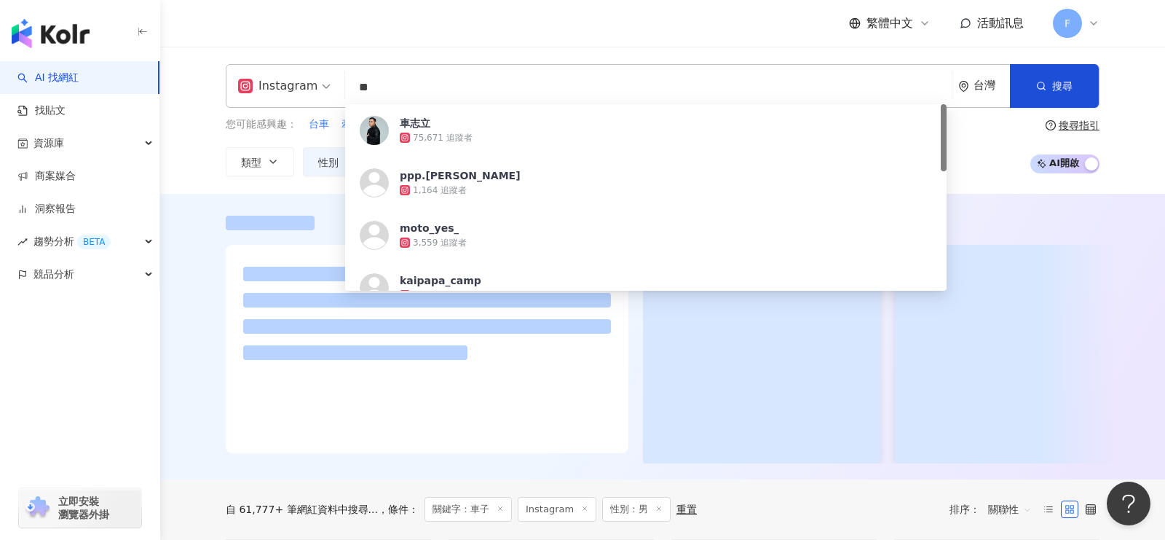
type input "**"
click at [1147, 169] on div "Instagram ** 台灣 搜尋 07413e80-d1e5-4f40-bc98-7fec0b055fb8 車志立 75,671 追蹤者 ppp.stev…" at bounding box center [662, 120] width 1005 height 147
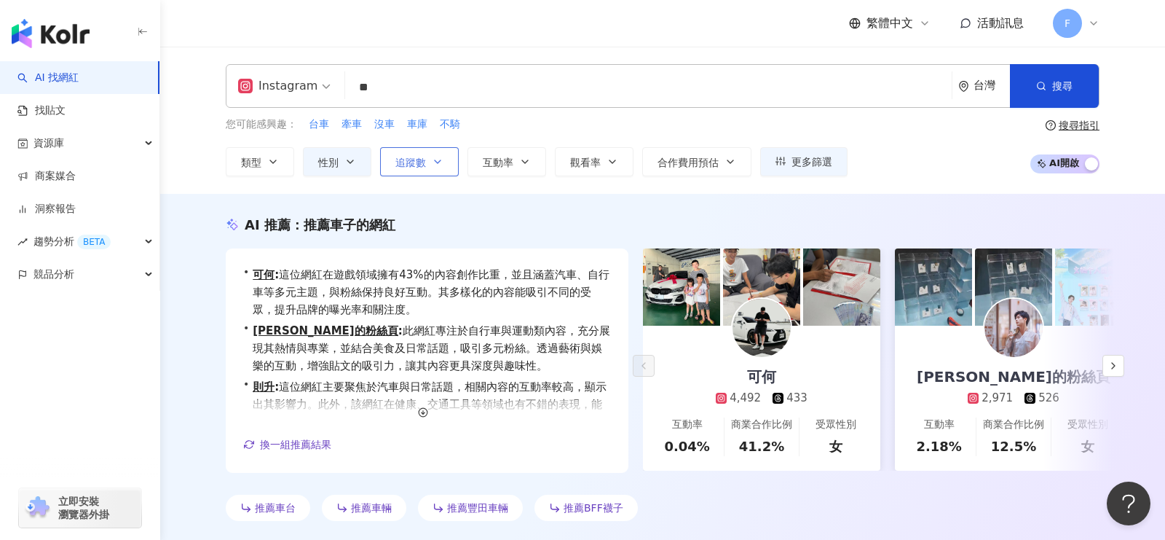
click at [427, 158] on button "追蹤數" at bounding box center [419, 161] width 79 height 29
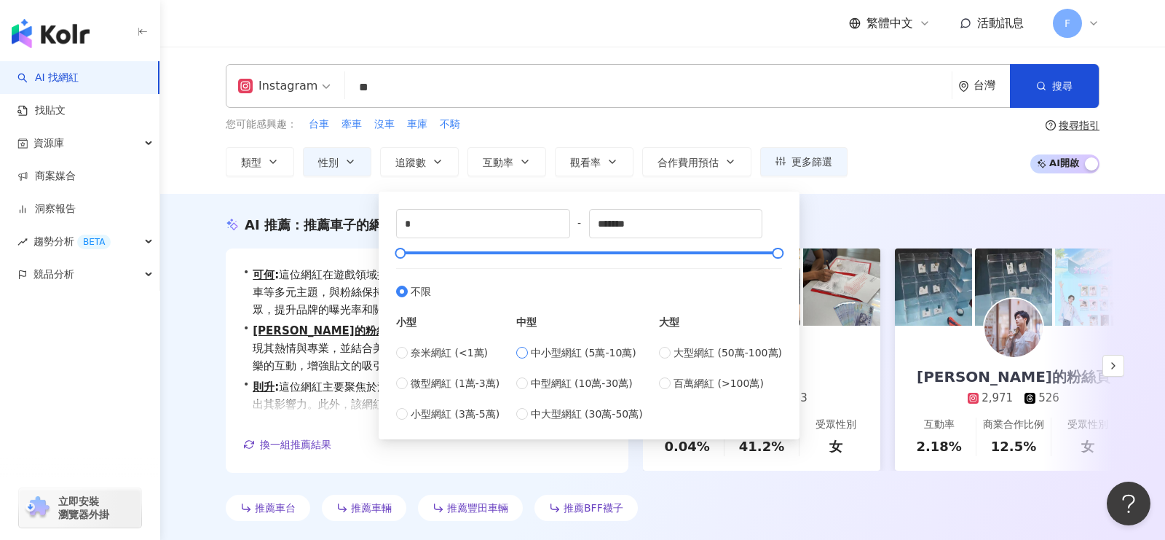
click at [556, 347] on span "中小型網紅 (5萬-10萬)" at bounding box center [584, 352] width 106 height 16
type input "*****"
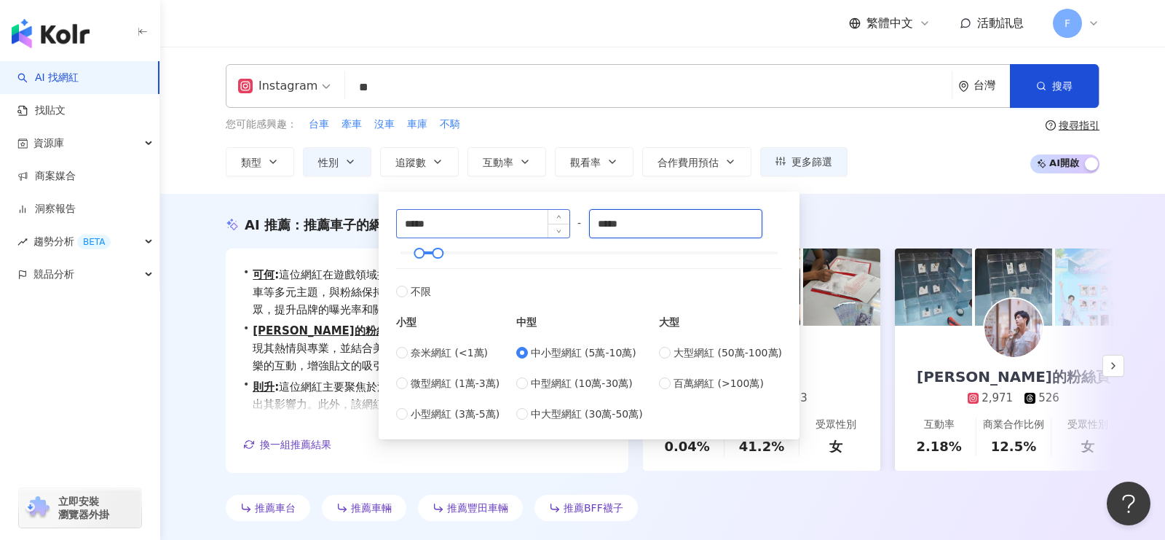
drag, startPoint x: 645, startPoint y: 220, endPoint x: 449, endPoint y: 220, distance: 196.6
click at [449, 220] on div "***** - ***** 不限 小型 奈米網紅 (<1萬) 微型網紅 (1萬-3萬) 小型網紅 (3萬-5萬) 中型 中小型網紅 (5萬-10萬) 中型網紅…" at bounding box center [589, 315] width 386 height 213
type input "******"
click at [894, 218] on div "AI 推薦 ： 推薦車子的網紅" at bounding box center [663, 225] width 874 height 18
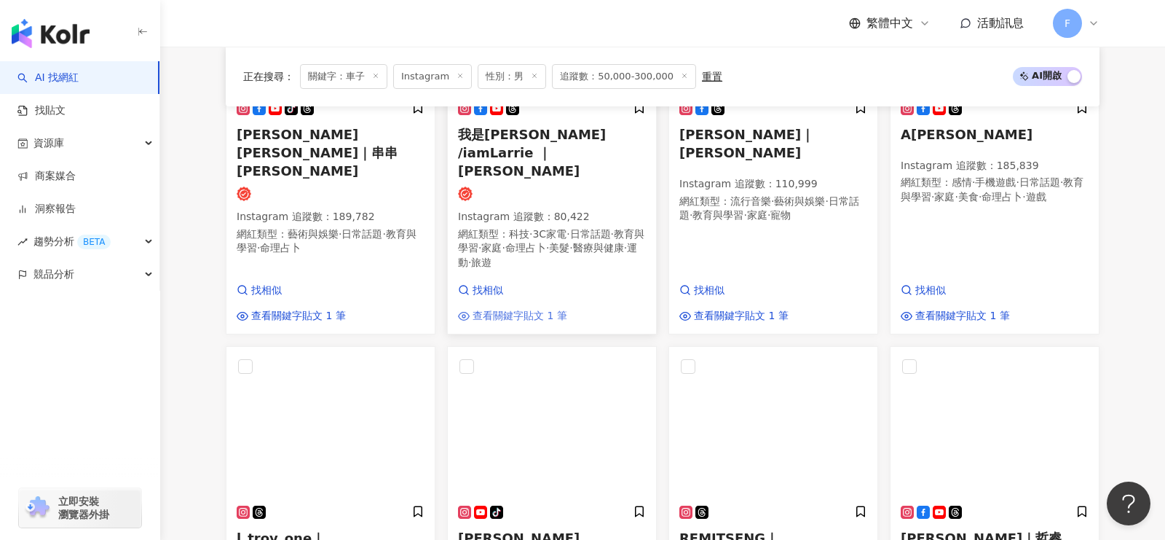
scroll to position [665, 0]
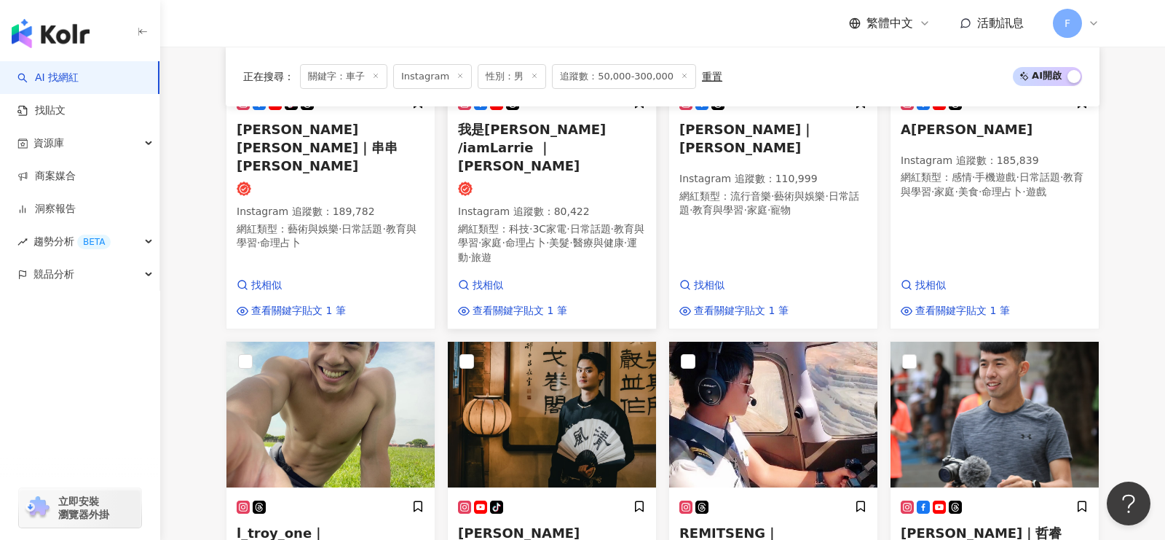
click at [537, 131] on span "我是賴瑞 /iamLarrie ｜賴瑞 Larry" at bounding box center [532, 148] width 148 height 52
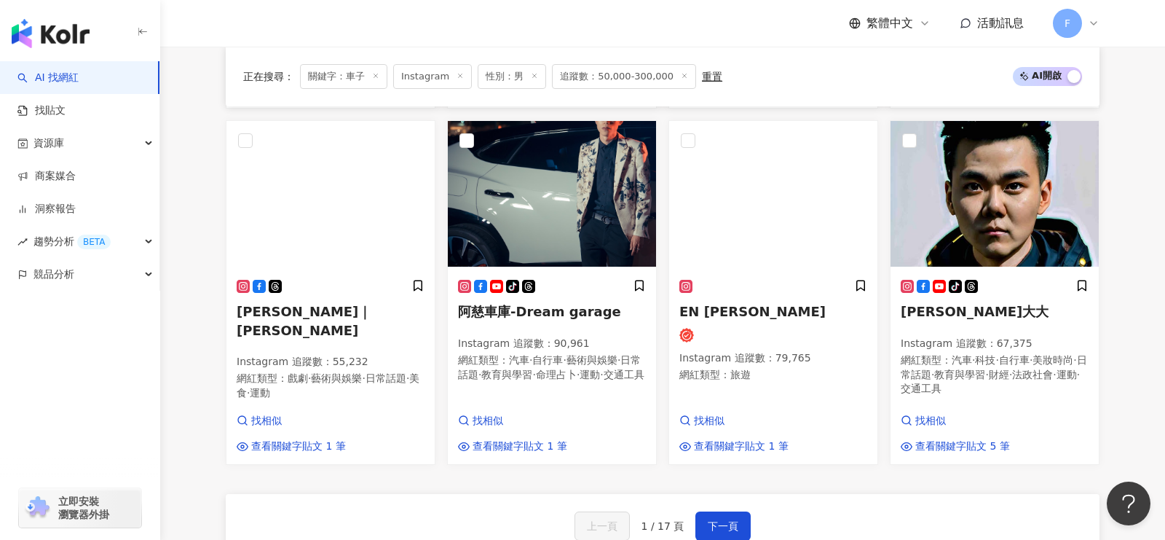
scroll to position [1309, 0]
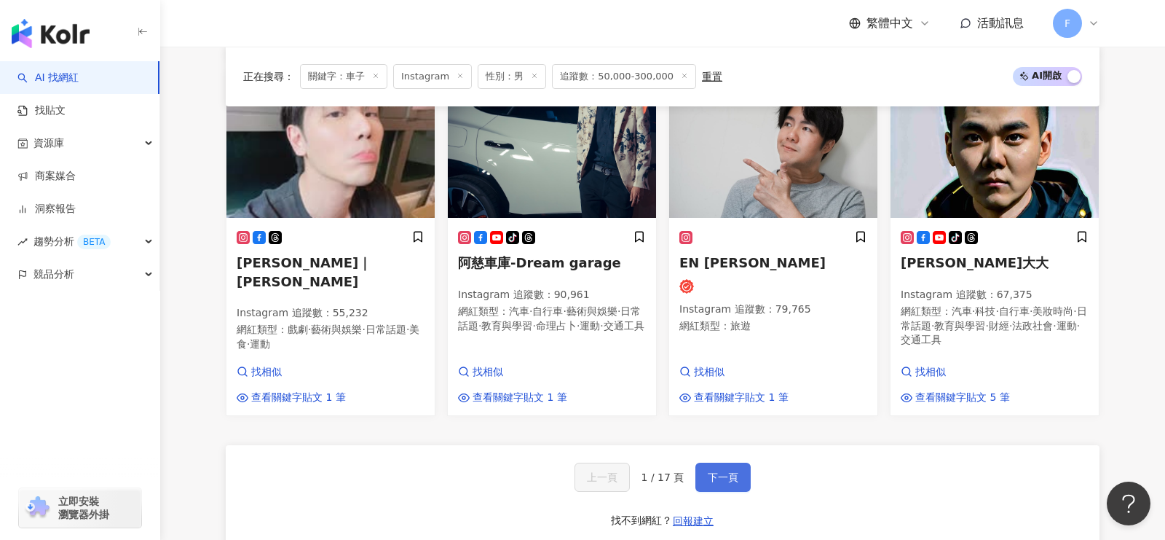
click at [714, 471] on span "下一頁" at bounding box center [723, 477] width 31 height 12
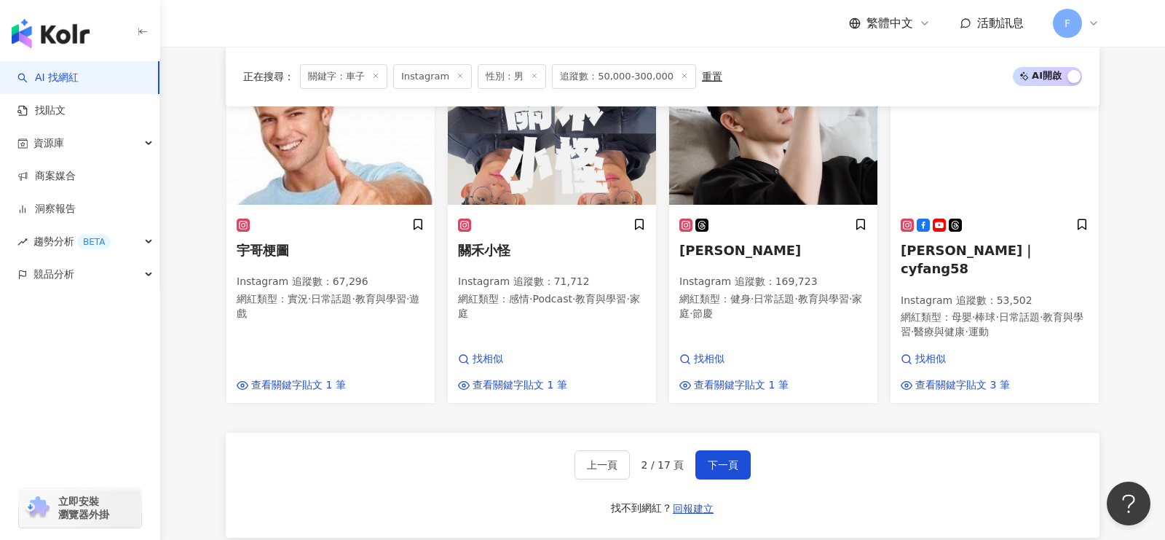
scroll to position [1290, 0]
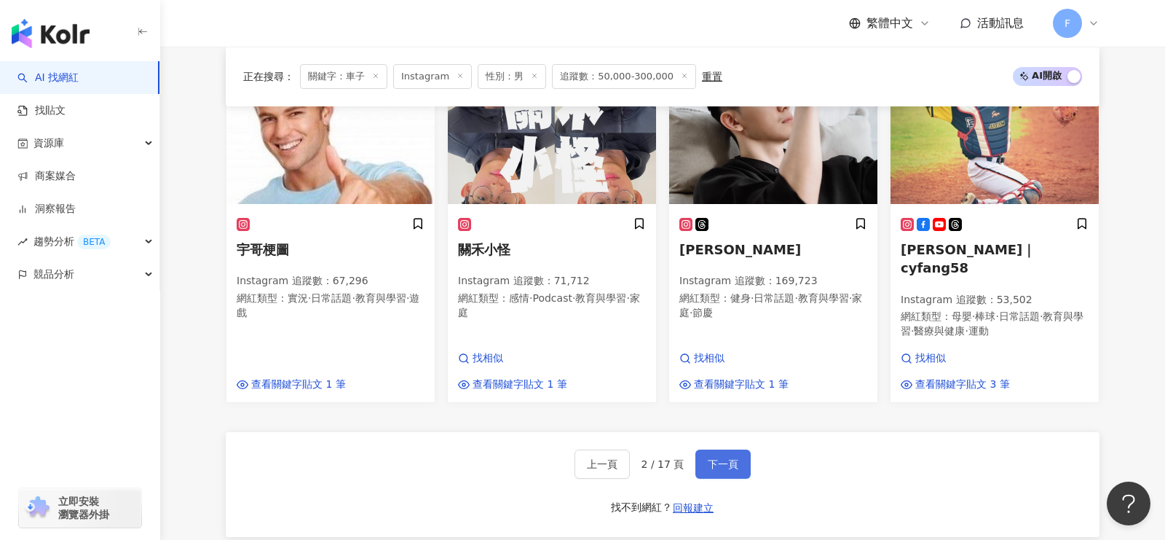
click at [722, 449] on button "下一頁" at bounding box center [722, 463] width 55 height 29
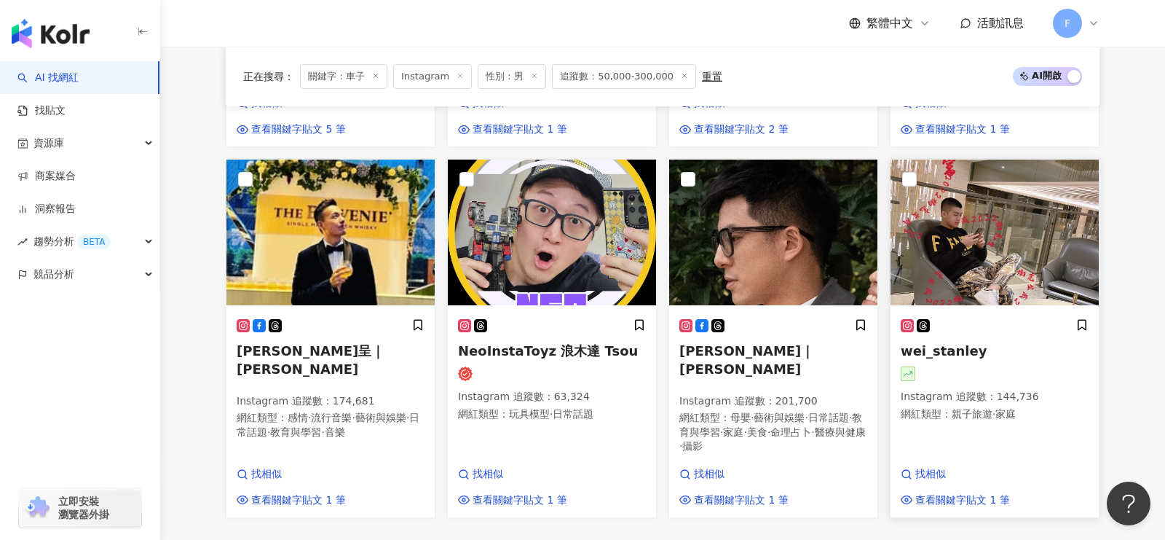
scroll to position [1175, 0]
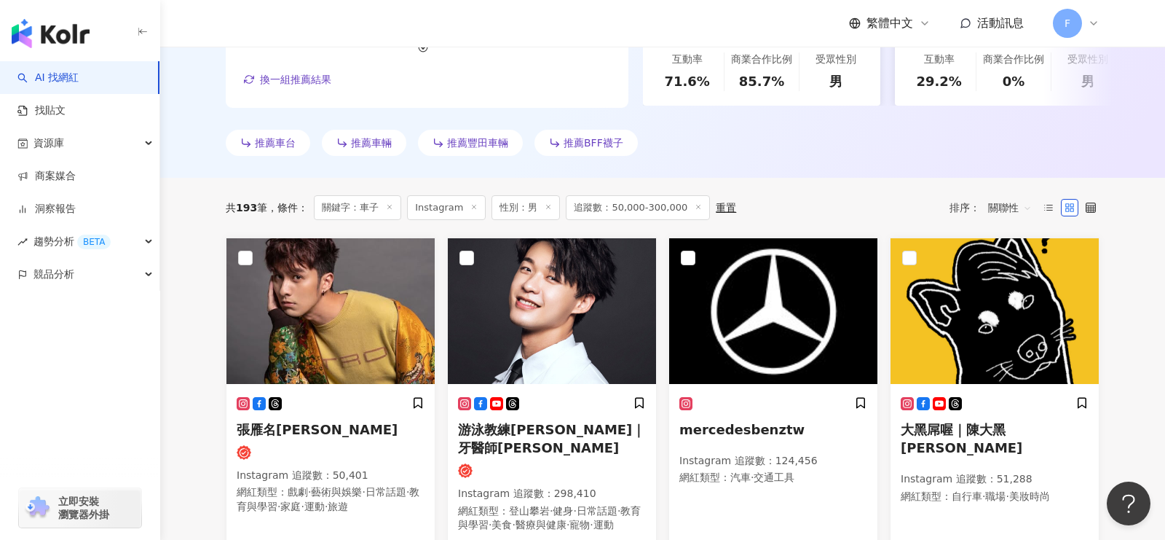
scroll to position [492, 0]
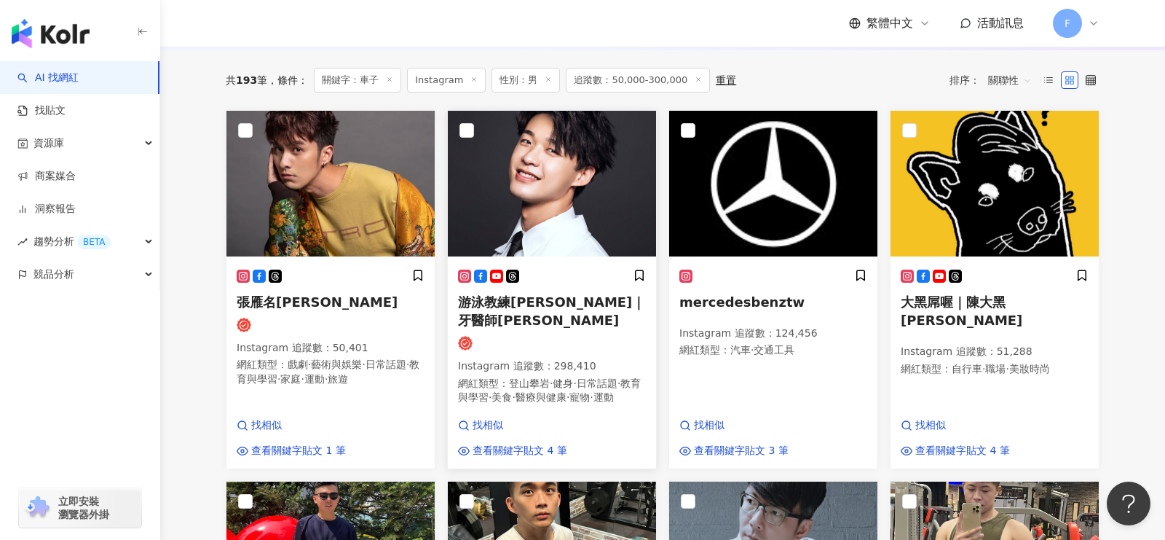
click at [579, 296] on span "游泳教練yilian｜牙醫師炫晨" at bounding box center [551, 310] width 187 height 33
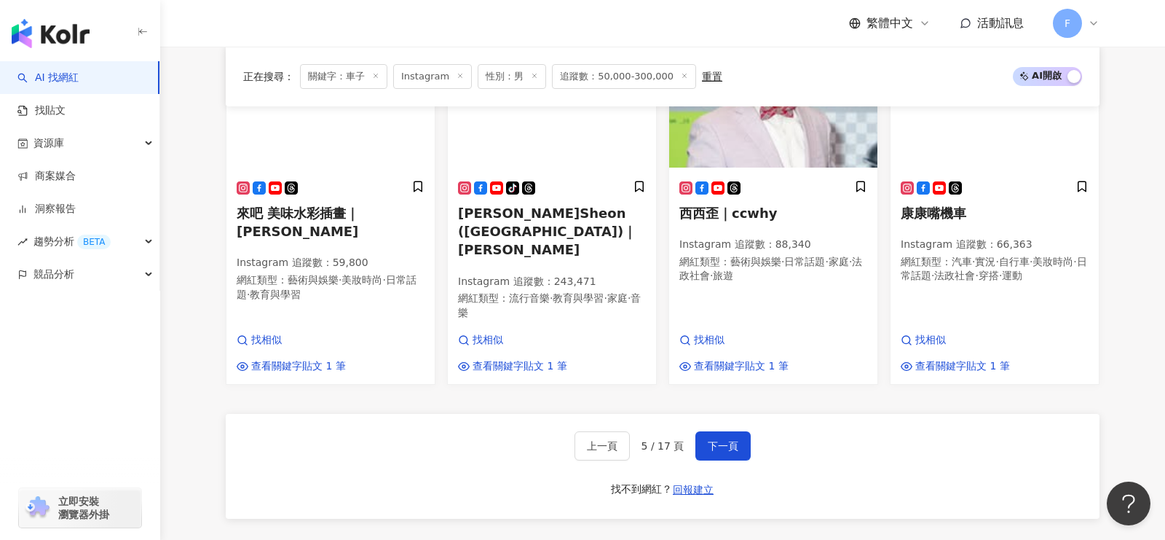
scroll to position [1308, 0]
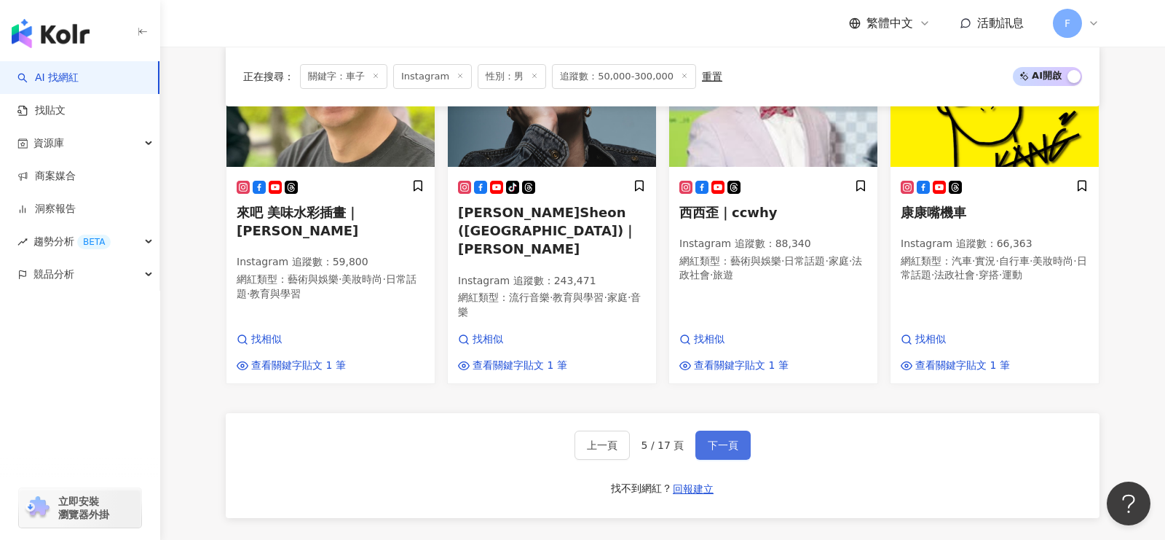
click at [725, 439] on span "下一頁" at bounding box center [723, 445] width 31 height 12
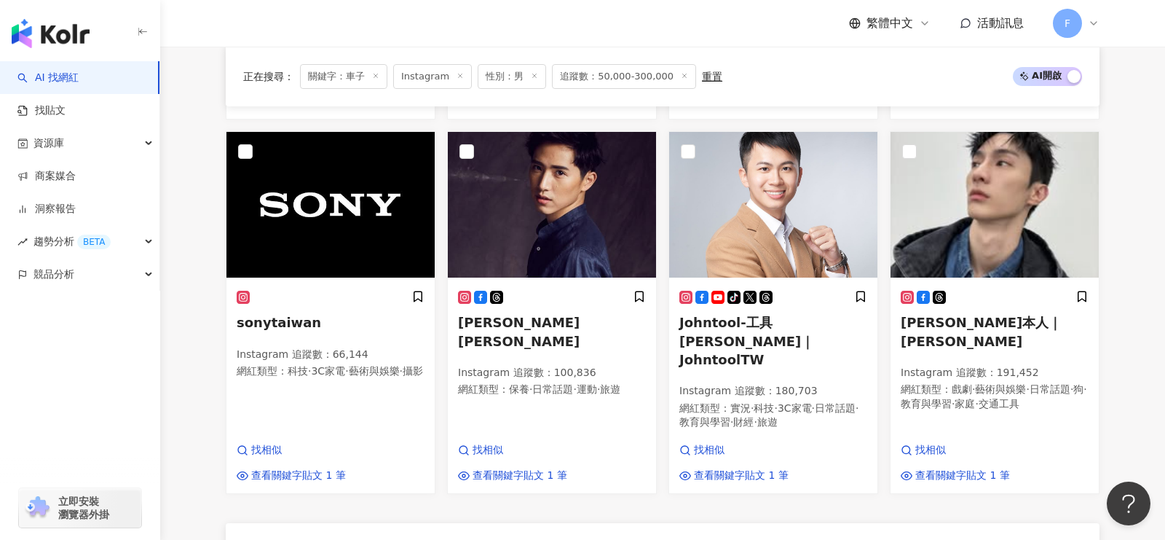
scroll to position [1289, 0]
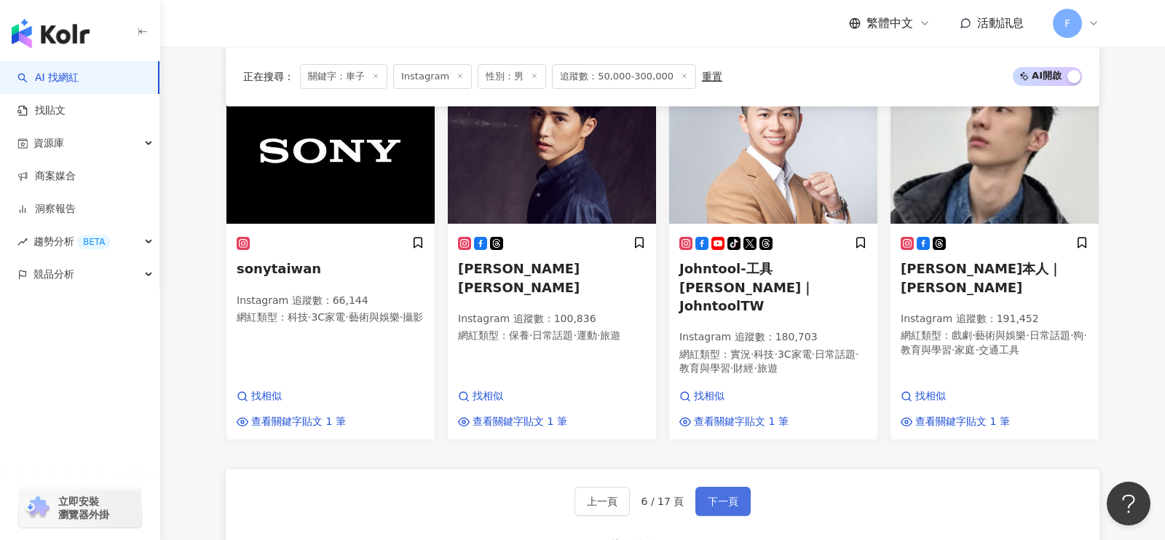
click at [728, 495] on span "下一頁" at bounding box center [723, 501] width 31 height 12
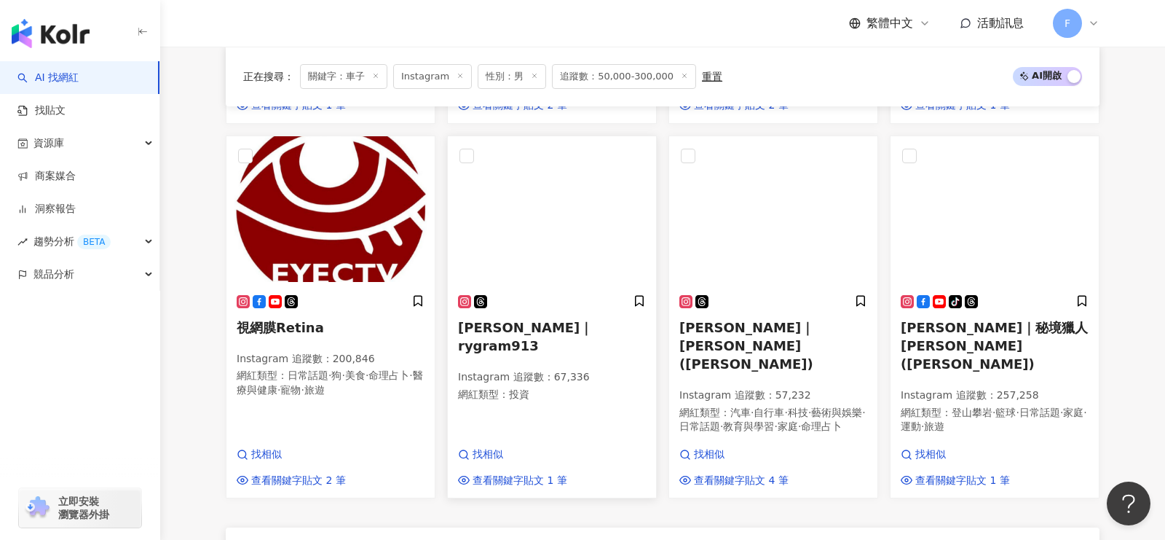
scroll to position [1208, 0]
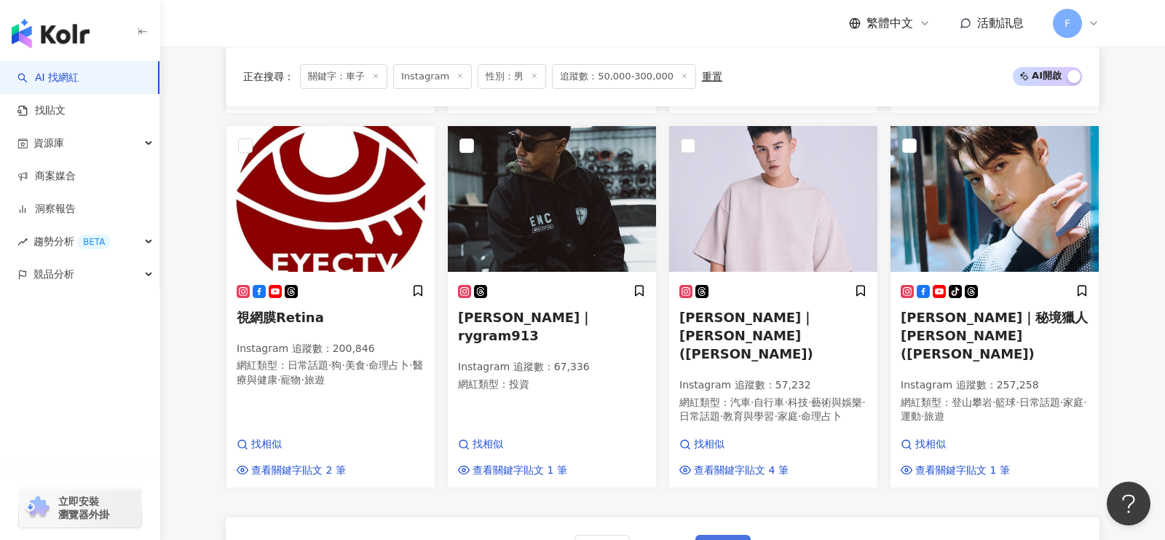
click at [726, 539] on span "下一頁" at bounding box center [723, 549] width 31 height 12
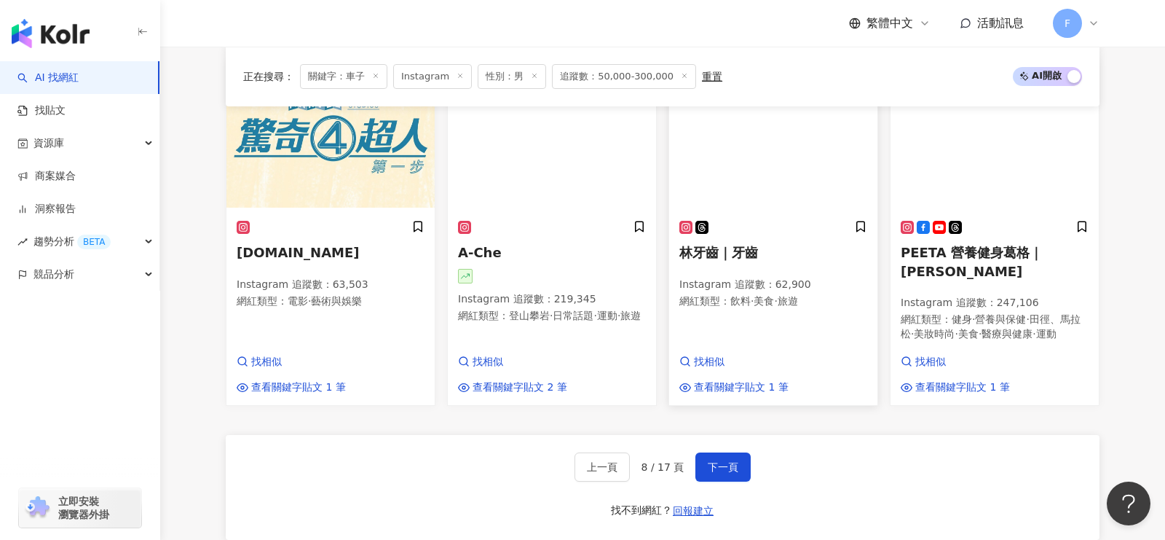
scroll to position [1306, 0]
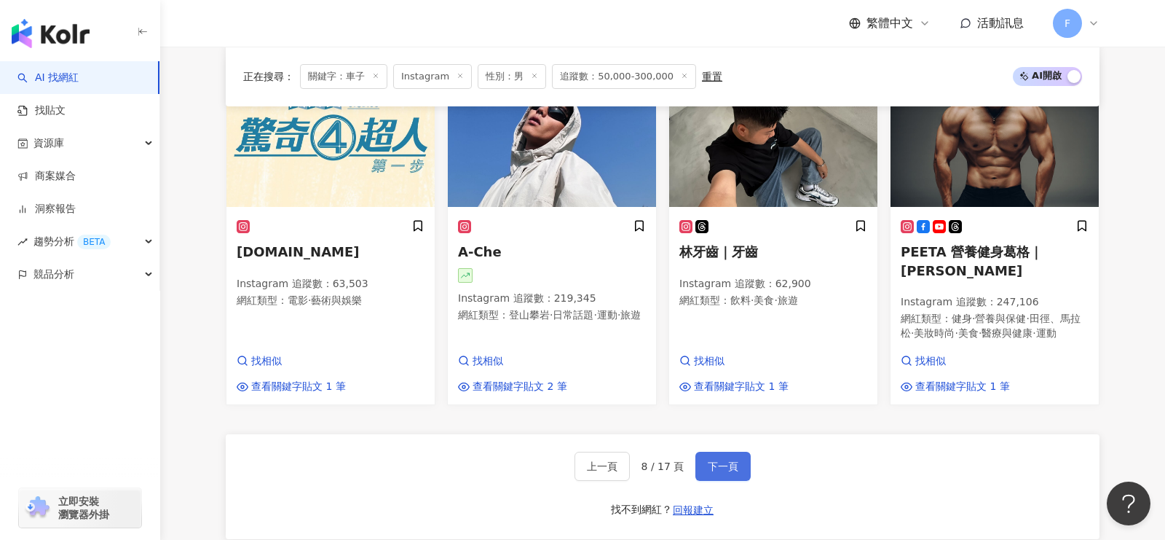
click at [734, 460] on span "下一頁" at bounding box center [723, 466] width 31 height 12
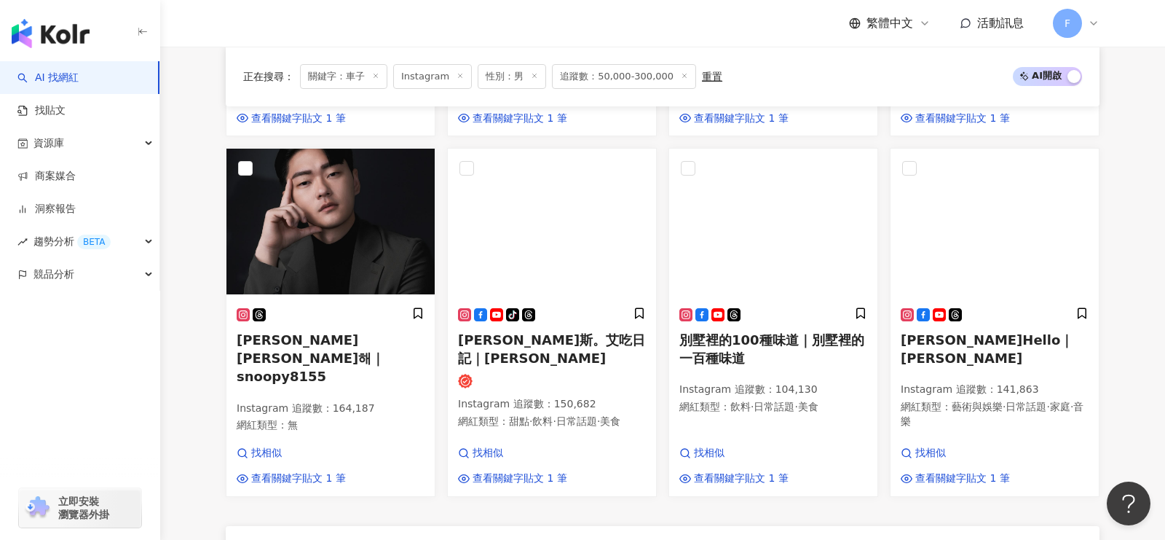
scroll to position [1182, 0]
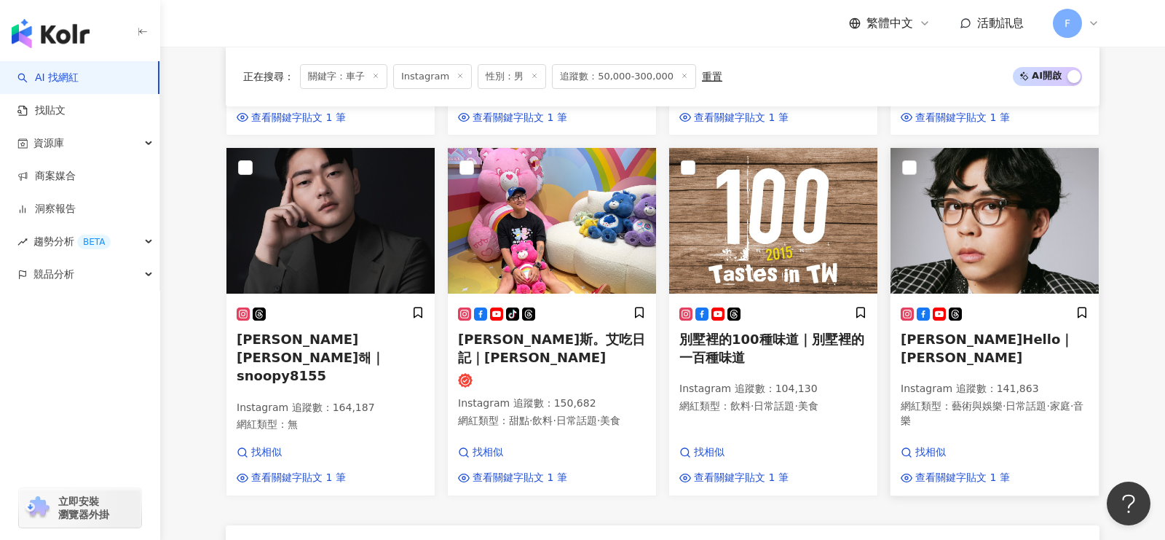
click at [1030, 223] on img at bounding box center [995, 221] width 208 height 146
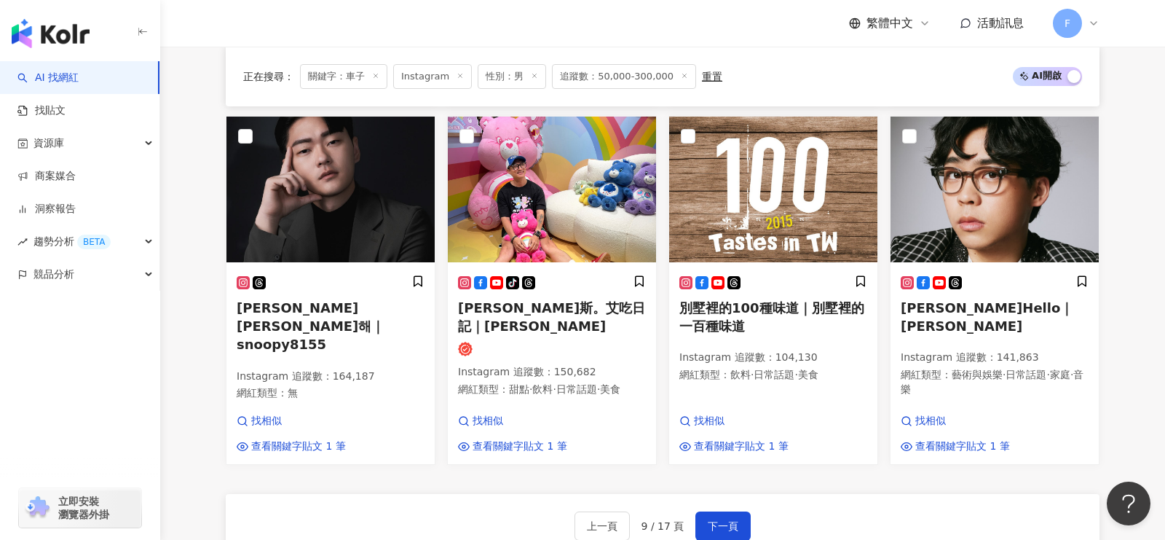
scroll to position [1215, 0]
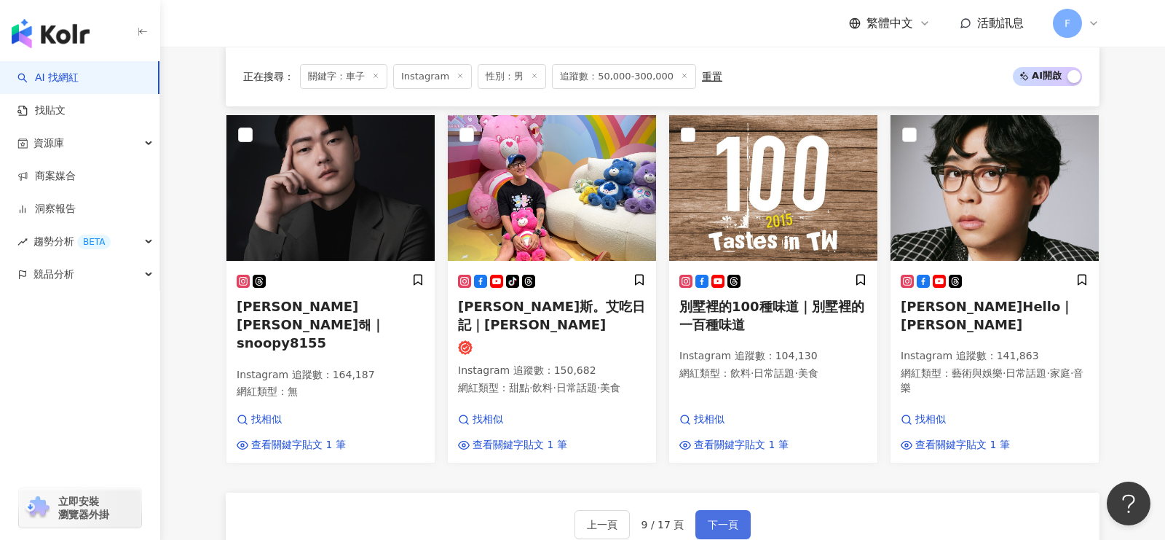
click at [731, 510] on button "下一頁" at bounding box center [722, 524] width 55 height 29
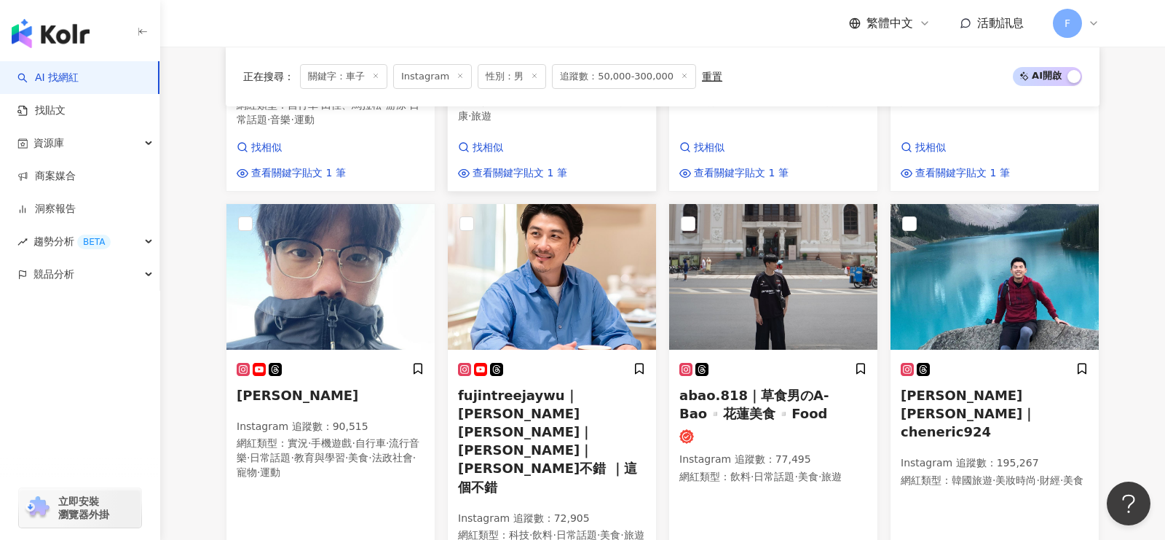
scroll to position [1167, 0]
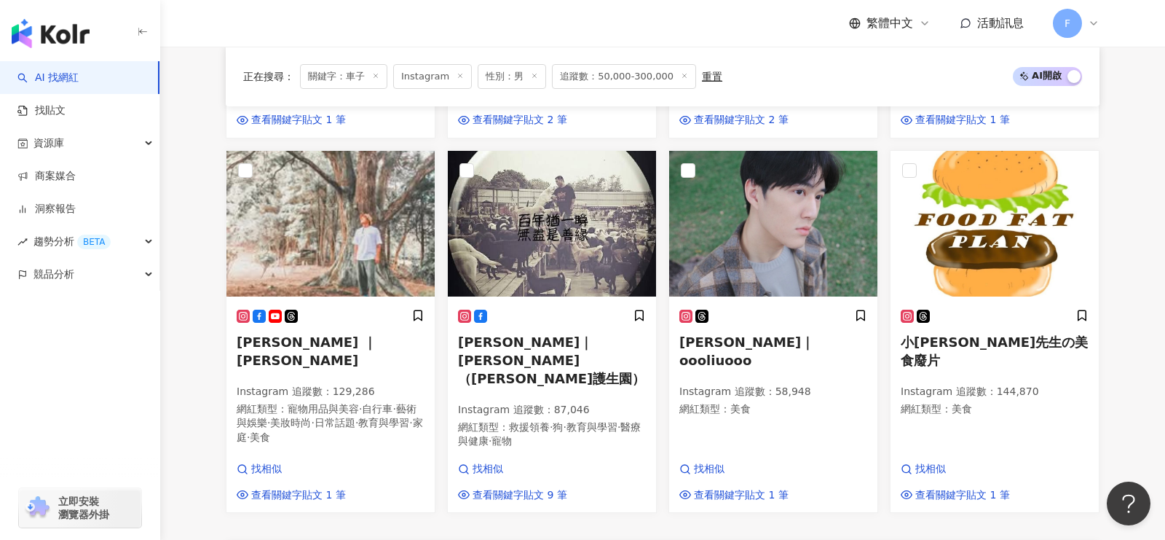
scroll to position [1291, 0]
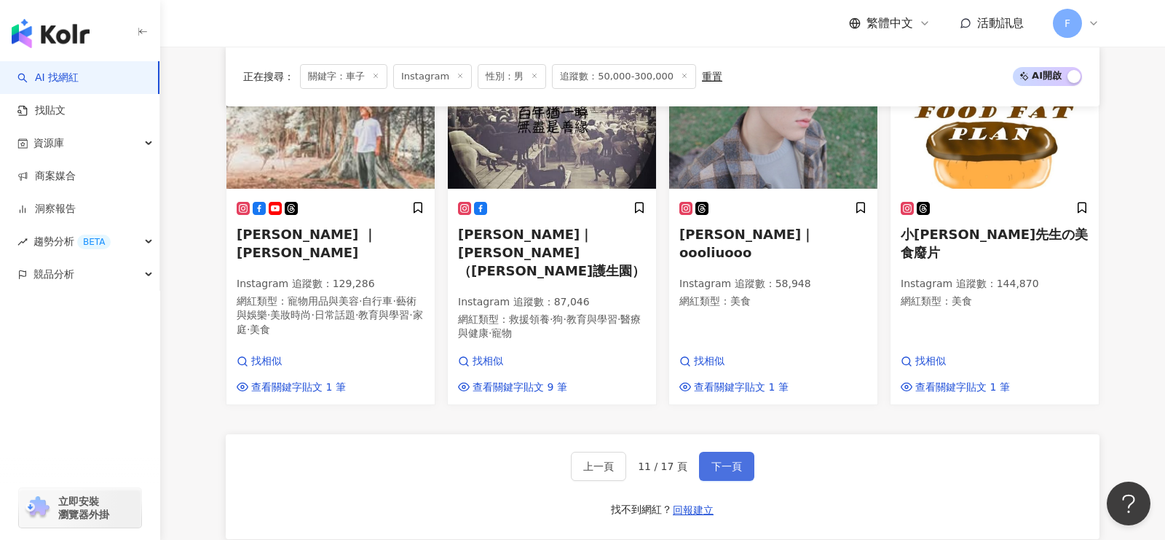
click at [718, 460] on span "下一頁" at bounding box center [726, 466] width 31 height 12
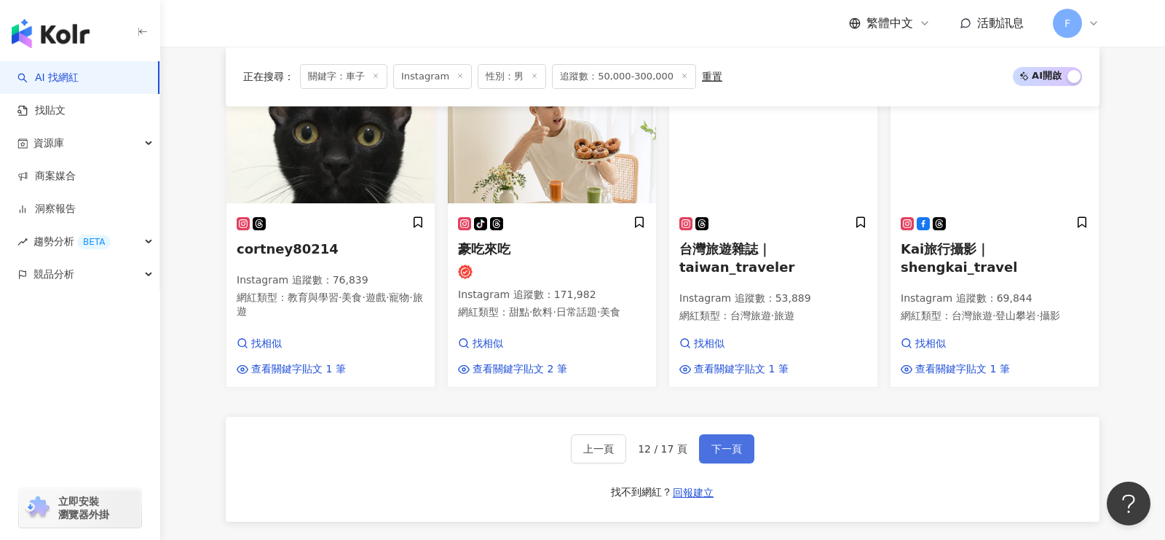
scroll to position [1263, 0]
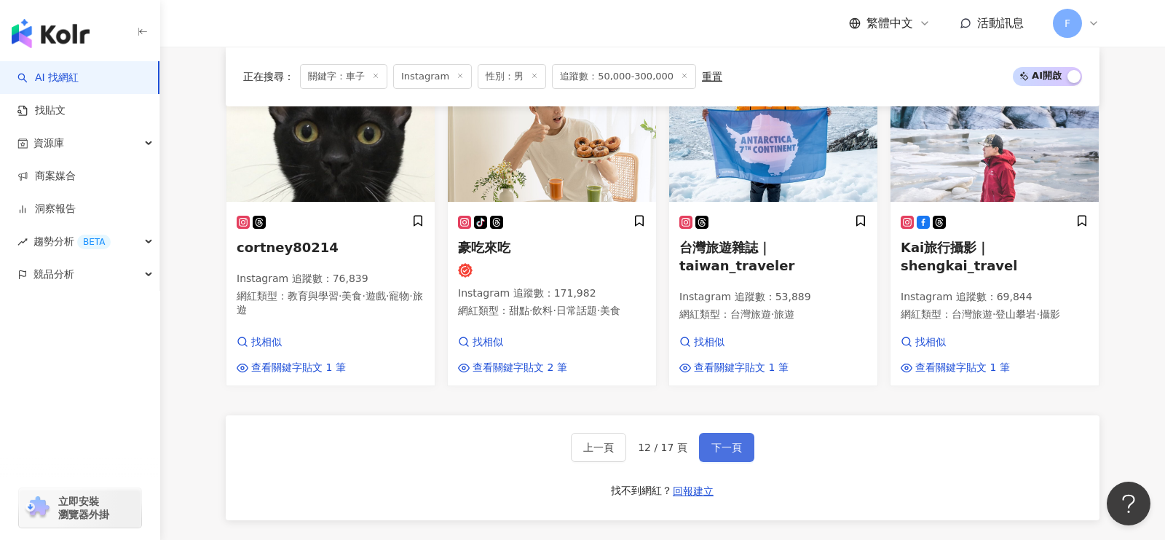
click at [718, 441] on span "下一頁" at bounding box center [726, 447] width 31 height 12
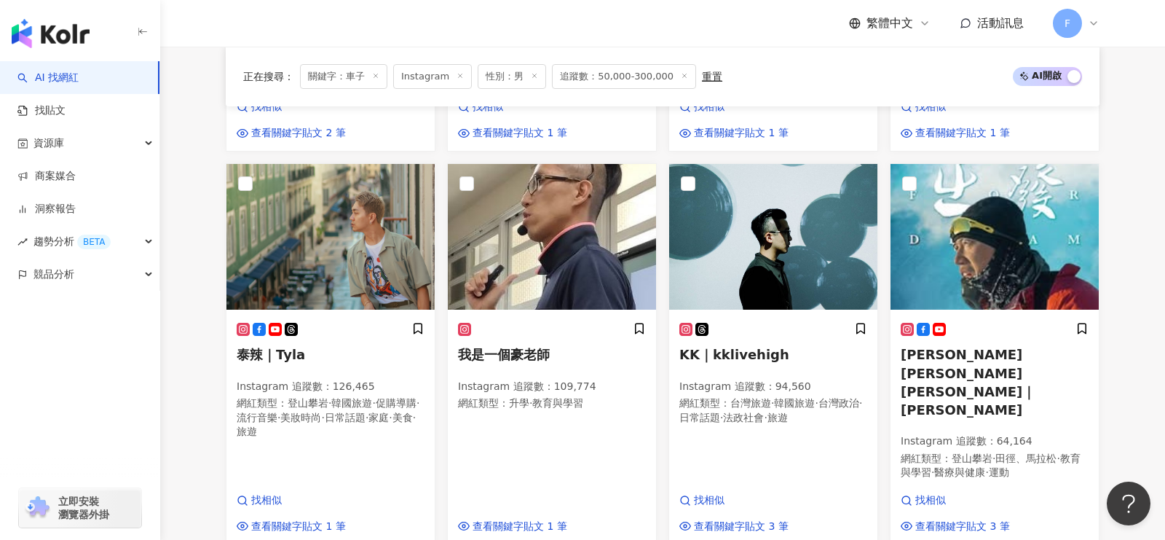
scroll to position [1220, 0]
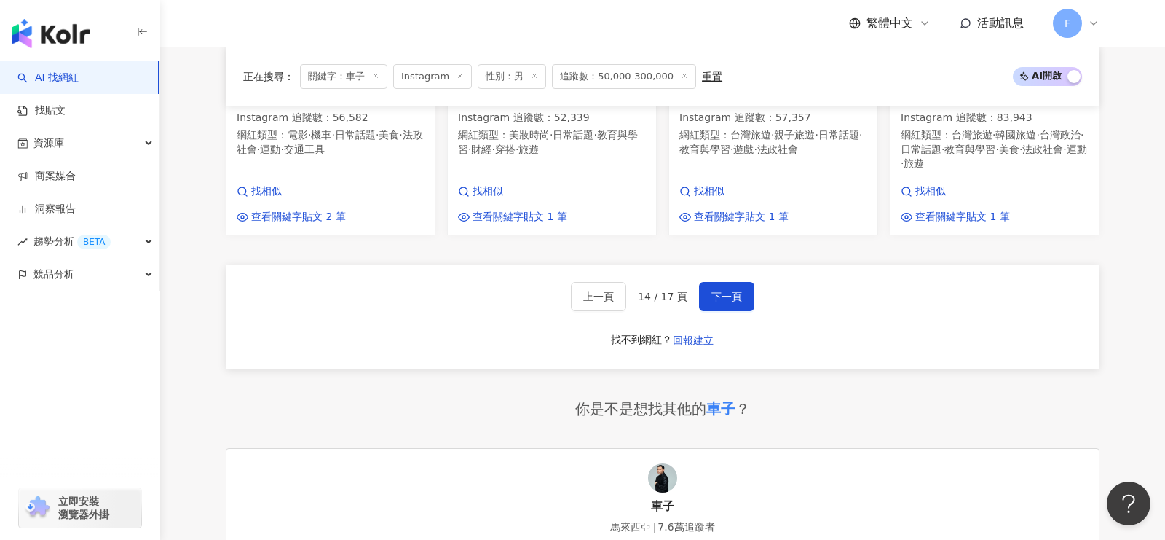
scroll to position [1447, 0]
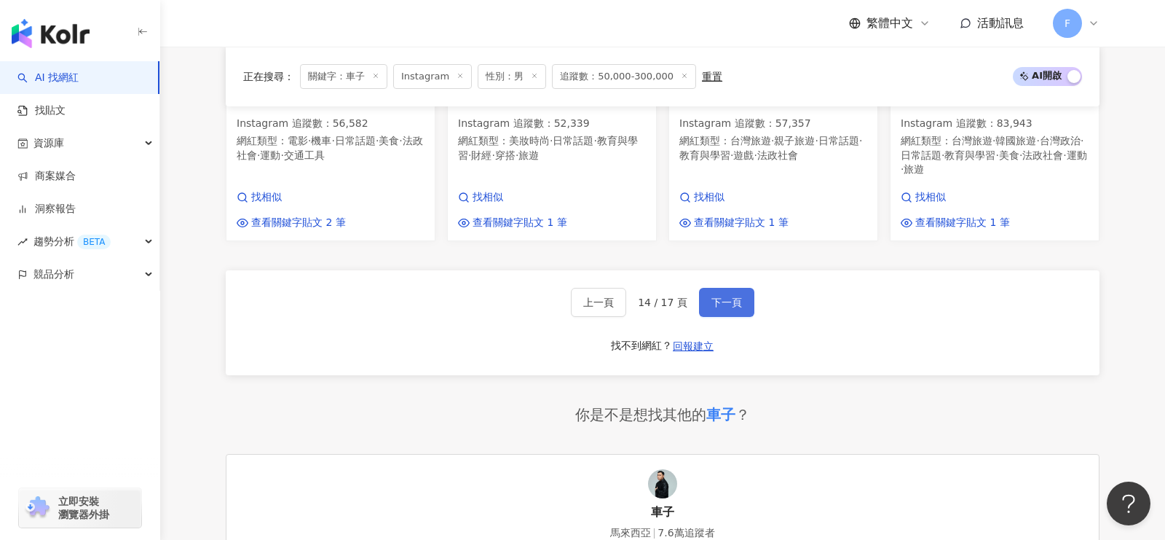
click at [730, 296] on span "下一頁" at bounding box center [726, 302] width 31 height 12
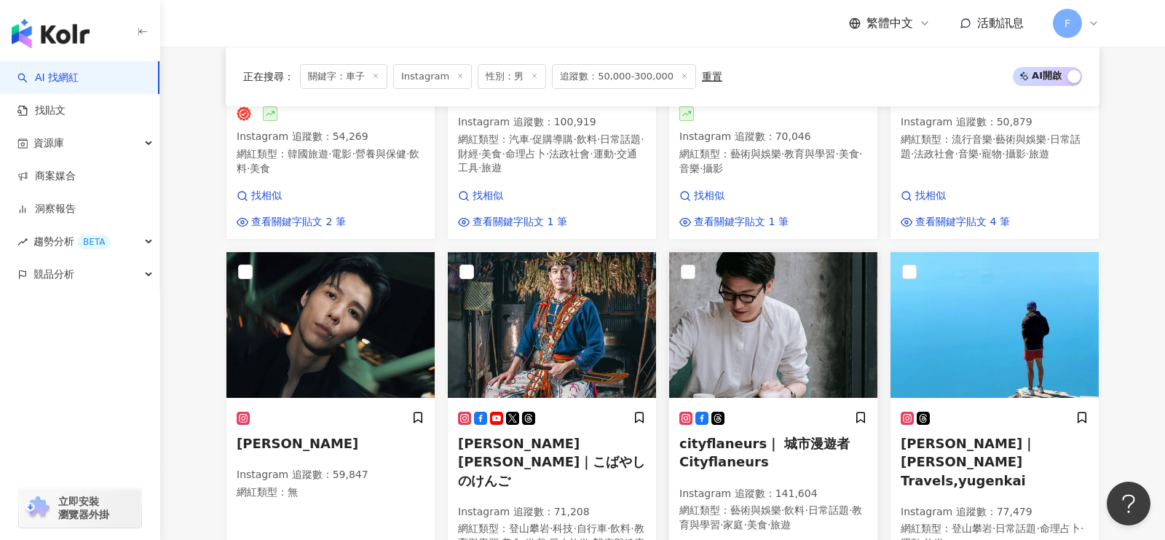
scroll to position [899, 0]
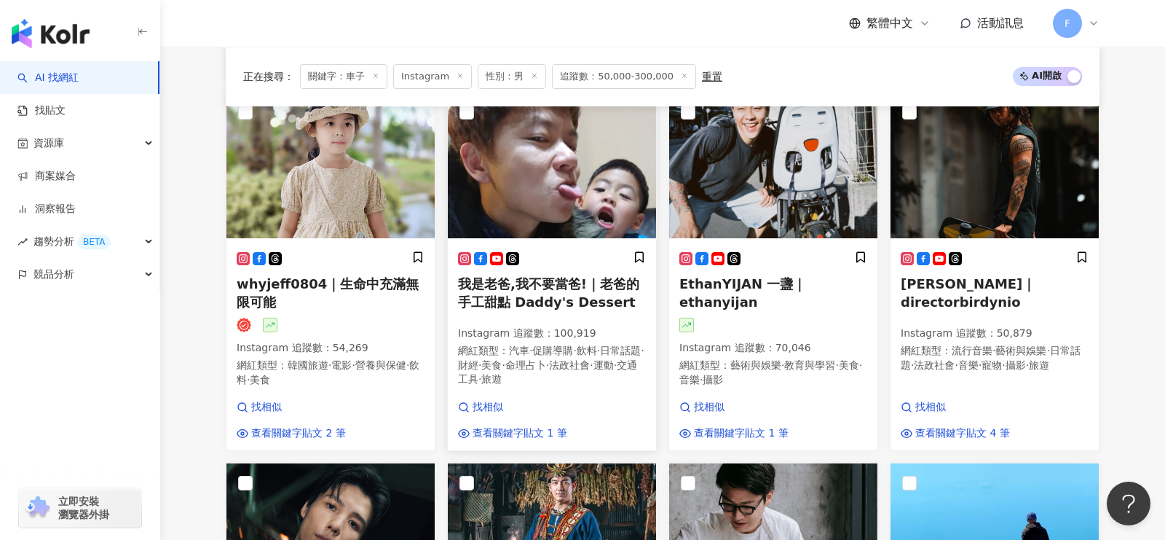
click at [558, 276] on span "我是老爸,我不要當爸!｜老爸的手工甜點 Daddy's Dessert" at bounding box center [548, 292] width 181 height 33
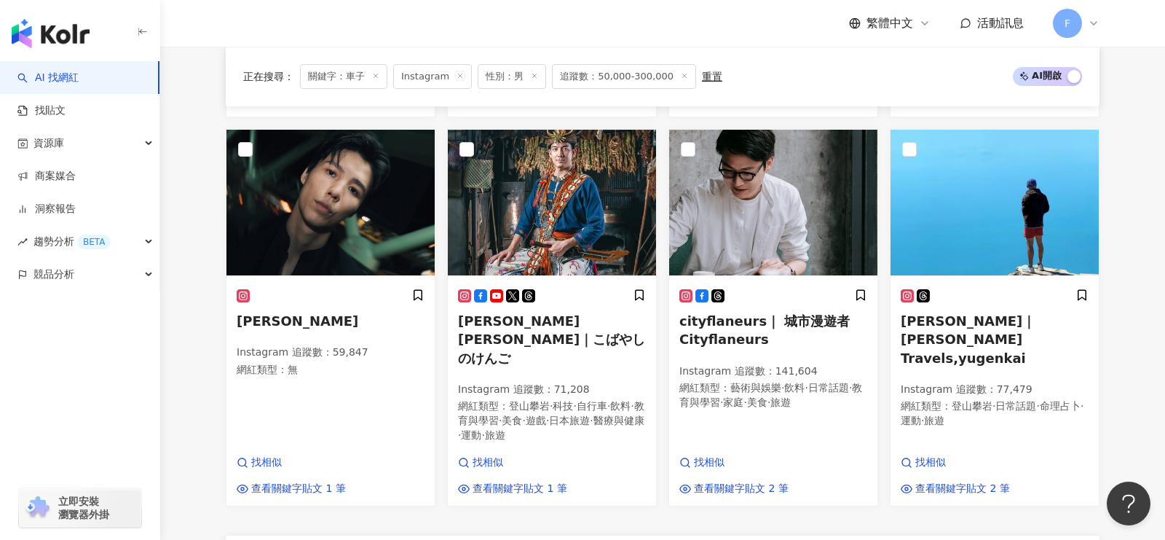
scroll to position [1332, 0]
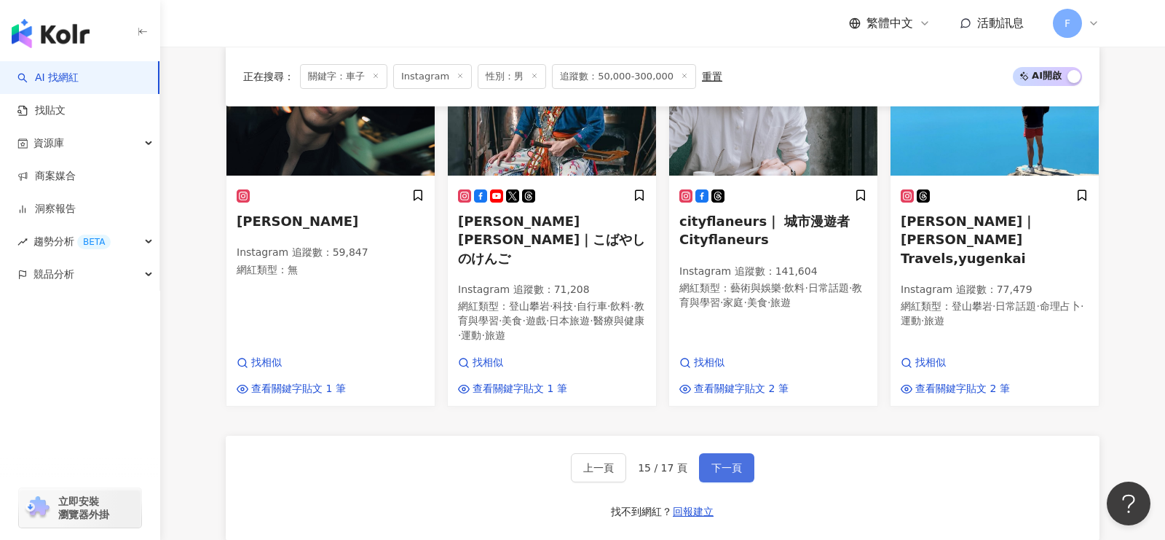
click at [727, 462] on span "下一頁" at bounding box center [726, 468] width 31 height 12
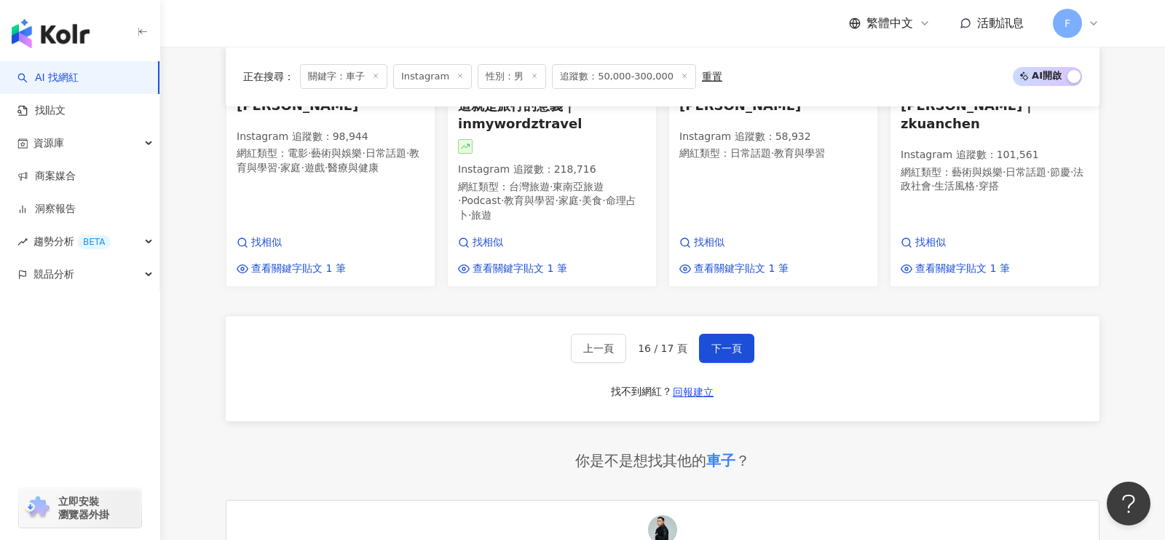
scroll to position [1407, 0]
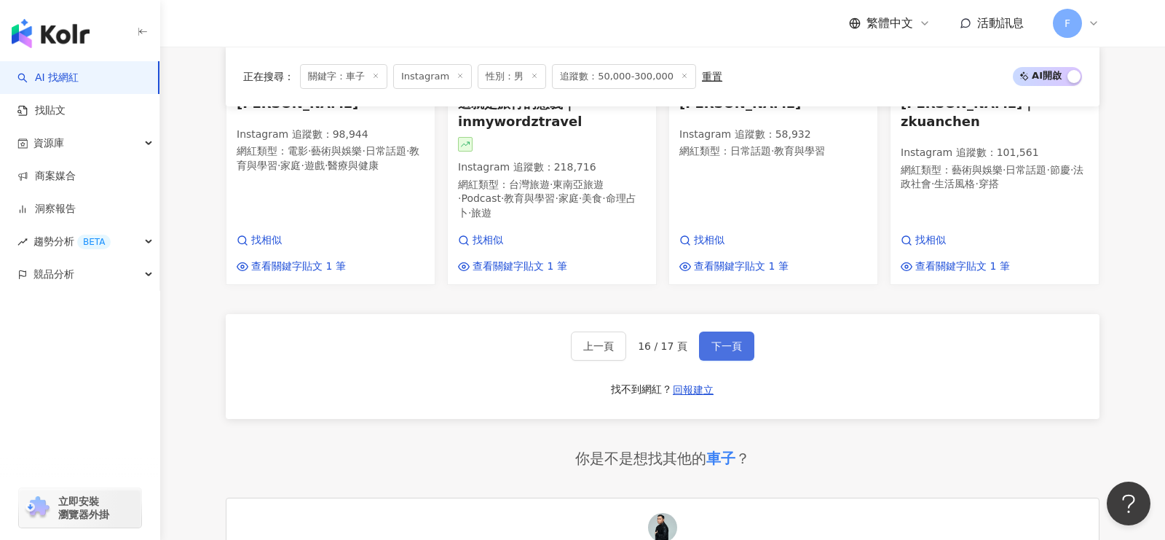
click at [736, 331] on button "下一頁" at bounding box center [726, 345] width 55 height 29
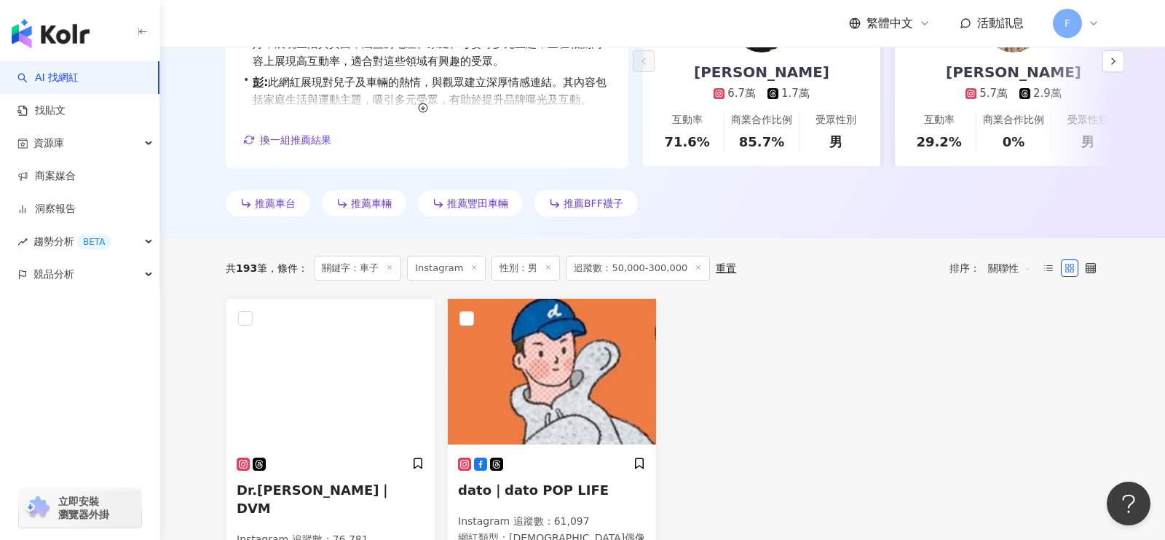
scroll to position [320, 0]
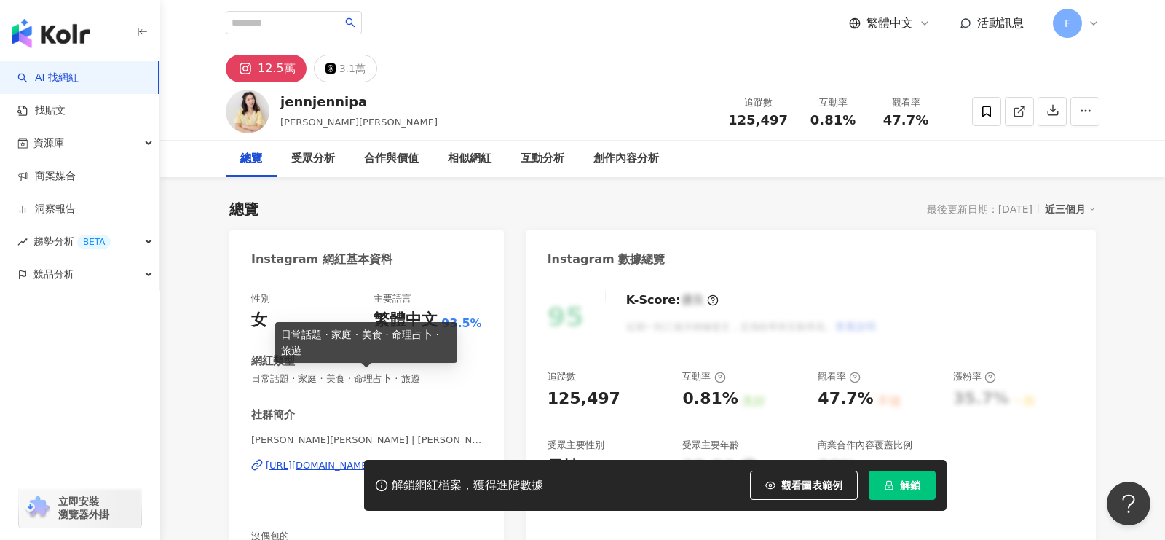
scroll to position [49, 0]
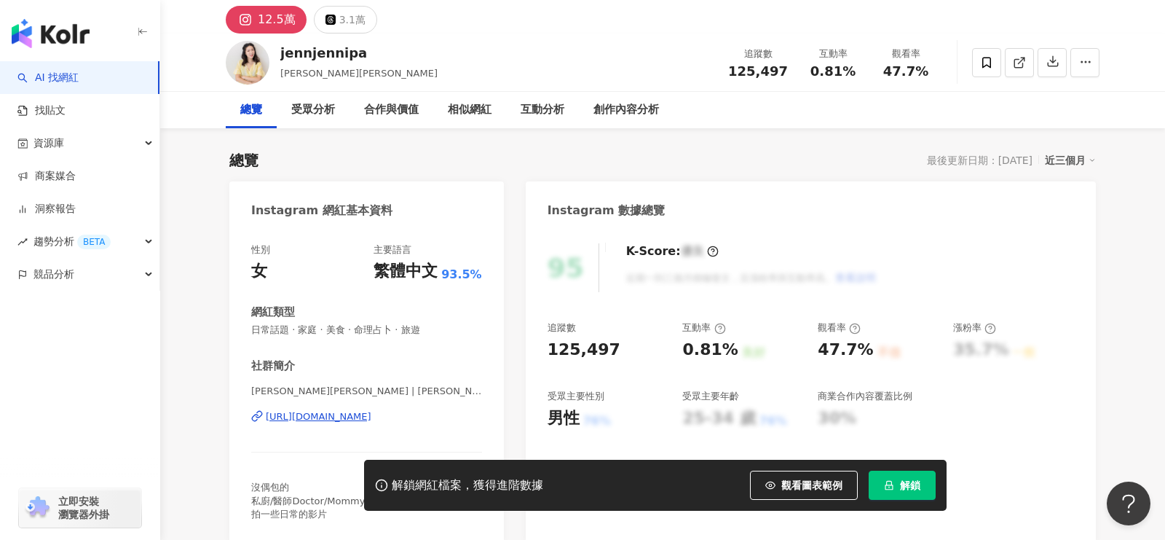
click at [335, 417] on div "https://www.instagram.com/jennjennipa/" at bounding box center [319, 416] width 106 height 13
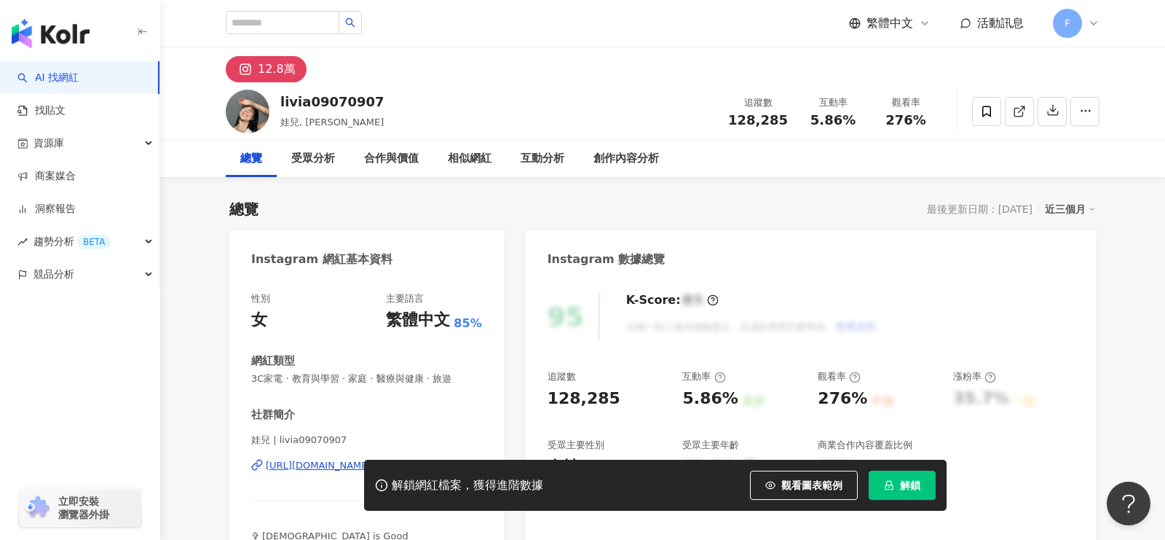
click at [307, 467] on div "解鎖網紅檔案，獲得進階數據 觀看圖表範例 解鎖" at bounding box center [582, 484] width 1165 height 51
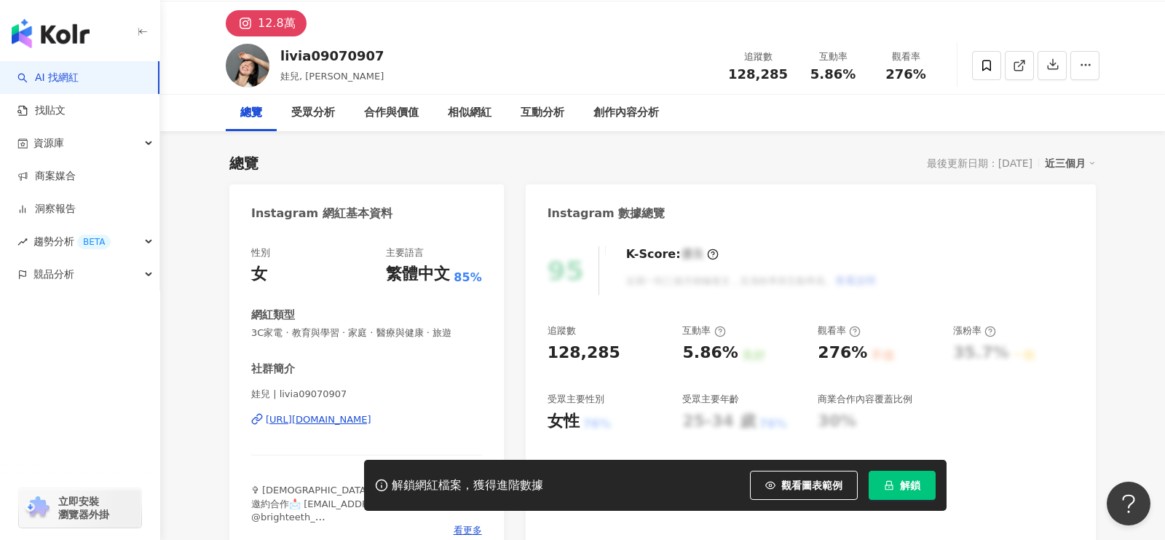
click at [315, 424] on div "https://www.instagram.com/livia09070907/" at bounding box center [319, 419] width 106 height 13
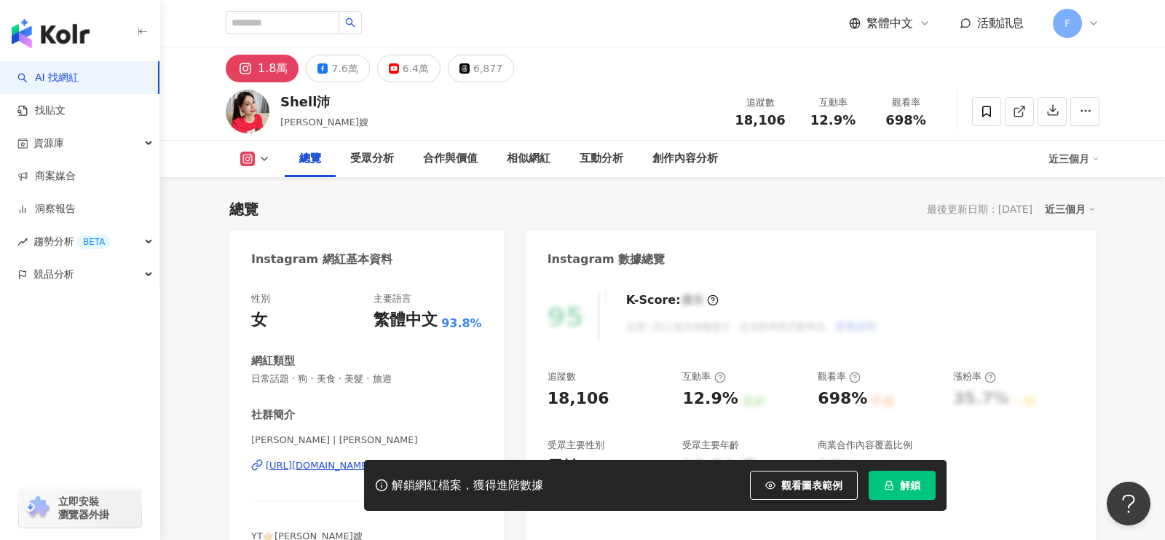
scroll to position [84, 0]
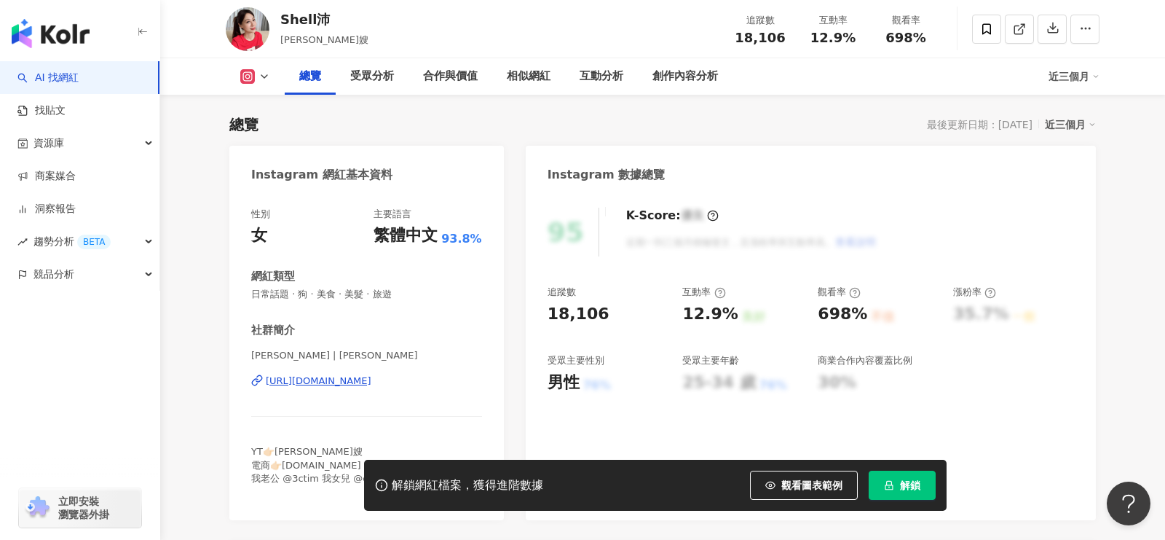
click at [371, 380] on div "[URL][DOMAIN_NAME]" at bounding box center [319, 380] width 106 height 13
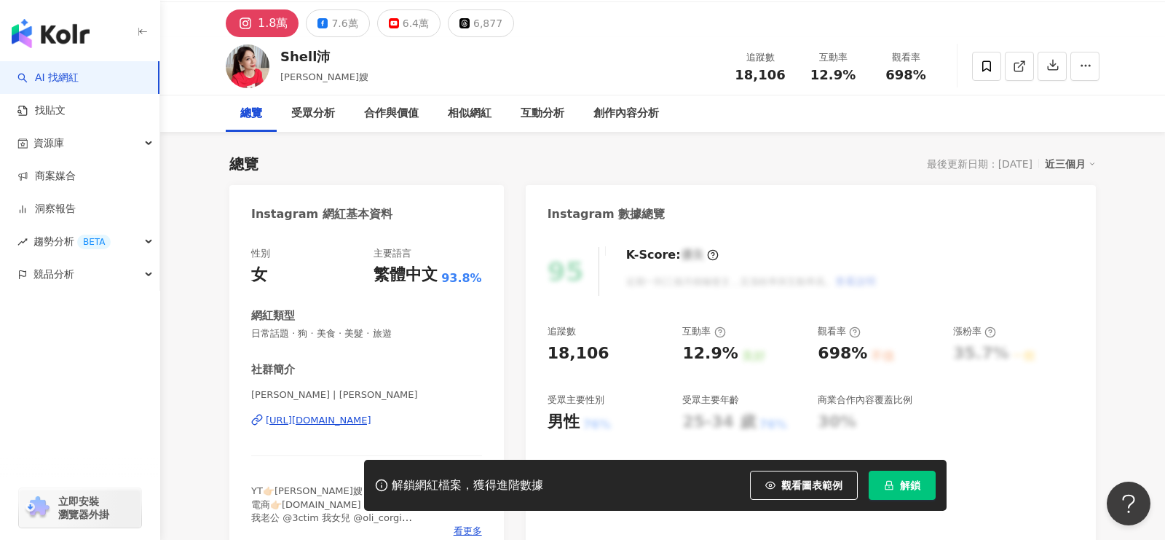
scroll to position [0, 0]
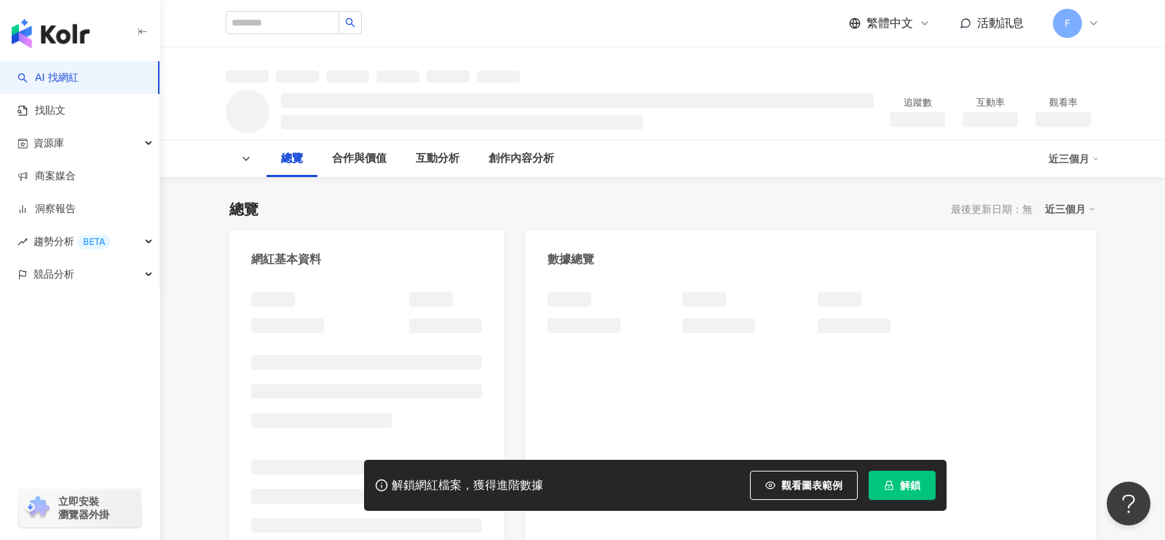
scroll to position [92, 0]
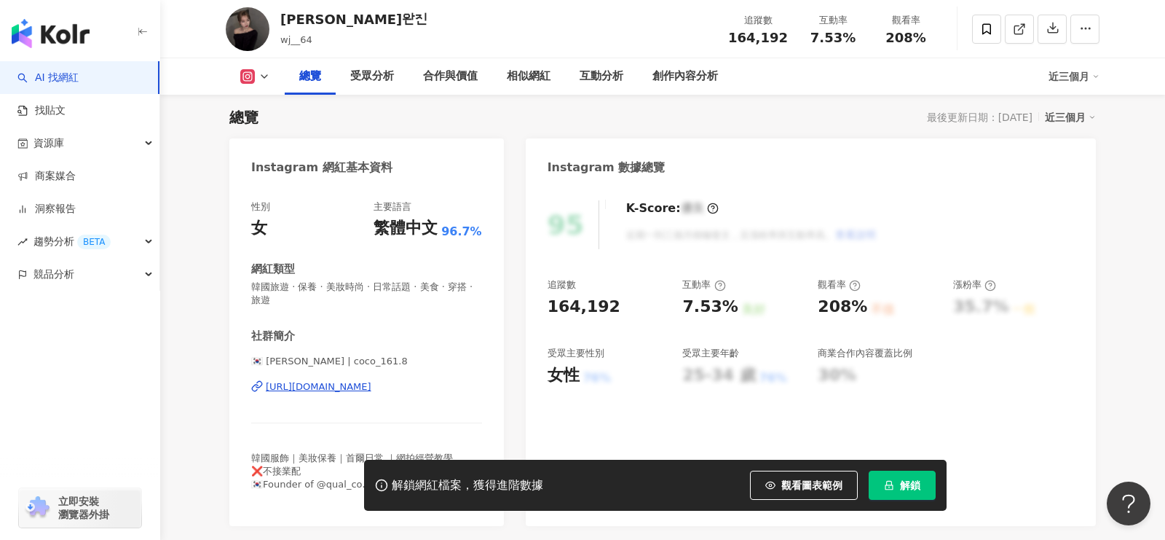
click at [350, 388] on div "[URL][DOMAIN_NAME]" at bounding box center [319, 386] width 106 height 13
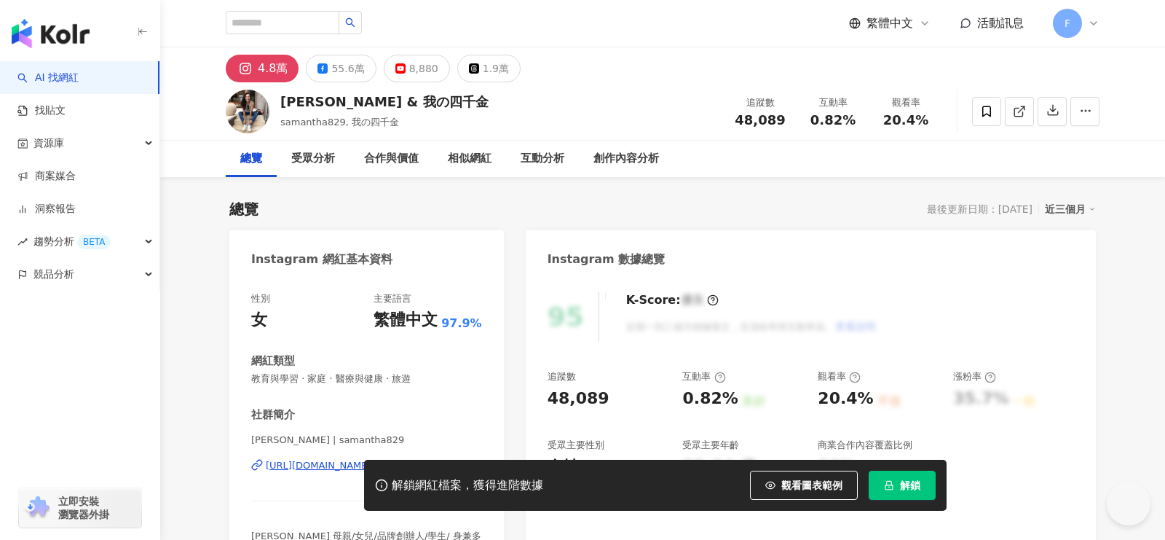
click at [351, 459] on div "https://www.instagram.com/samantha829/" at bounding box center [319, 465] width 106 height 13
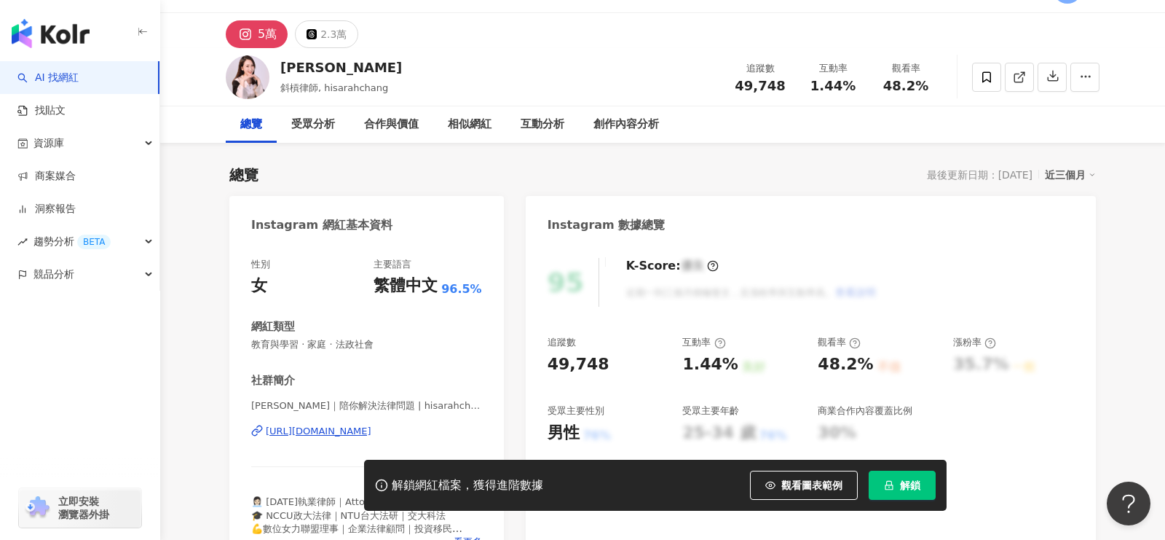
scroll to position [40, 0]
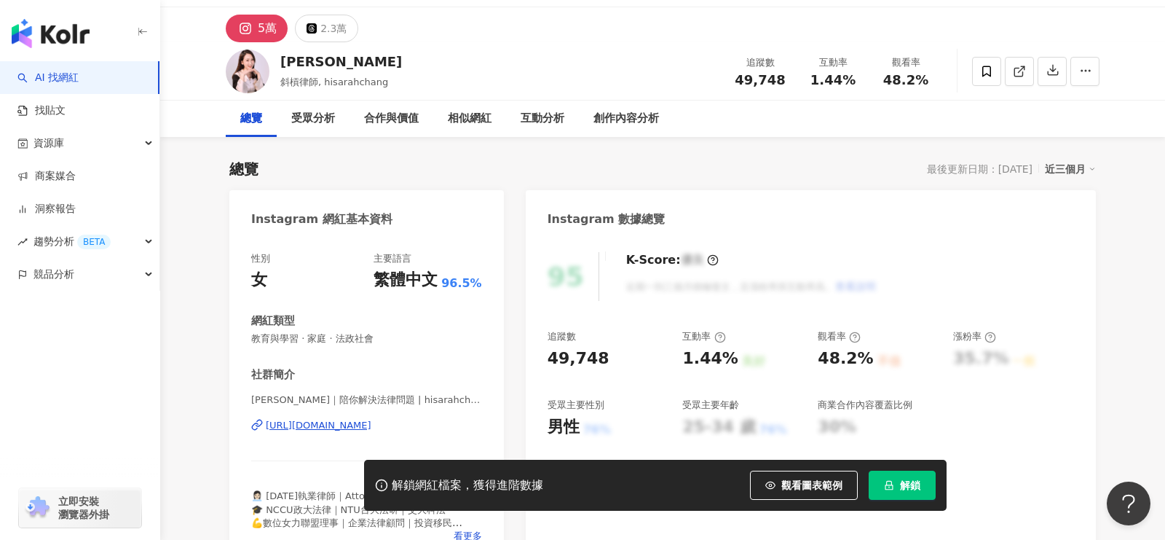
click at [301, 423] on div "https://www.instagram.com/hisarahchang/" at bounding box center [319, 425] width 106 height 13
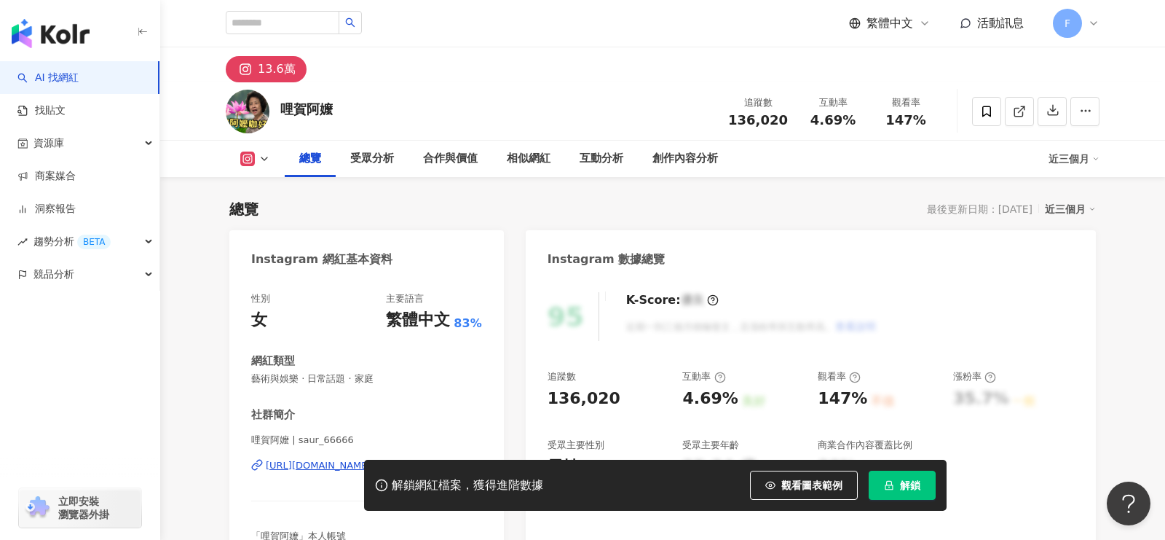
scroll to position [106, 0]
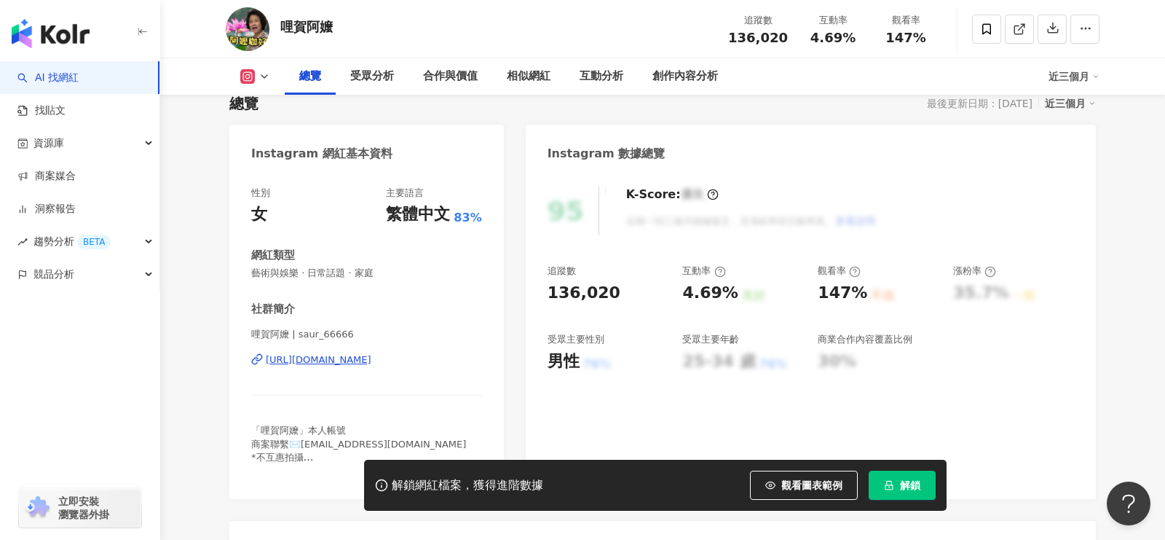
click at [301, 358] on div "[URL][DOMAIN_NAME]" at bounding box center [319, 359] width 106 height 13
click at [371, 358] on div "[URL][DOMAIN_NAME]" at bounding box center [319, 359] width 106 height 13
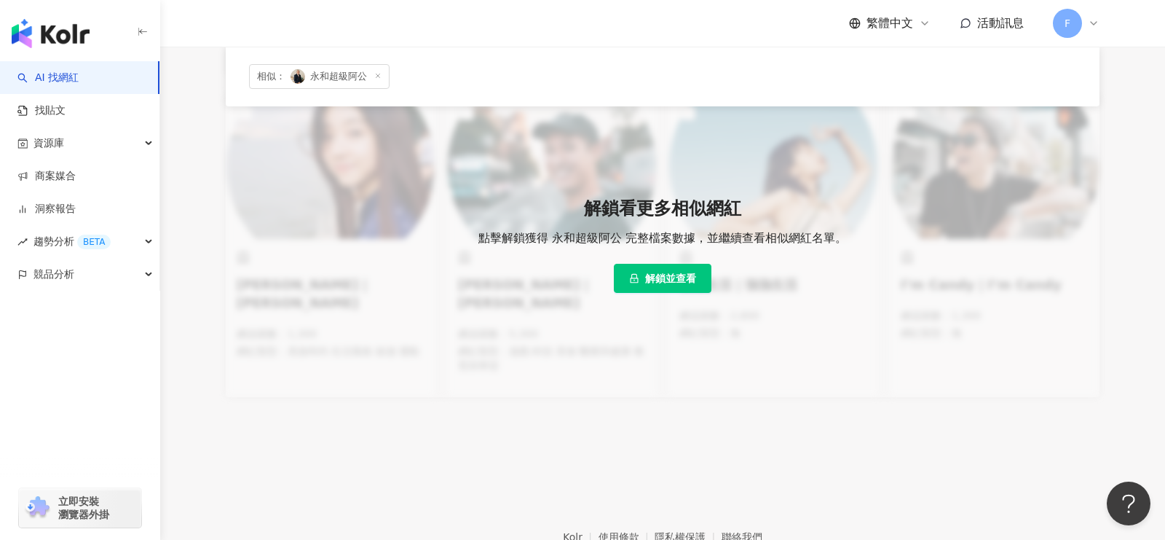
scroll to position [542, 0]
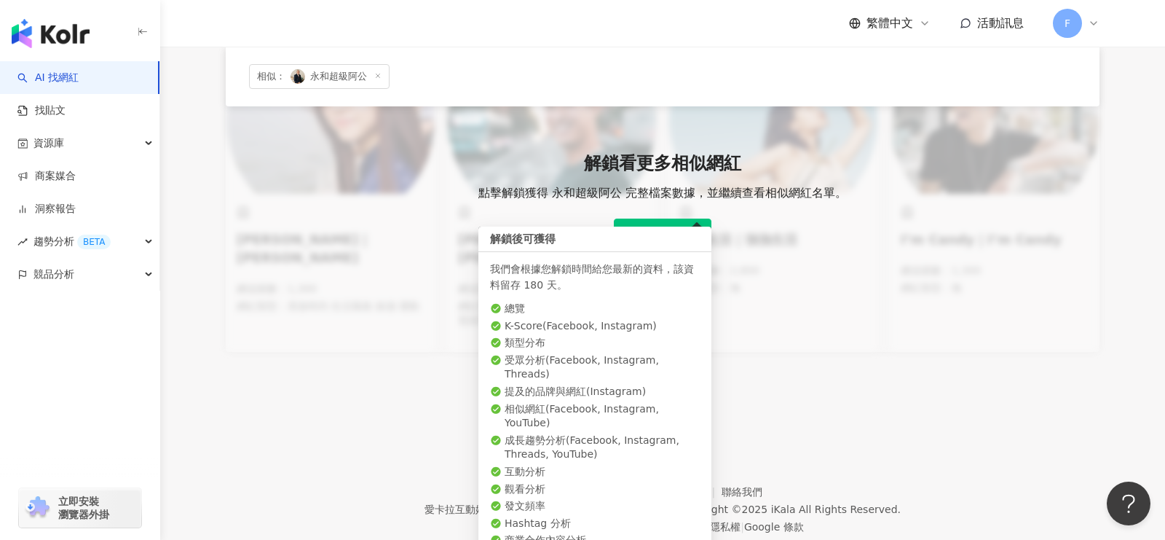
click at [678, 227] on span "解鎖並查看" at bounding box center [670, 233] width 51 height 12
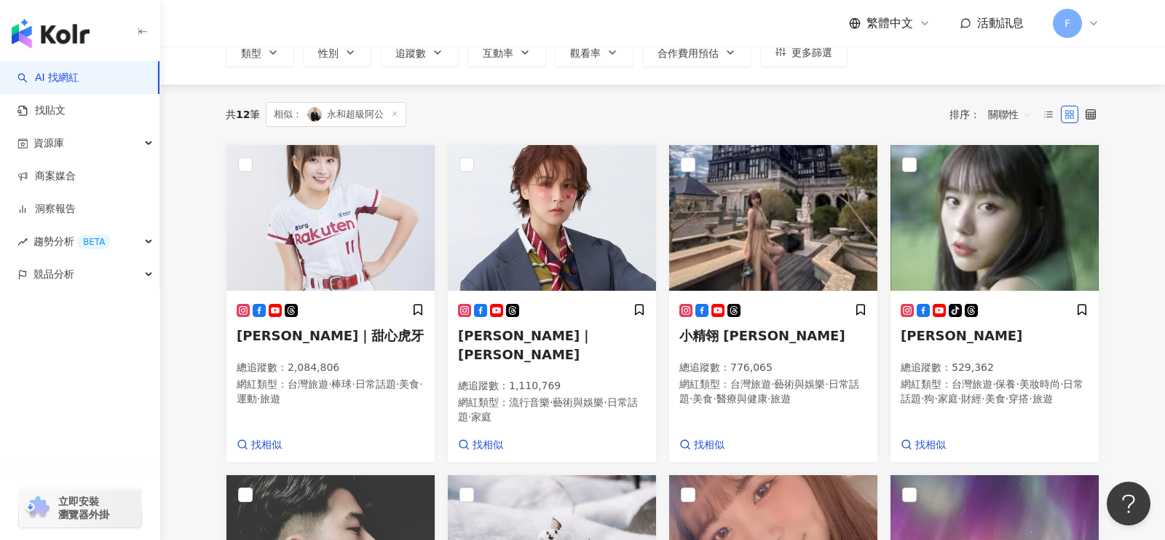
scroll to position [0, 0]
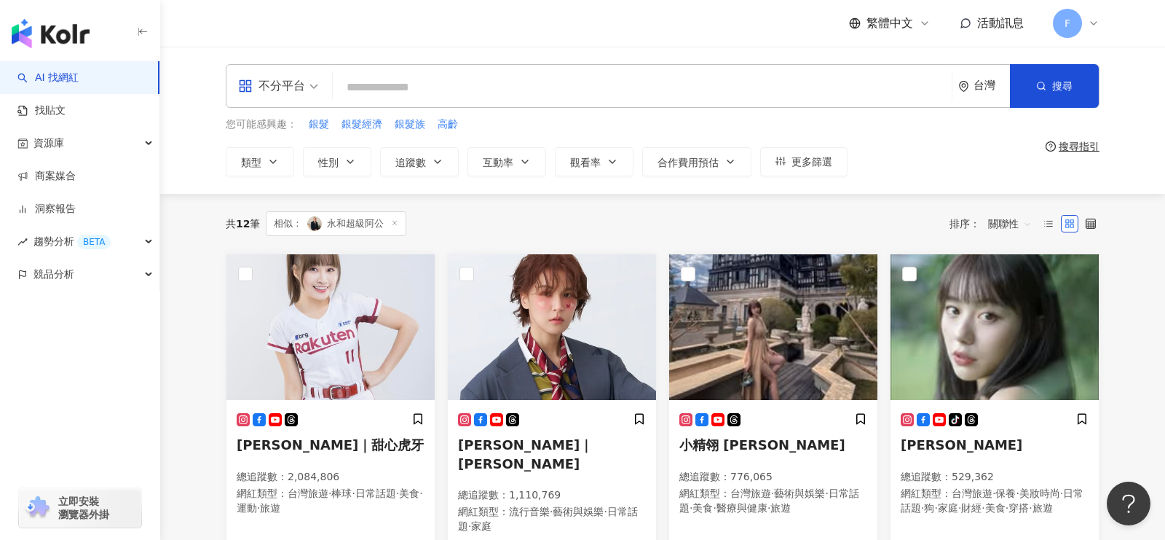
click at [301, 92] on div "不分平台" at bounding box center [271, 85] width 67 height 23
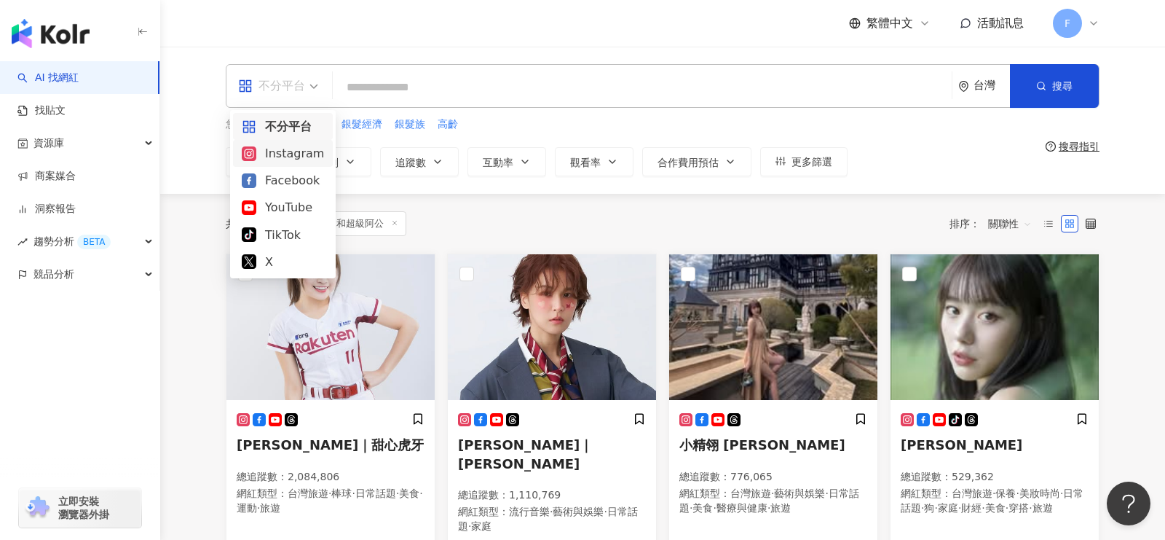
click at [286, 146] on div "Instagram" at bounding box center [283, 153] width 82 height 18
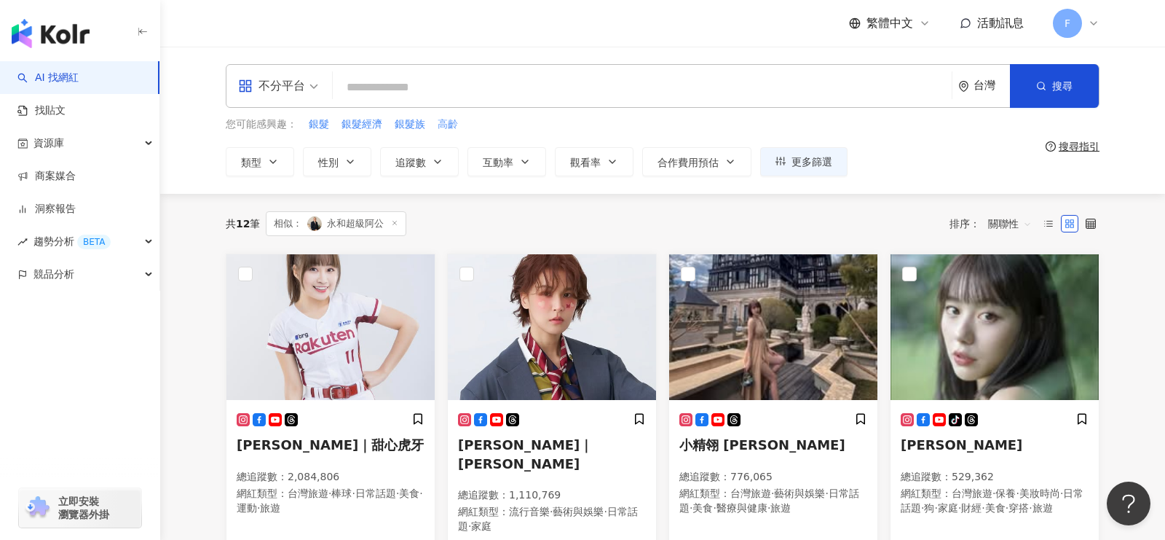
scroll to position [4, 0]
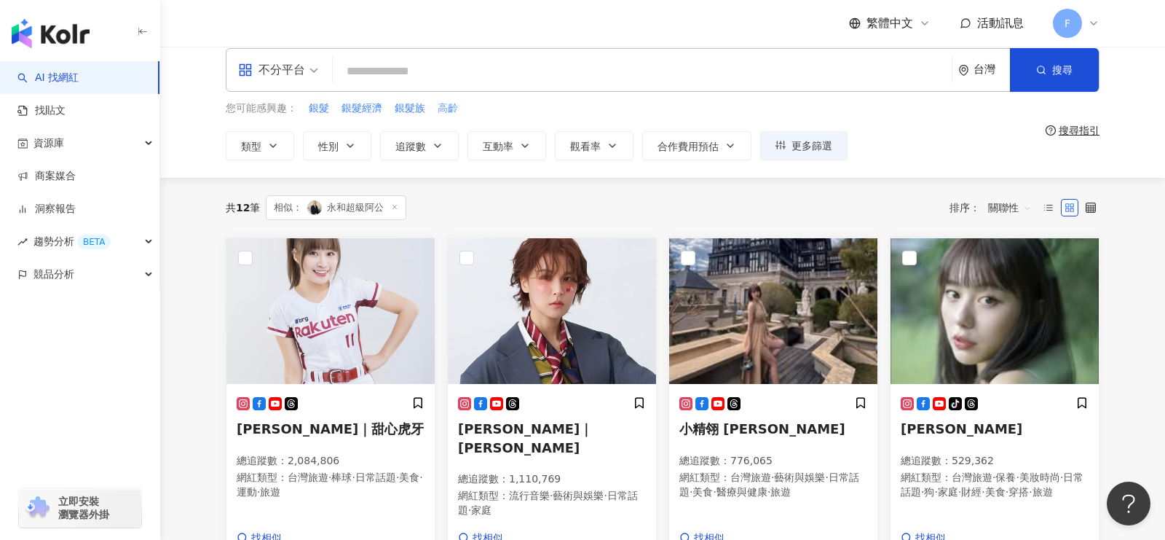
click at [446, 122] on div "您可能感興趣： 銀髮 銀髮經濟 銀髮族 高齡 類型 性別 追蹤數 互動率 觀看率 合作費用預估 更多篩選" at bounding box center [537, 130] width 622 height 60
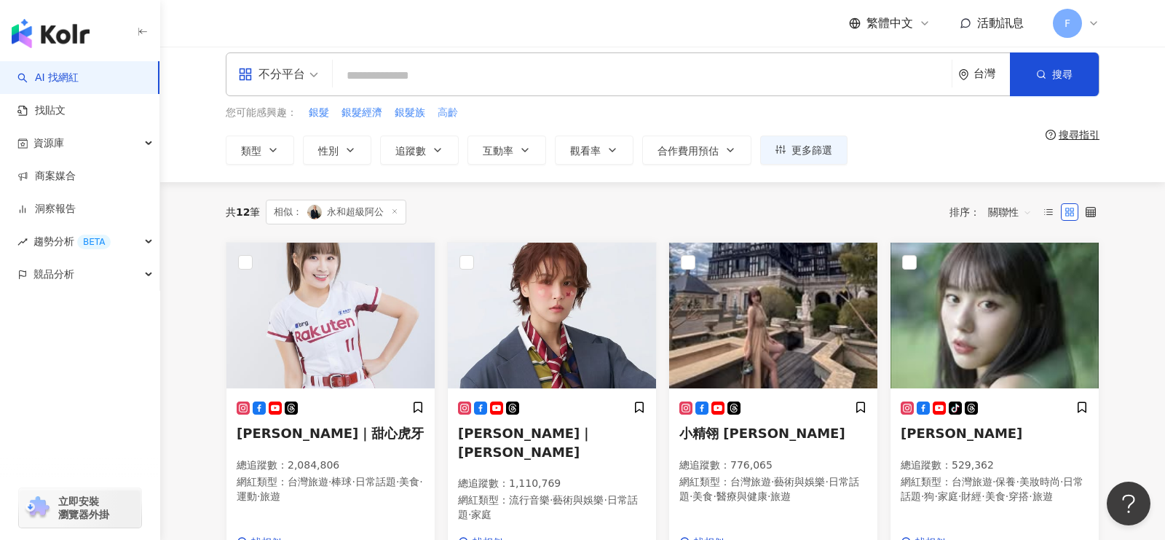
click at [446, 114] on span "高齡" at bounding box center [448, 113] width 20 height 15
type input "**"
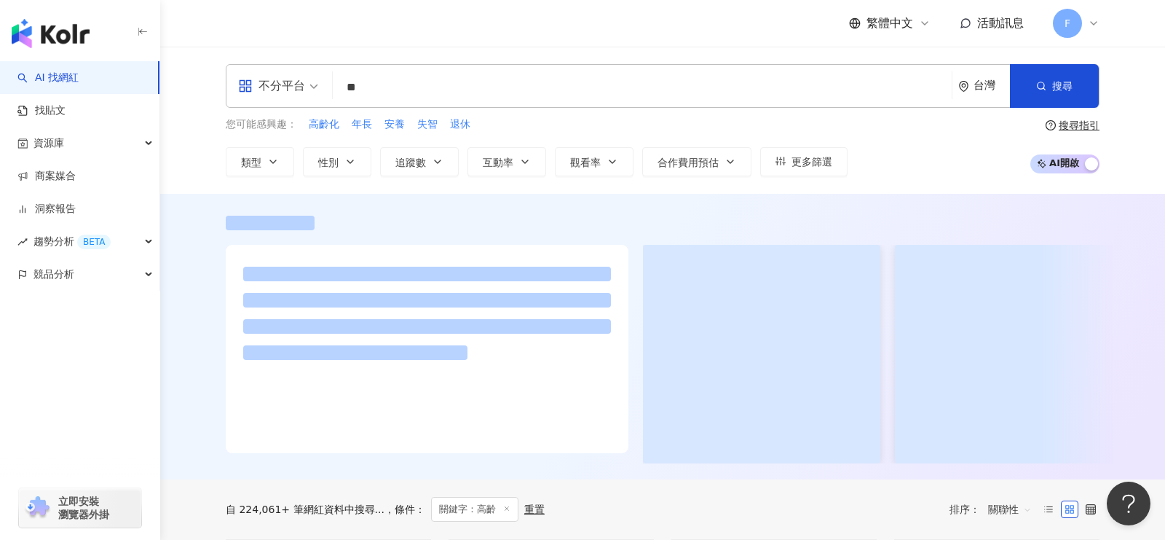
click at [291, 87] on div "不分平台" at bounding box center [271, 85] width 67 height 23
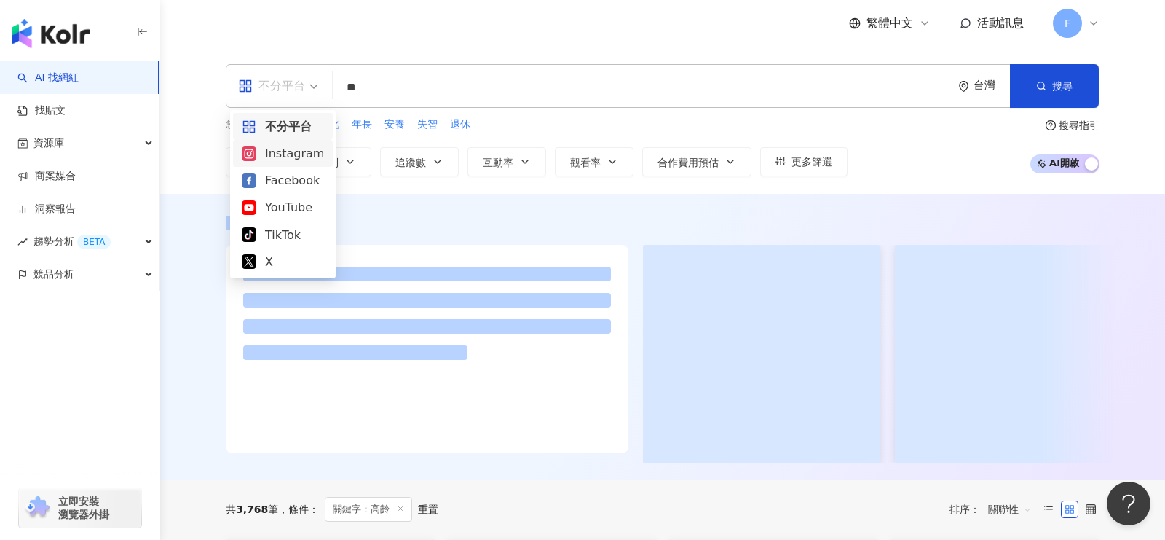
click at [284, 162] on div "Instagram" at bounding box center [283, 153] width 82 height 18
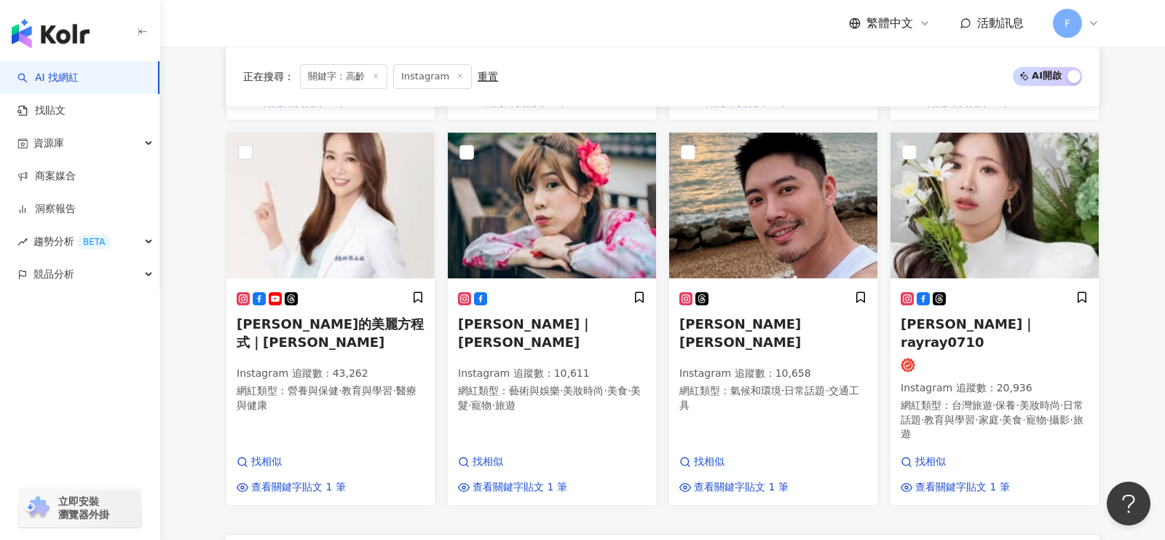
scroll to position [1214, 0]
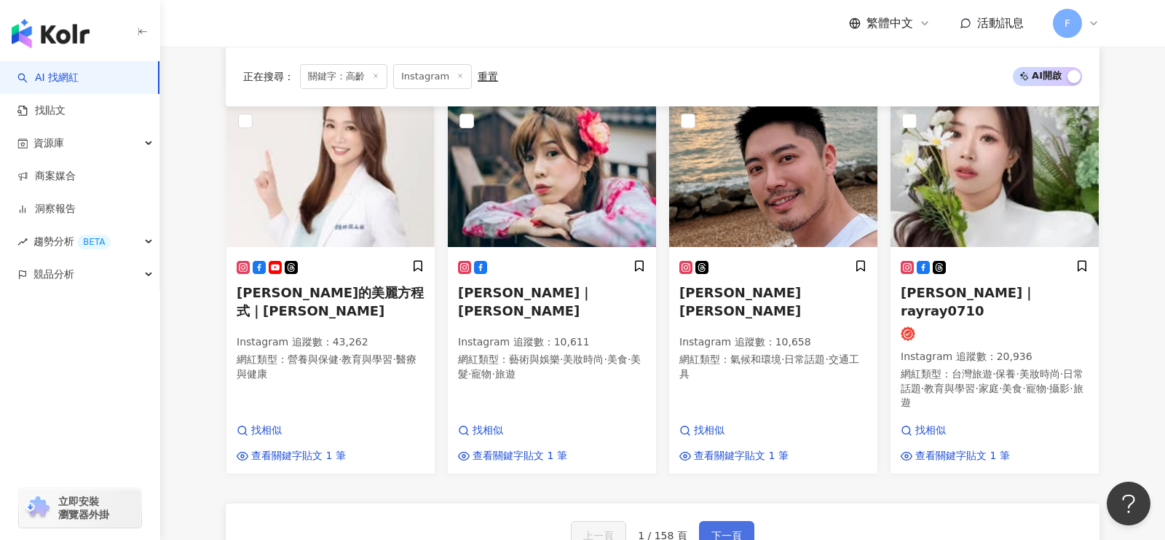
click at [715, 529] on span "下一頁" at bounding box center [726, 535] width 31 height 12
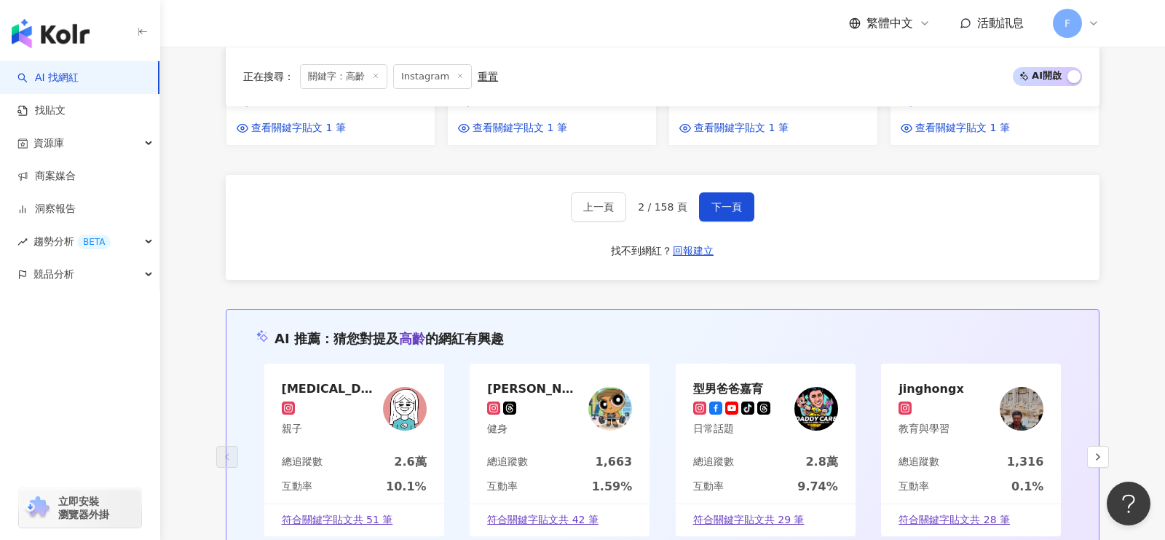
scroll to position [1575, 0]
click at [724, 200] on span "下一頁" at bounding box center [726, 206] width 31 height 12
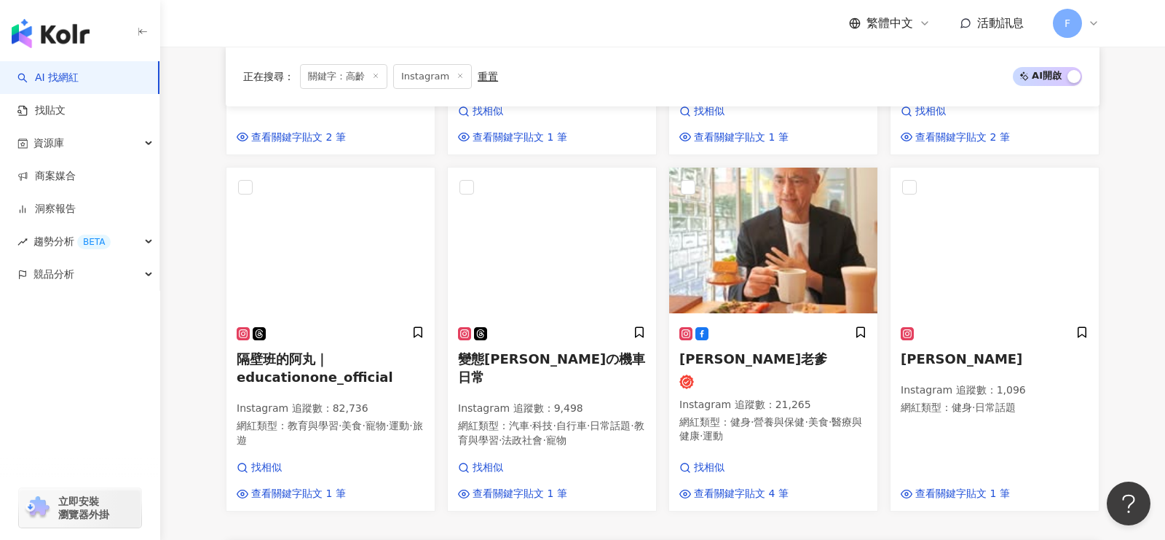
scroll to position [1161, 0]
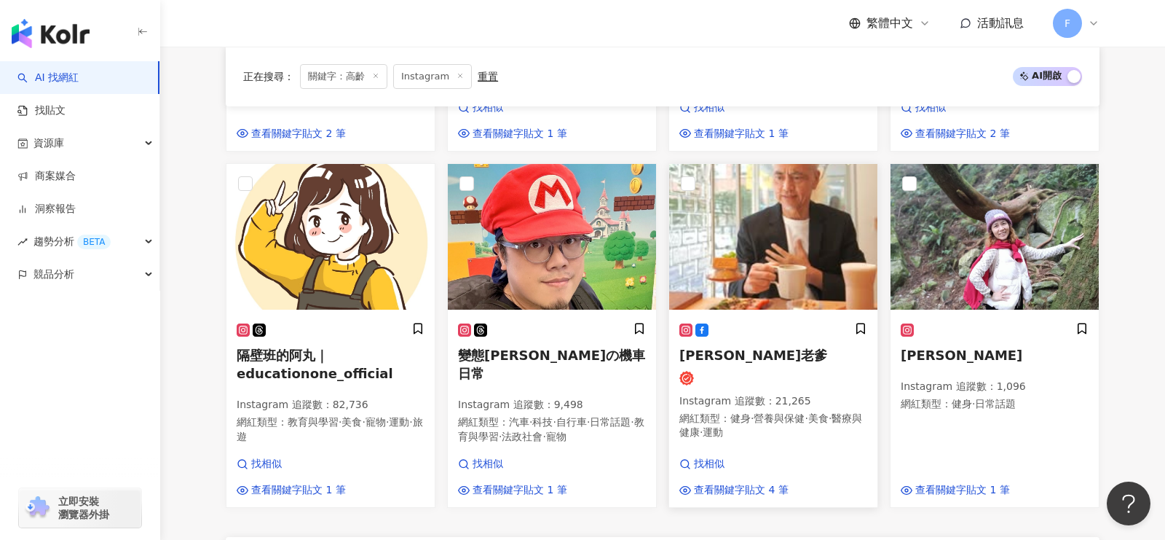
click at [693, 347] on span "金剛老爹" at bounding box center [753, 354] width 148 height 15
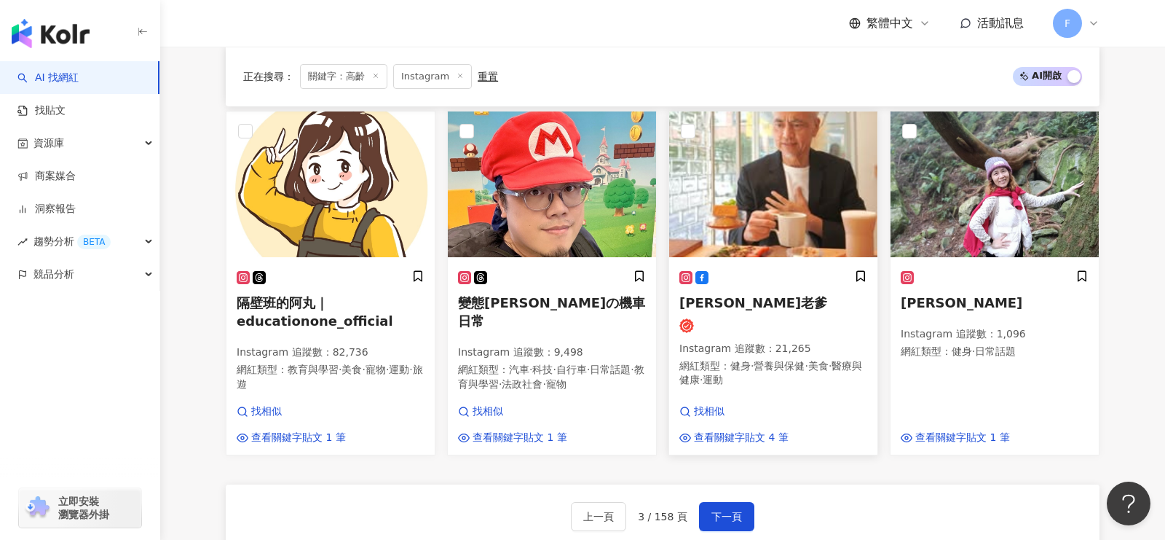
scroll to position [1216, 0]
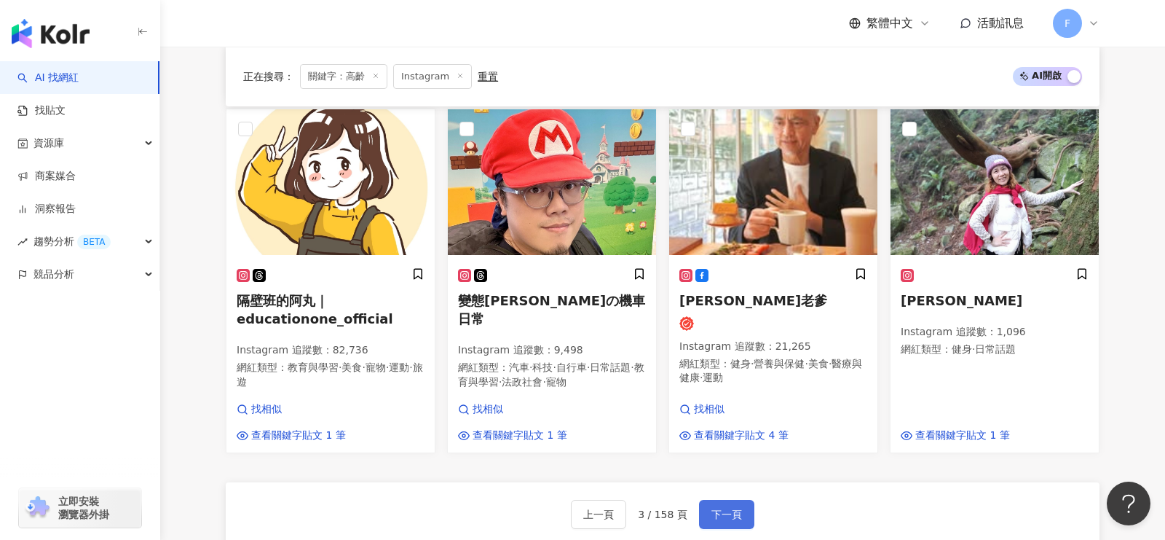
click at [727, 508] on span "下一頁" at bounding box center [726, 514] width 31 height 12
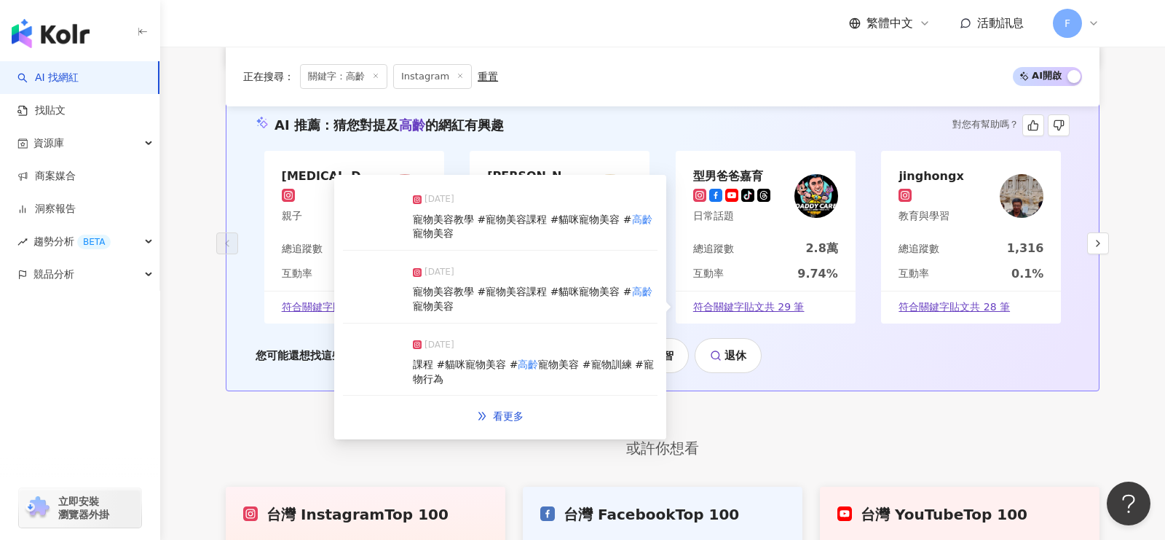
scroll to position [1504, 0]
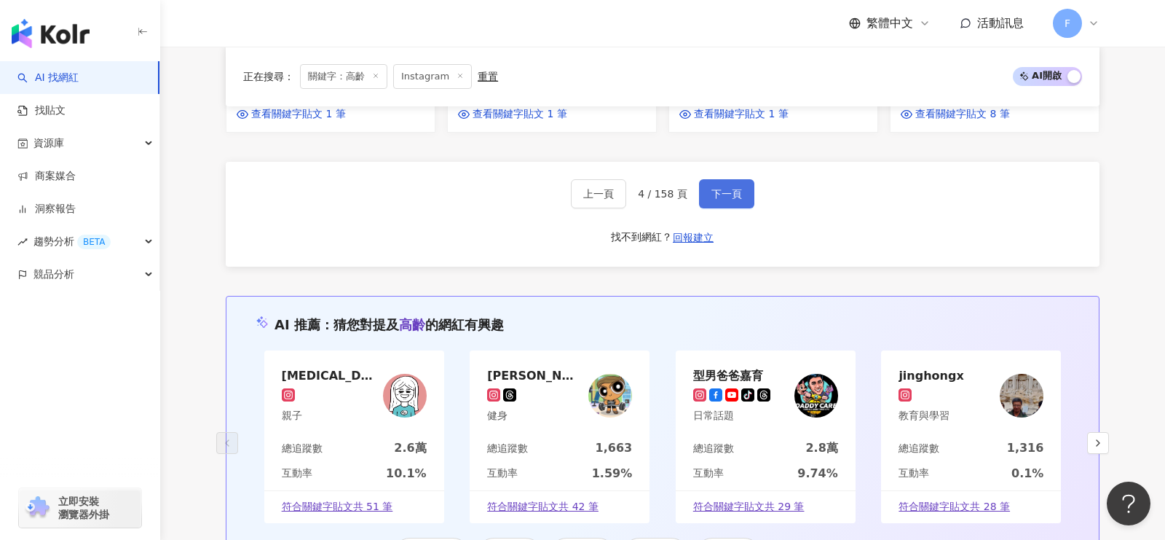
click at [726, 183] on button "下一頁" at bounding box center [726, 193] width 55 height 29
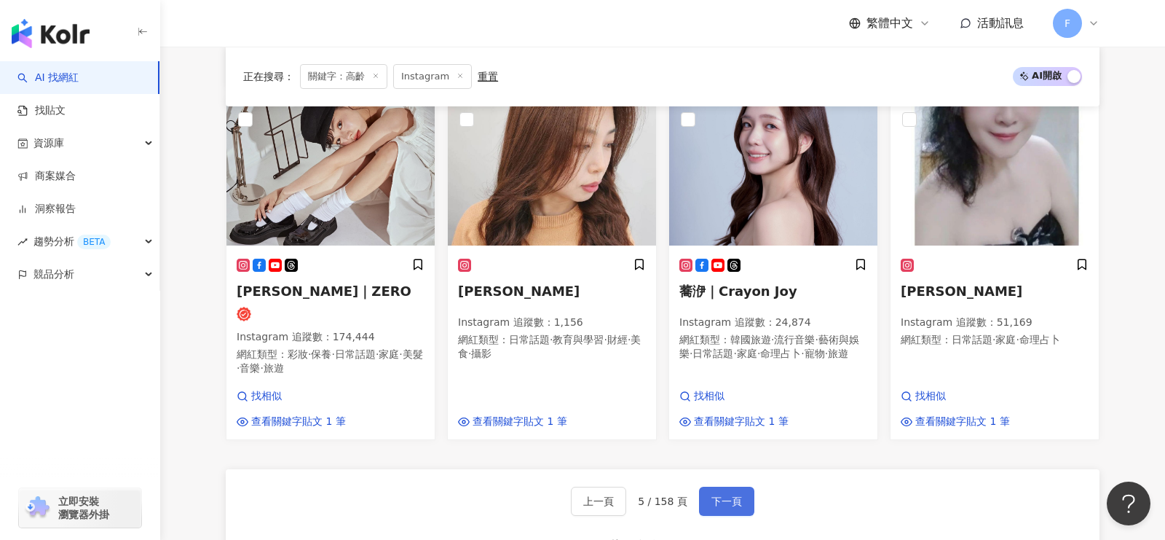
scroll to position [1228, 0]
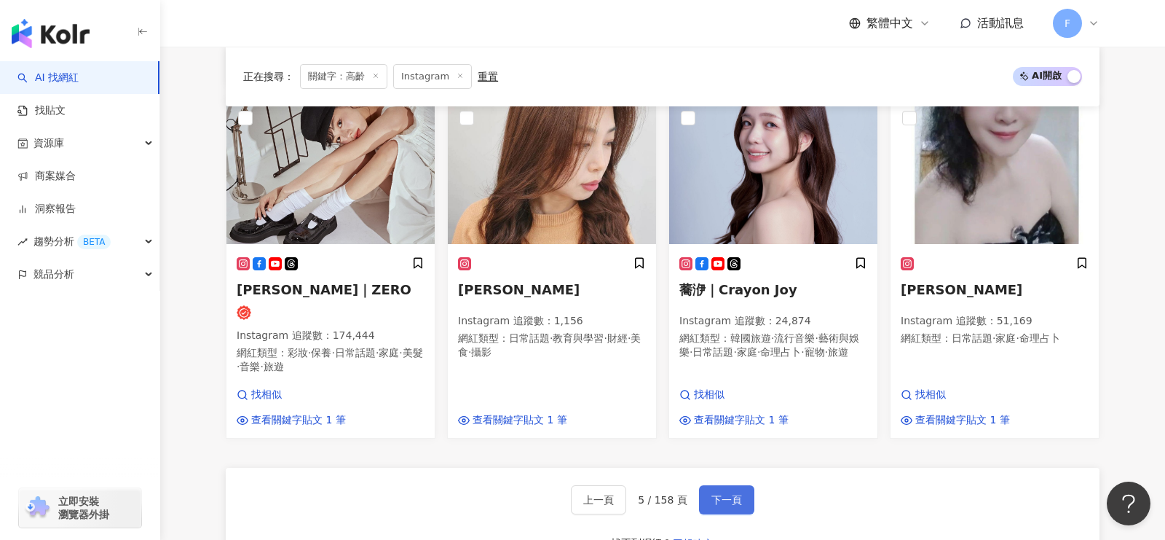
click at [727, 494] on span "下一頁" at bounding box center [726, 500] width 31 height 12
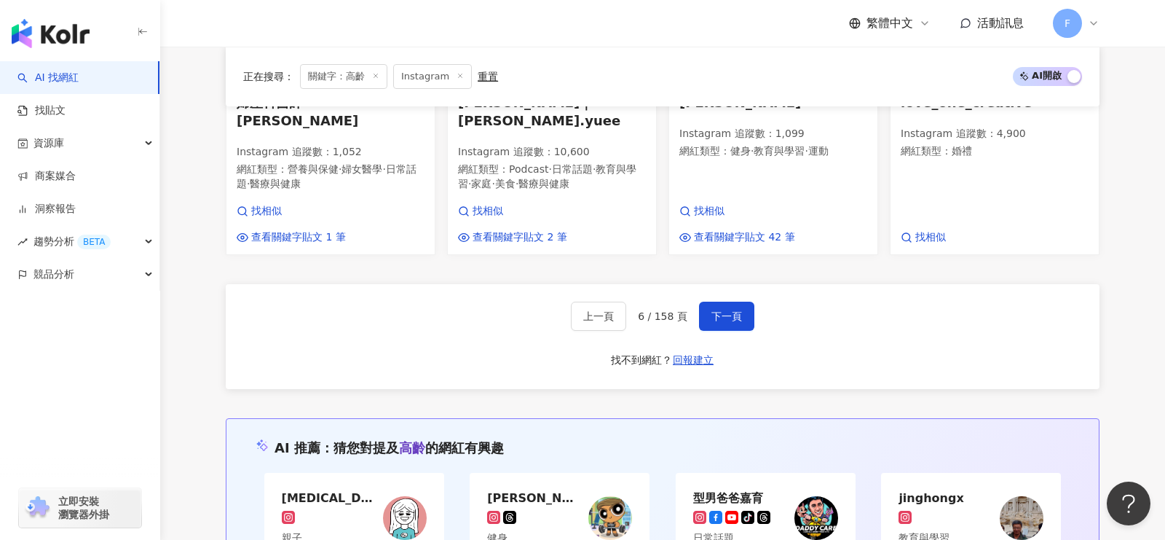
scroll to position [1421, 0]
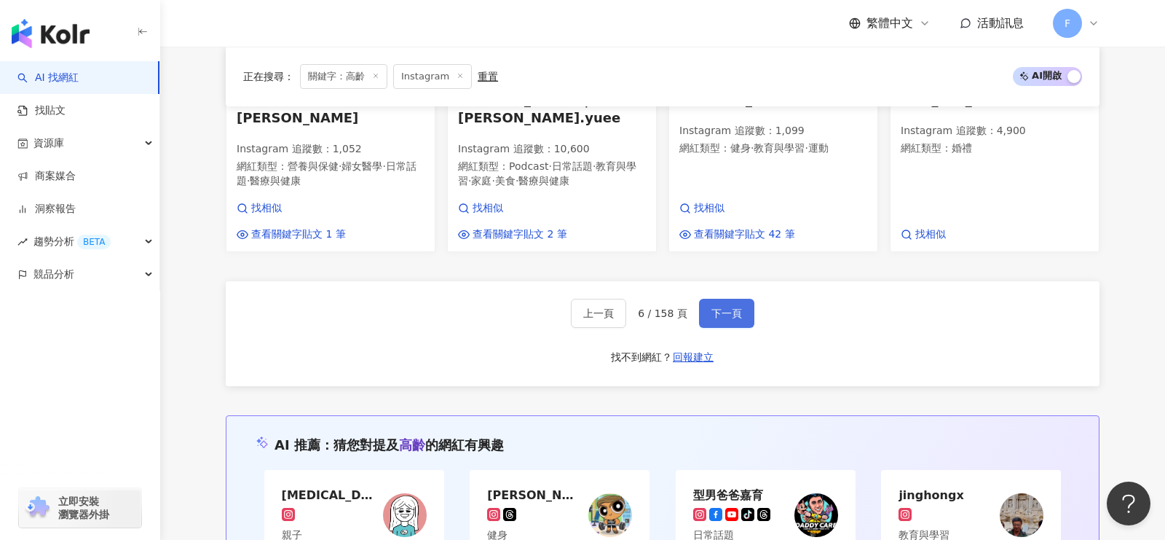
click at [735, 307] on span "下一頁" at bounding box center [726, 313] width 31 height 12
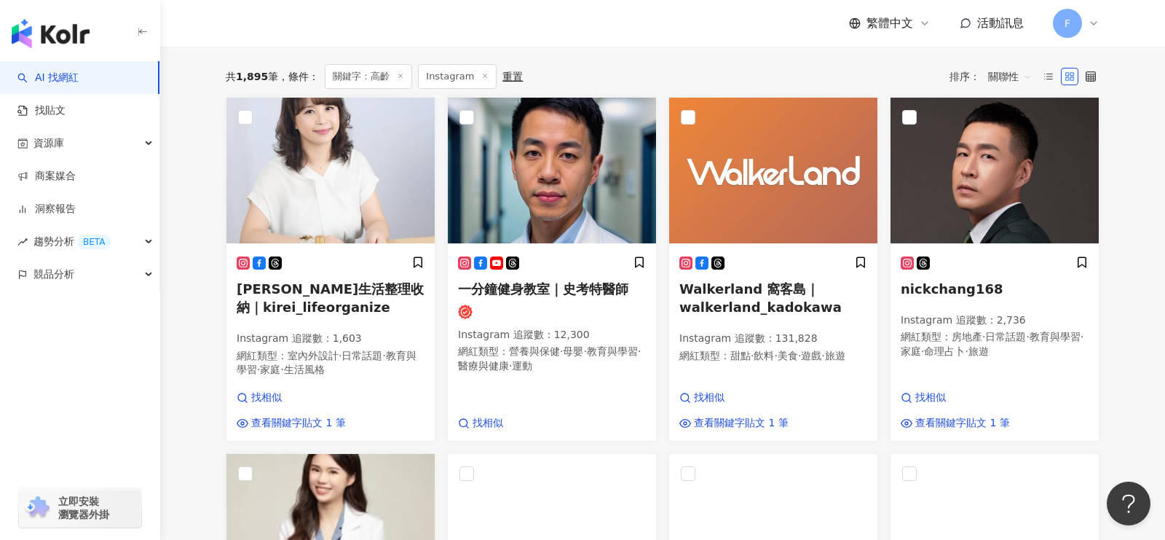
scroll to position [357, 0]
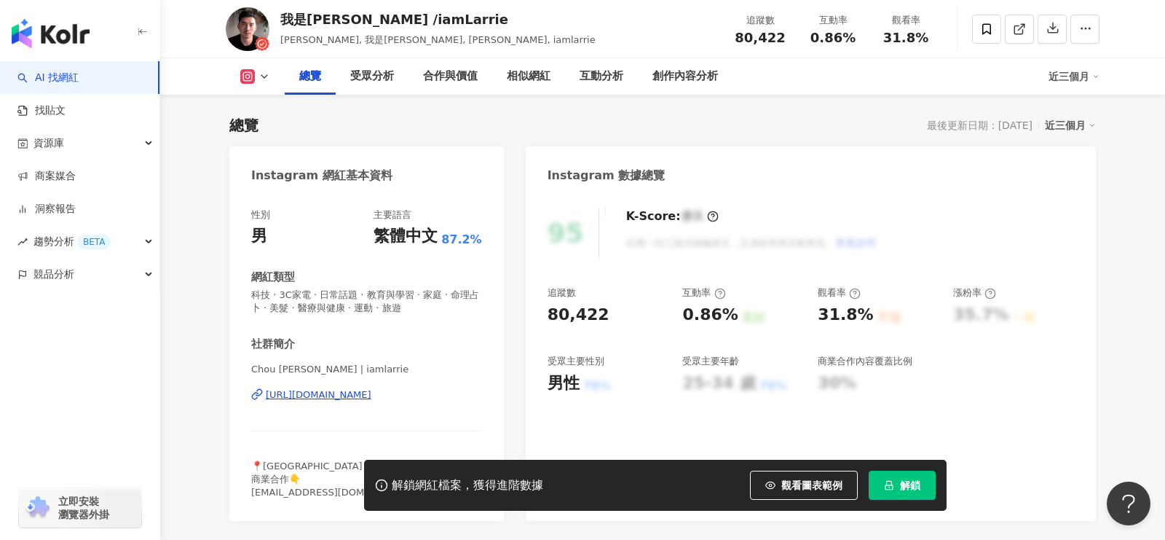
scroll to position [151, 0]
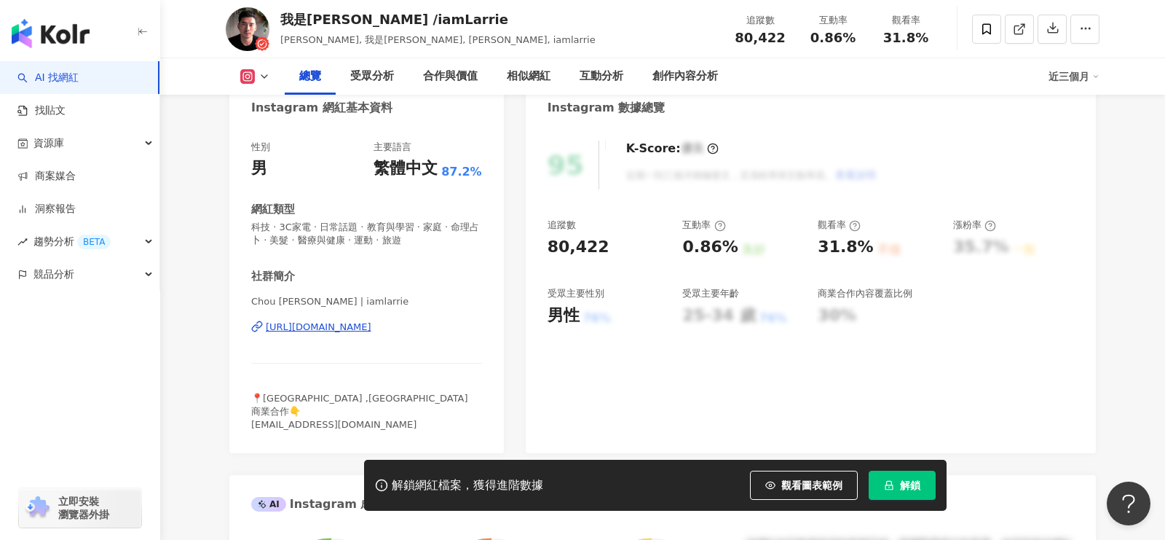
click at [371, 323] on div "[URL][DOMAIN_NAME]" at bounding box center [319, 326] width 106 height 13
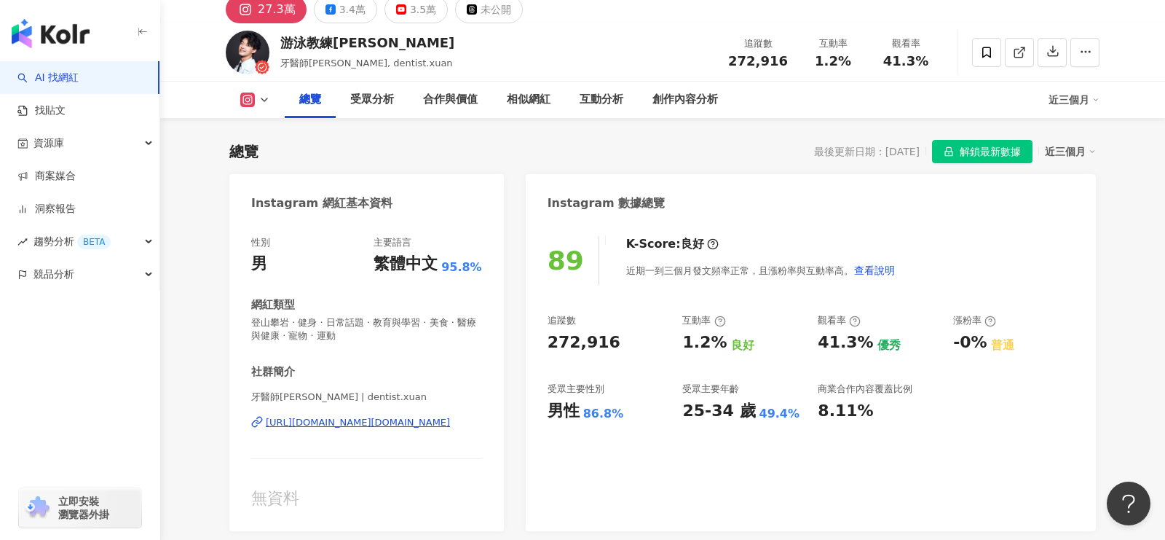
scroll to position [76, 0]
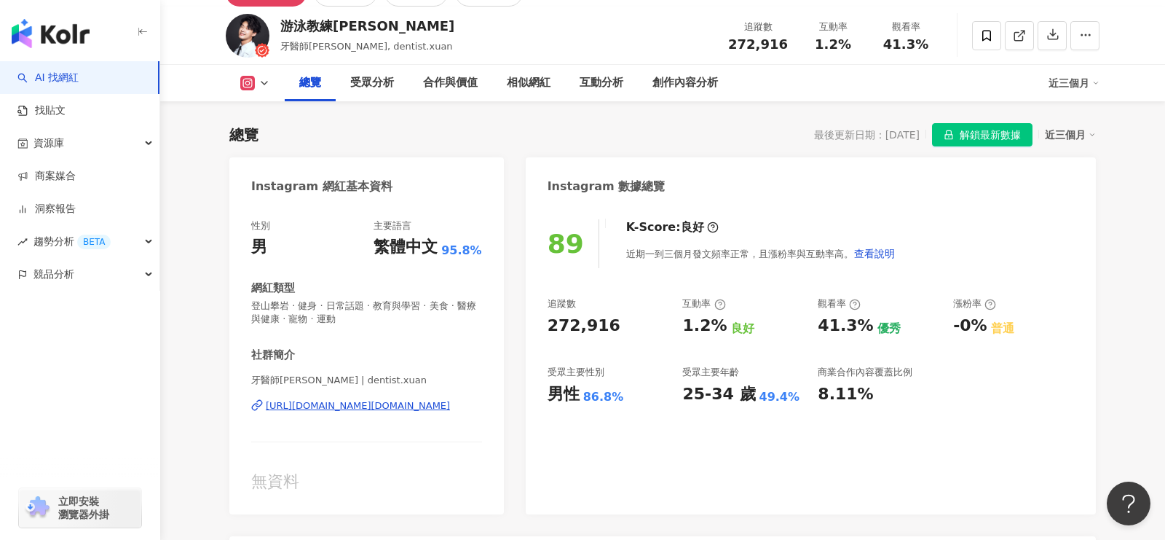
click at [339, 408] on div "https://www.instagram.com/dentist.xuan/" at bounding box center [358, 405] width 184 height 13
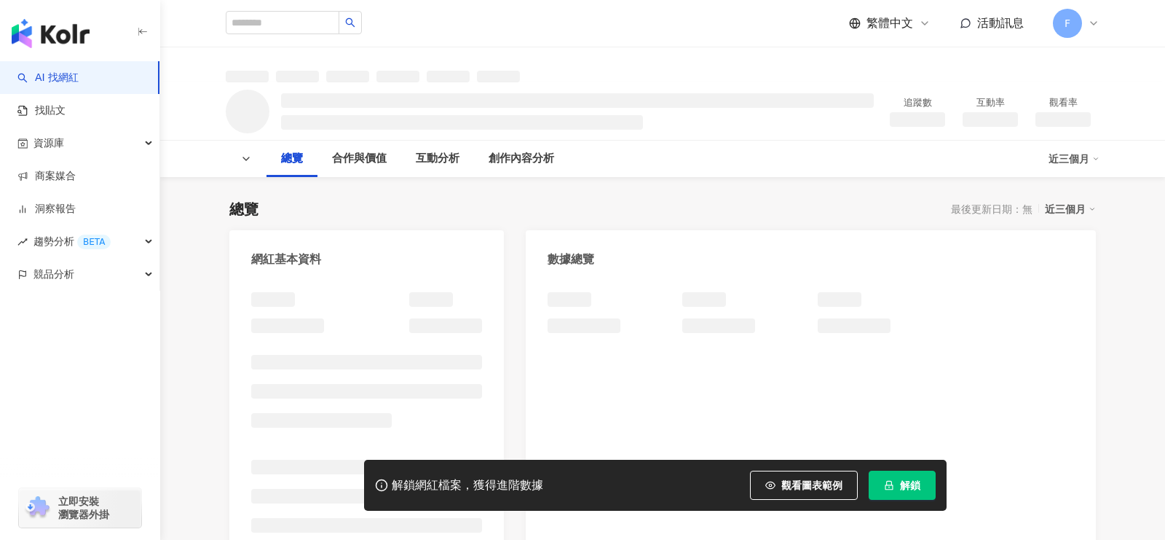
scroll to position [142, 0]
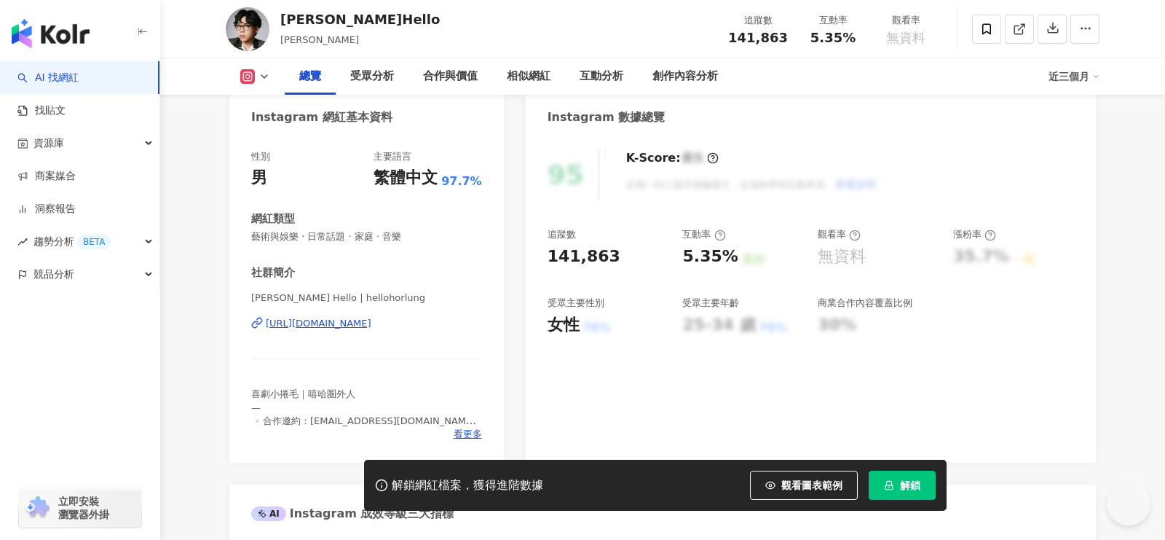
scroll to position [290, 0]
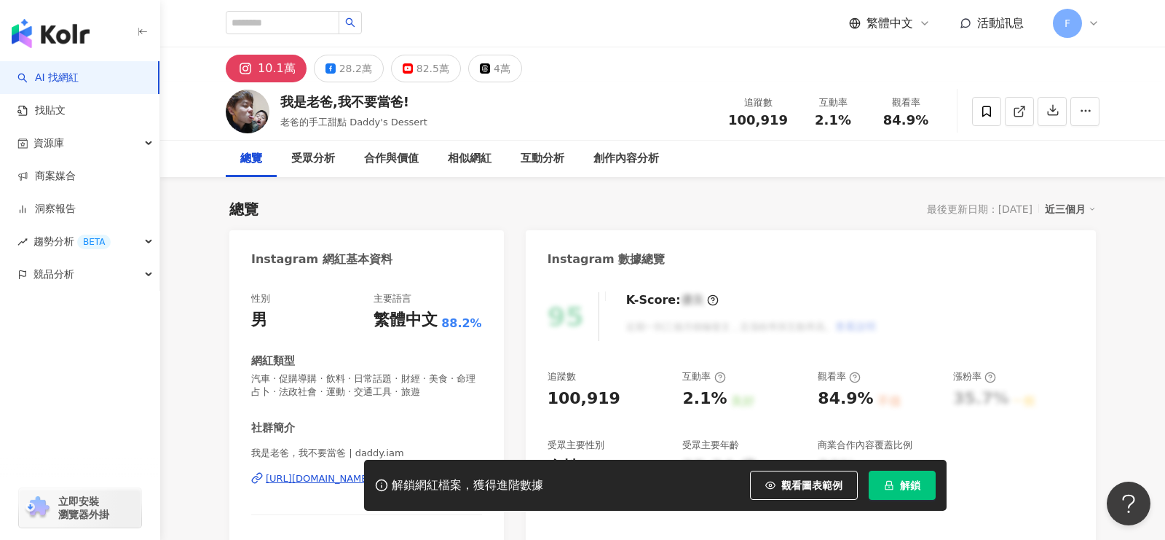
scroll to position [48, 0]
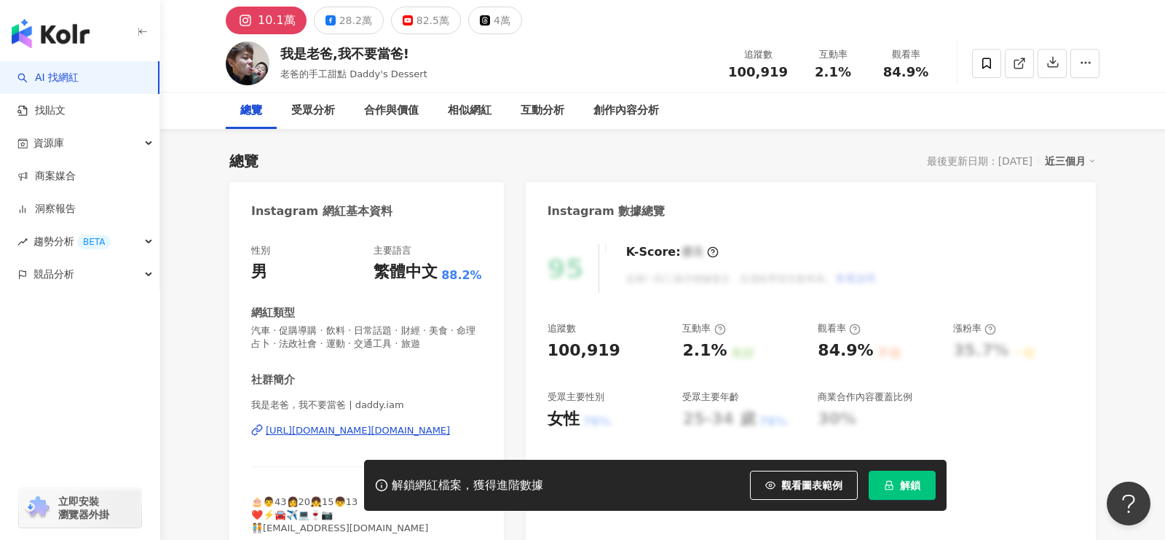
click at [299, 433] on div "[URL][DOMAIN_NAME][DOMAIN_NAME]" at bounding box center [358, 430] width 184 height 13
drag, startPoint x: 248, startPoint y: 400, endPoint x: 345, endPoint y: 404, distance: 96.9
click at [345, 404] on div "性別 男 主要語言 繁體中文 88.2% 網紅類型 汽車 · 促購導購 · 飲料 · 日常話題 · 財經 · 美食 · 命理占卜 · 法政社會 · 運動 · …" at bounding box center [366, 392] width 275 height 327
copy span "我是老爸，我不要當爸"
click at [339, 433] on div "[URL][DOMAIN_NAME][DOMAIN_NAME]" at bounding box center [358, 430] width 184 height 13
